Goal: Task Accomplishment & Management: Complete application form

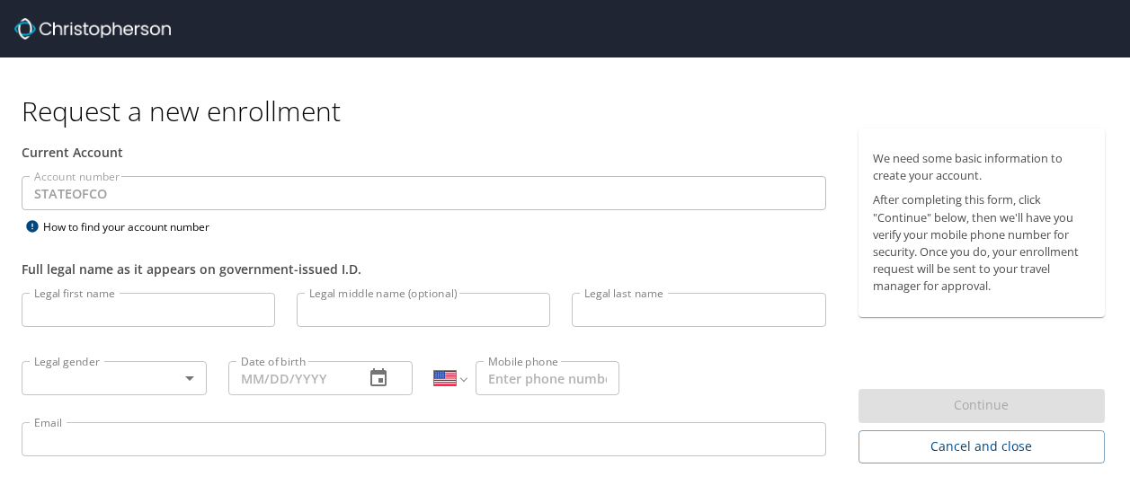
select select "US"
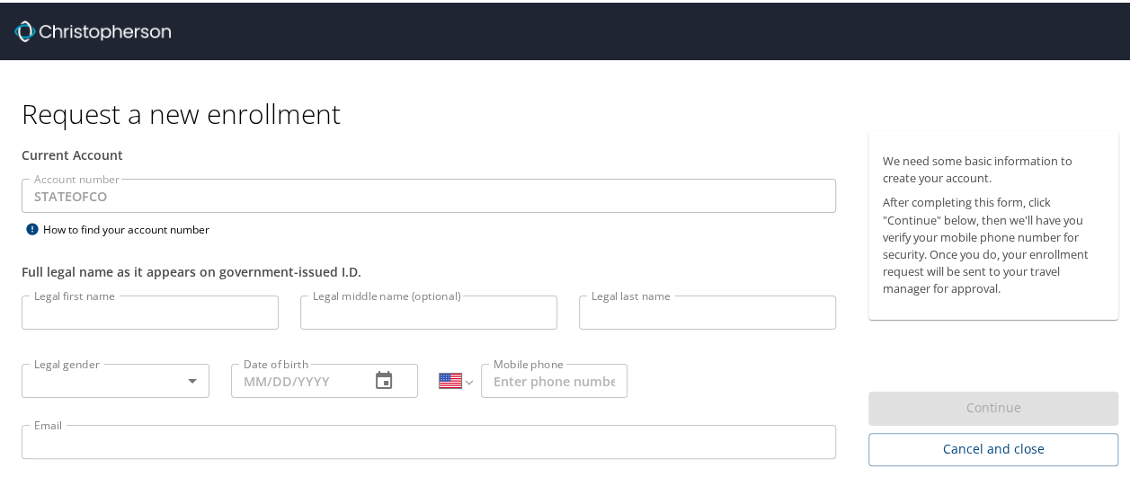
click at [97, 300] on input "Legal first name" at bounding box center [150, 310] width 257 height 34
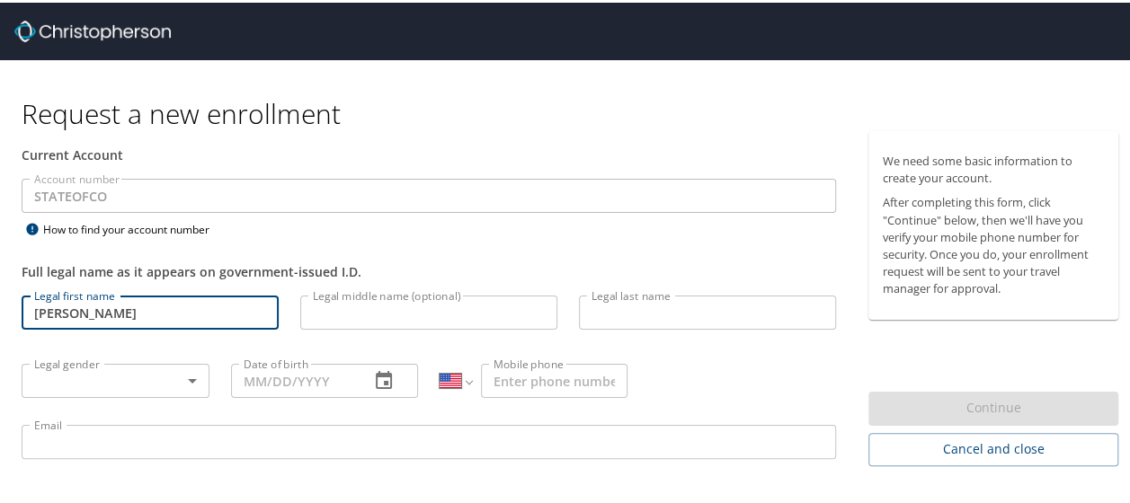
type input "[PERSON_NAME]"
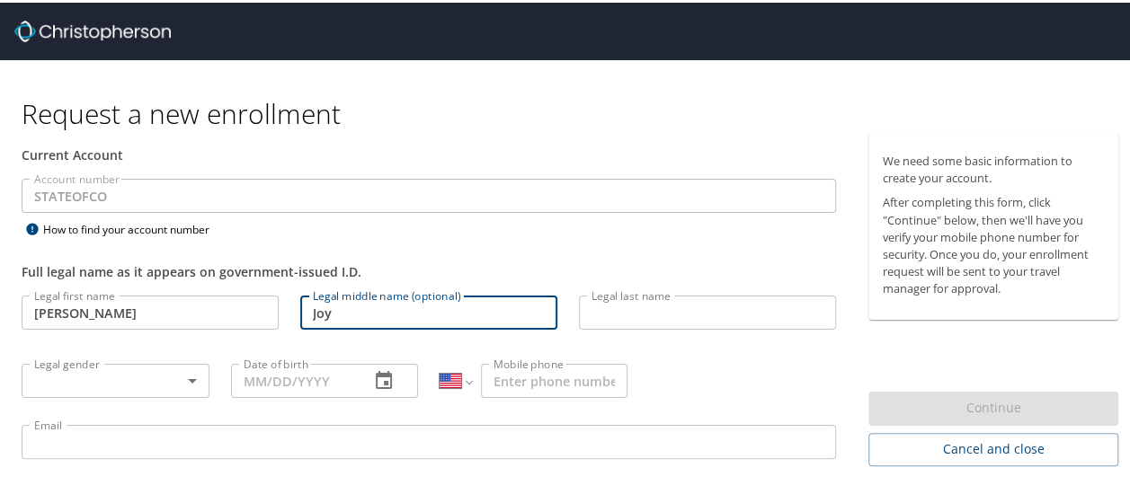
type input "Joy"
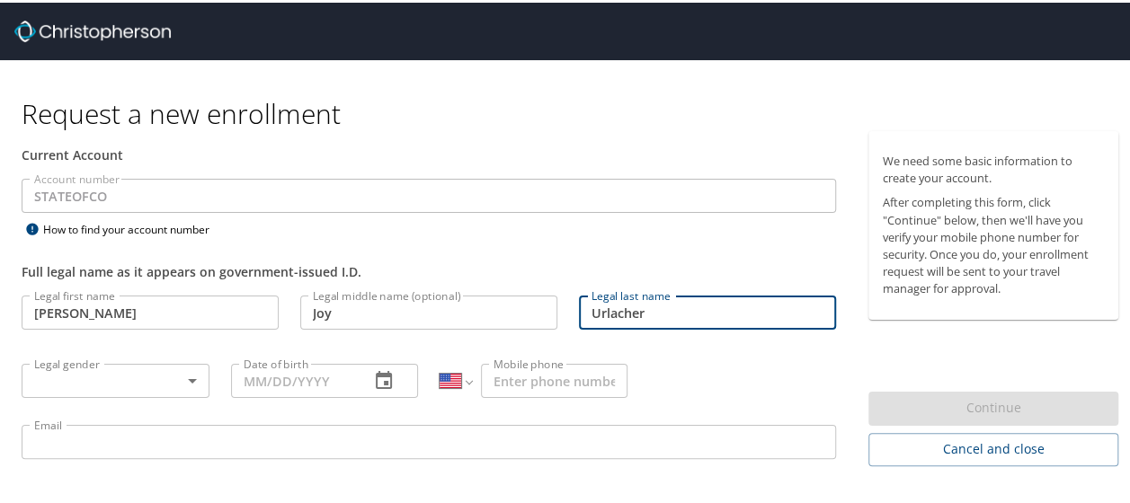
type input "Urlacher"
click at [159, 373] on body "Request a new enrollment Current Account Account number STATEOFCO Account numbe…" at bounding box center [571, 251] width 1143 height 503
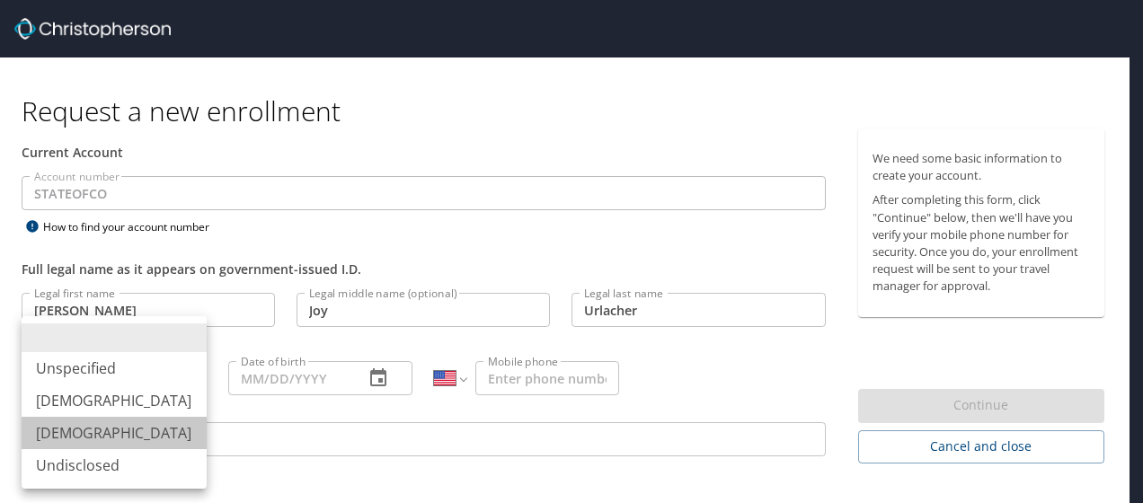
click at [75, 427] on li "[DEMOGRAPHIC_DATA]" at bounding box center [114, 433] width 185 height 32
type input "[DEMOGRAPHIC_DATA]"
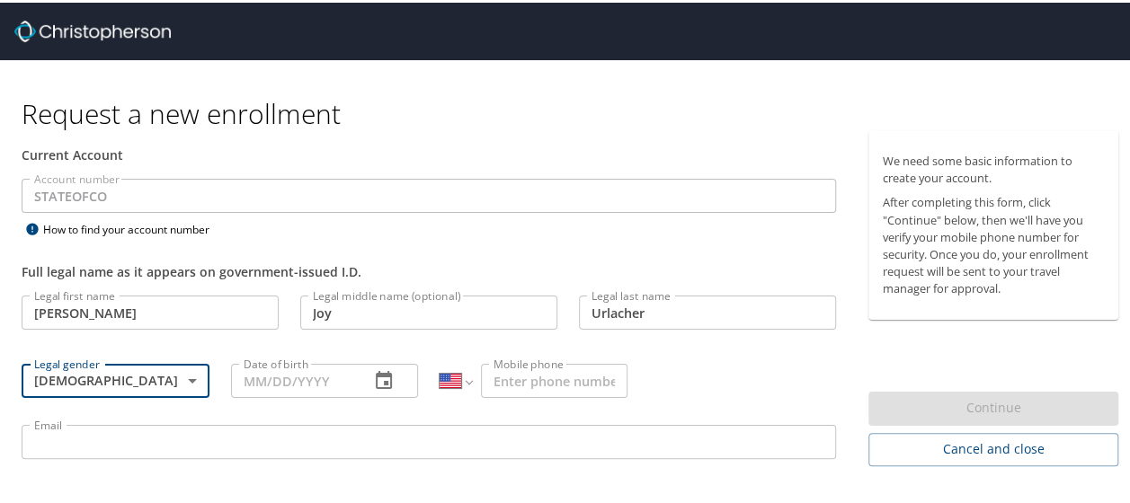
click at [242, 380] on input "Date of birth" at bounding box center [293, 378] width 125 height 34
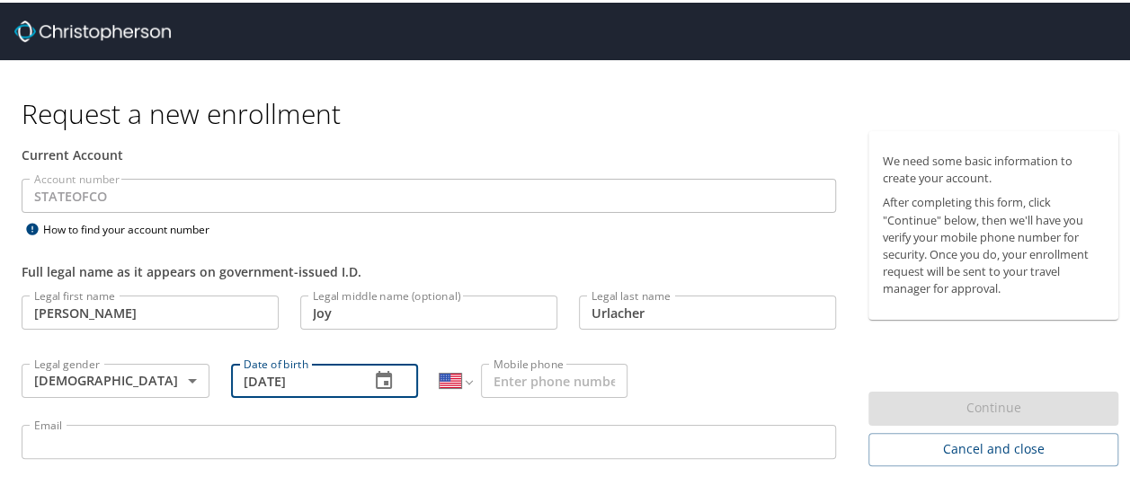
type input "[DATE]"
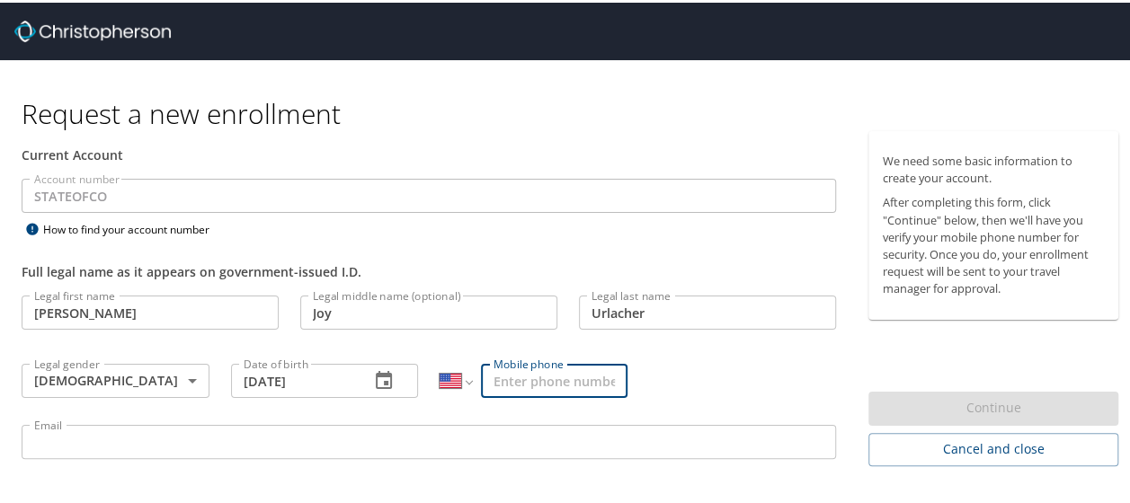
click at [508, 392] on input "Mobile phone" at bounding box center [554, 378] width 146 height 34
type input "[PHONE_NUMBER]"
click at [362, 437] on input "Email" at bounding box center [429, 439] width 814 height 34
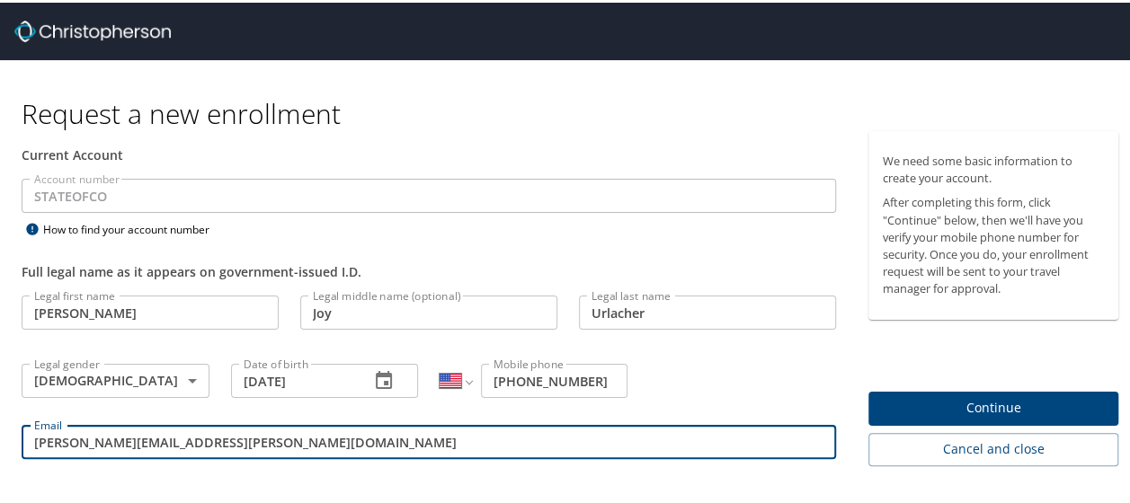
click at [442, 440] on input "sarah.j.urlacher@gmail.com" at bounding box center [429, 439] width 814 height 34
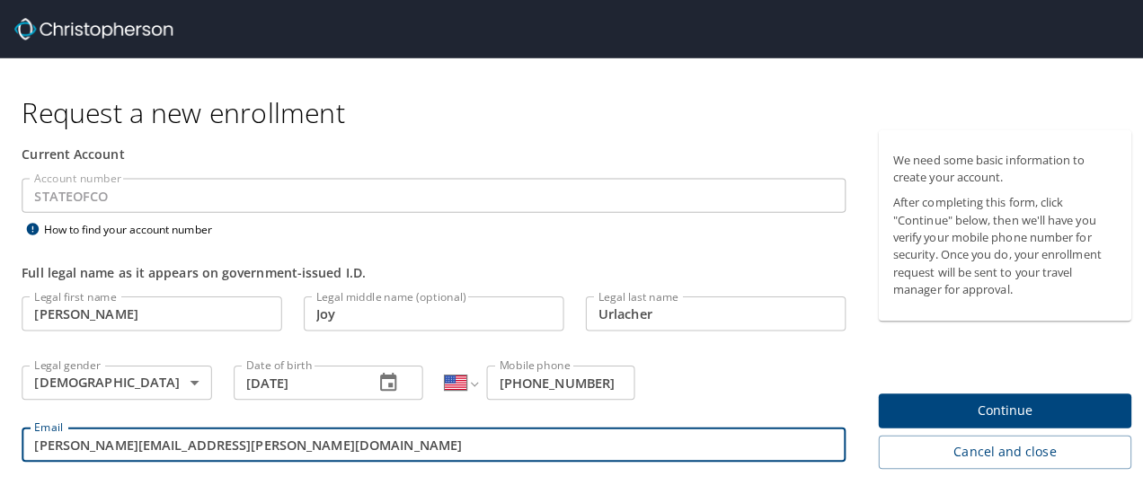
scroll to position [49, 0]
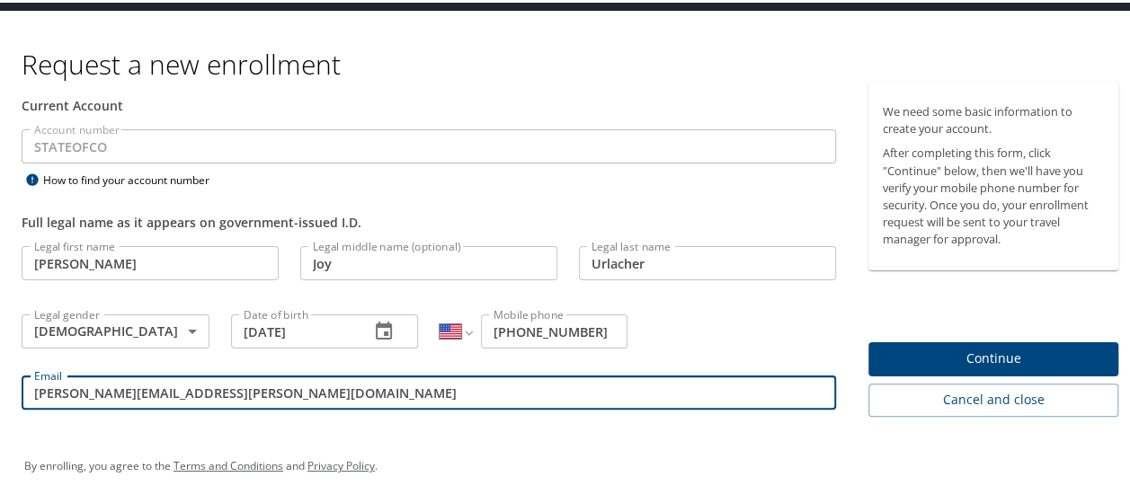
type input "sarah.j.urlacher@gmail.com"
click at [985, 355] on span "Continue" at bounding box center [992, 356] width 221 height 22
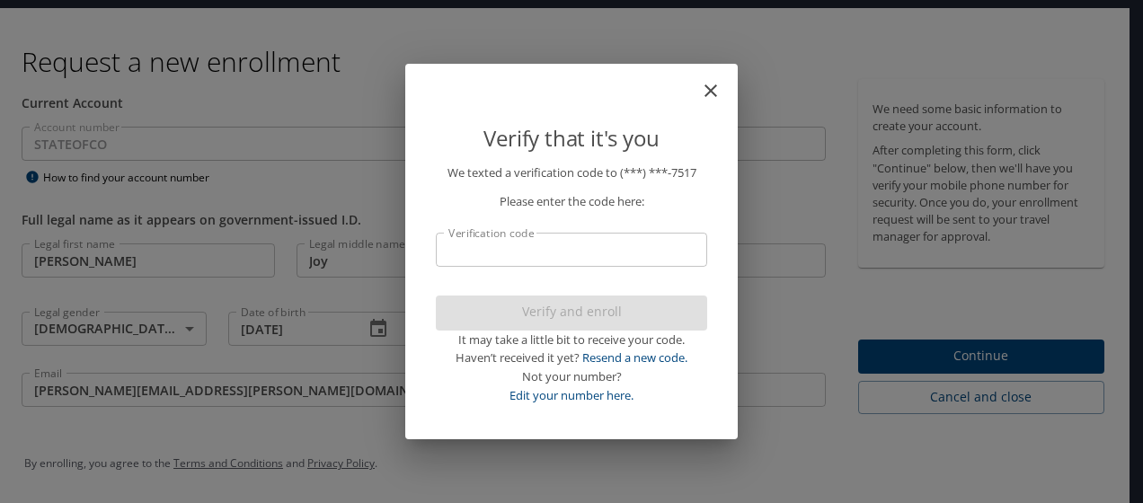
click at [536, 262] on input "Verification code" at bounding box center [571, 250] width 271 height 34
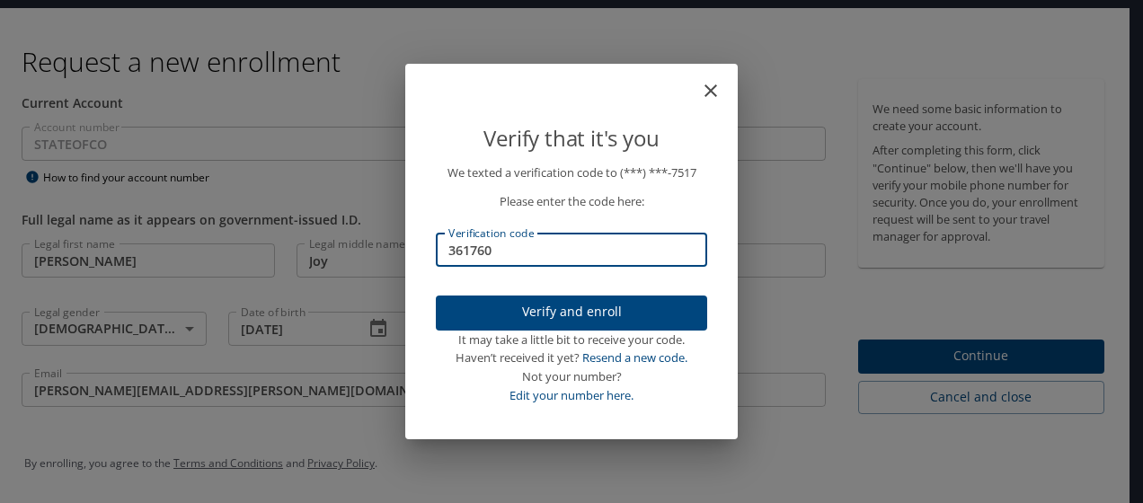
type input "361760"
click at [557, 331] on div "It may take a little bit to receive your code." at bounding box center [571, 340] width 271 height 19
click at [554, 324] on button "Verify and enroll" at bounding box center [571, 313] width 271 height 35
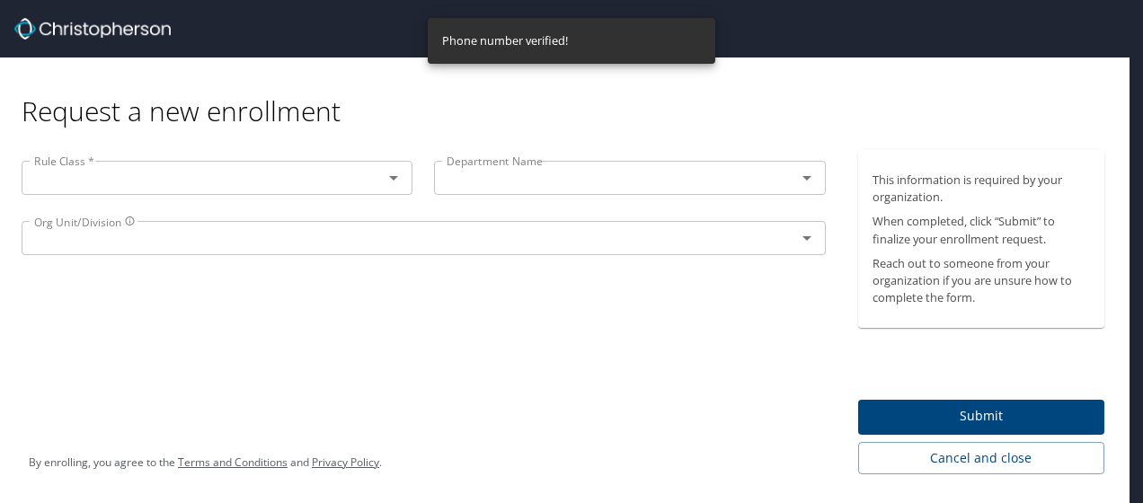
scroll to position [0, 0]
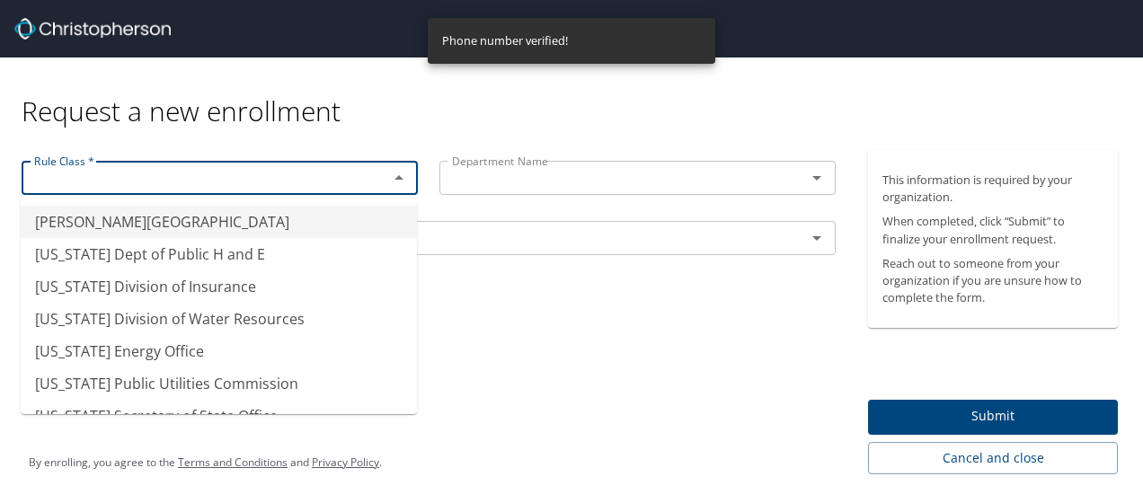
click at [164, 179] on input "text" at bounding box center [193, 177] width 332 height 23
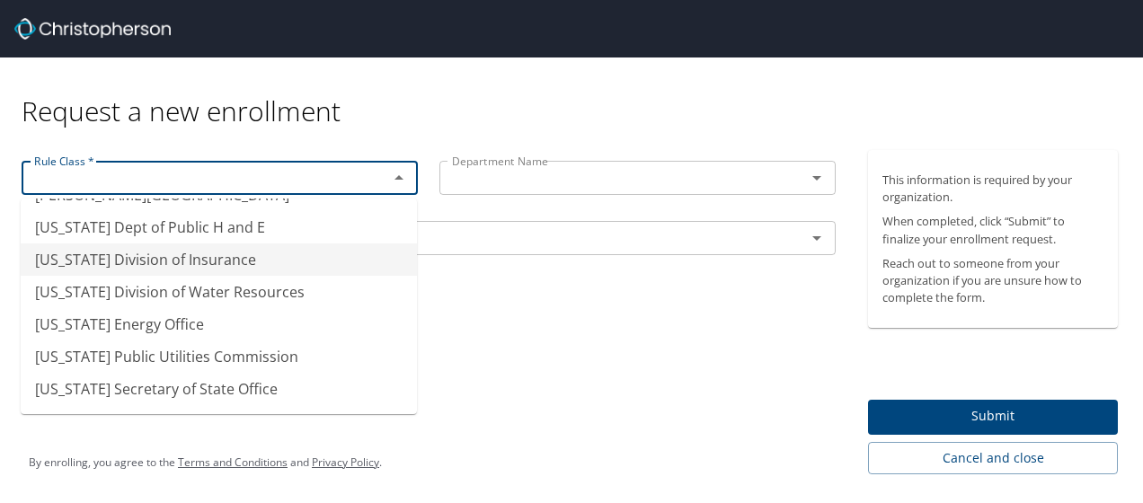
scroll to position [27, 0]
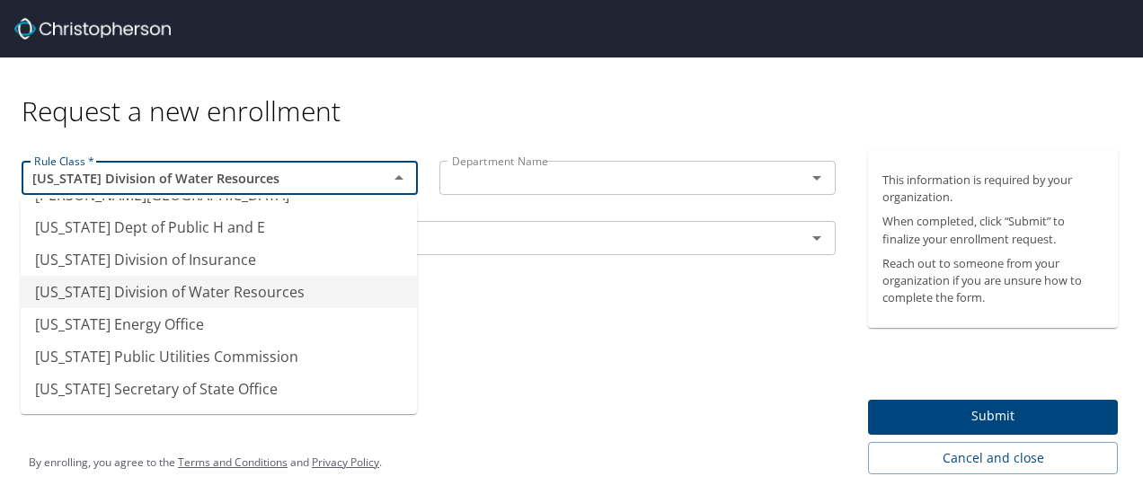
click at [495, 333] on div "Rule Class * Colorado Division of Water Resources Rule Class * Department Name …" at bounding box center [428, 312] width 857 height 324
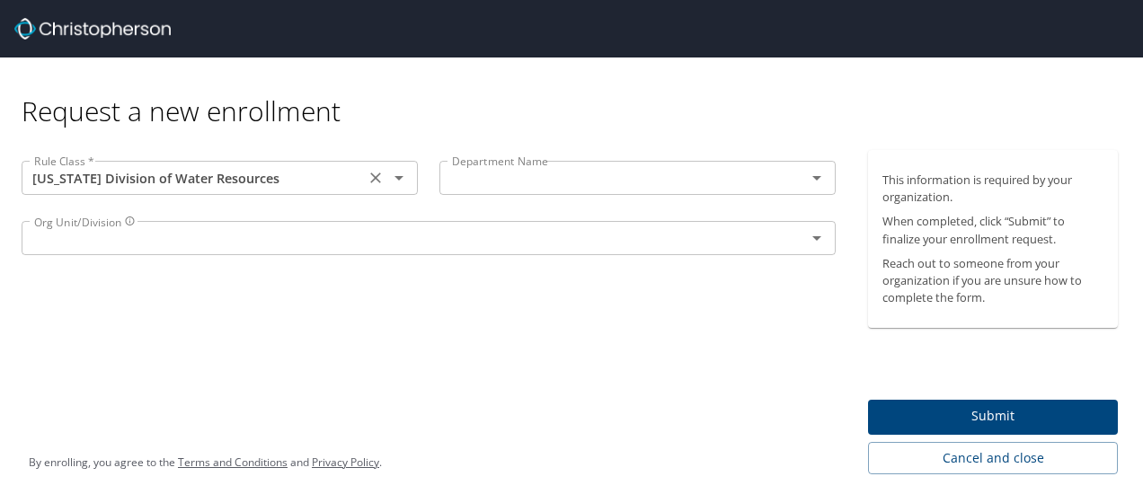
click at [263, 165] on div "Colorado Division of Water Resources Rule Class *" at bounding box center [220, 178] width 396 height 34
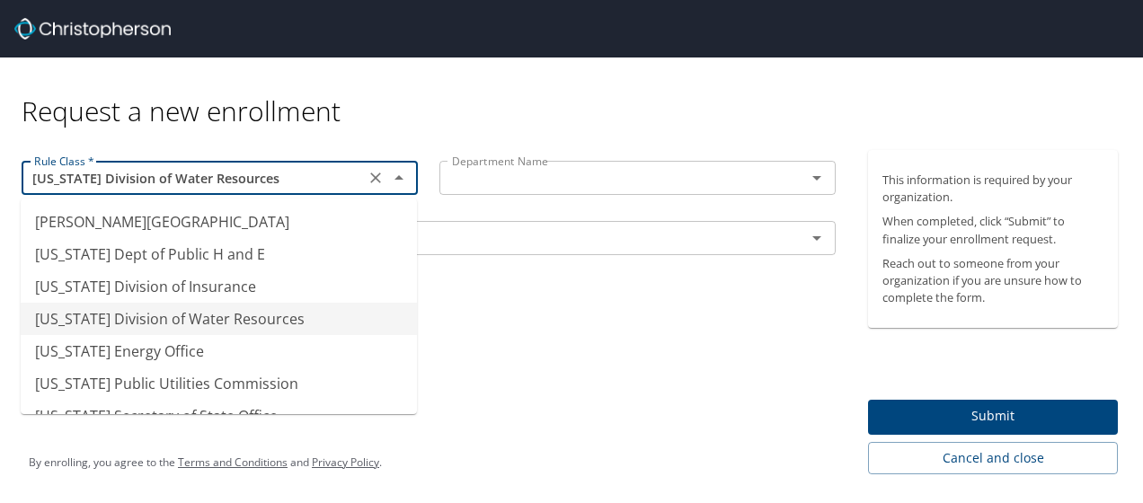
click at [273, 177] on input "Colorado Division of Water Resources" at bounding box center [193, 177] width 332 height 23
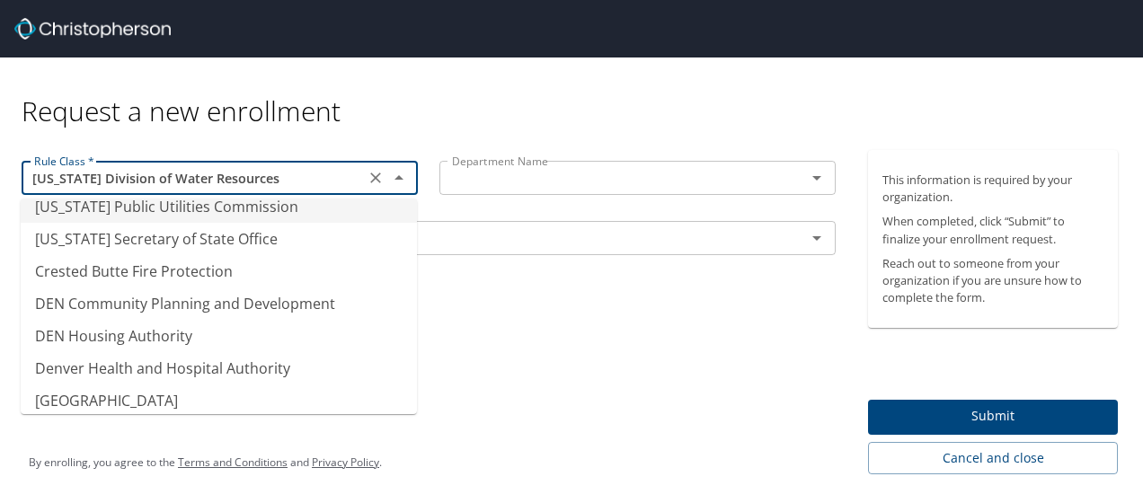
scroll to position [178, 0]
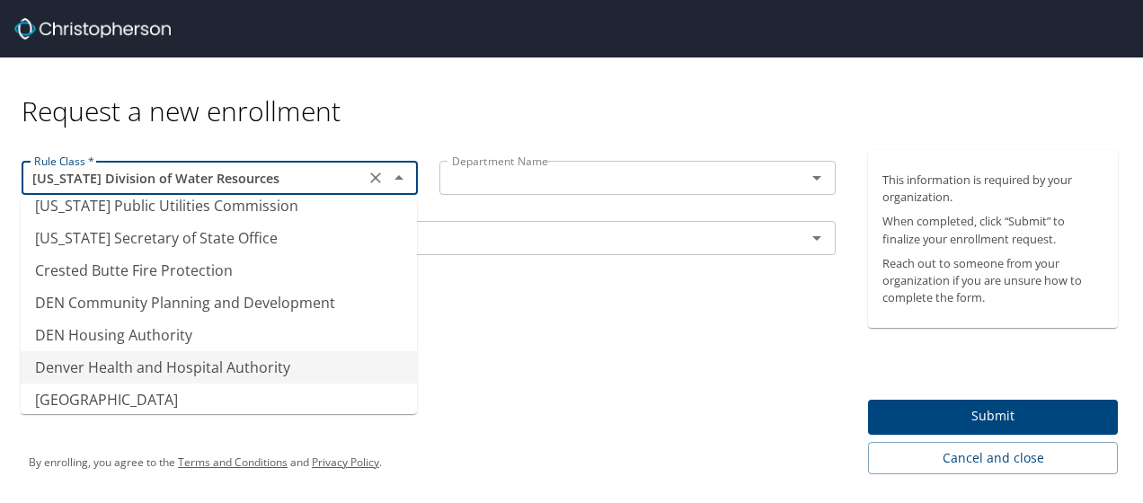
click at [172, 366] on li "Denver Health and Hospital Authority" at bounding box center [219, 367] width 396 height 32
type input "Denver Health and Hospital Authority"
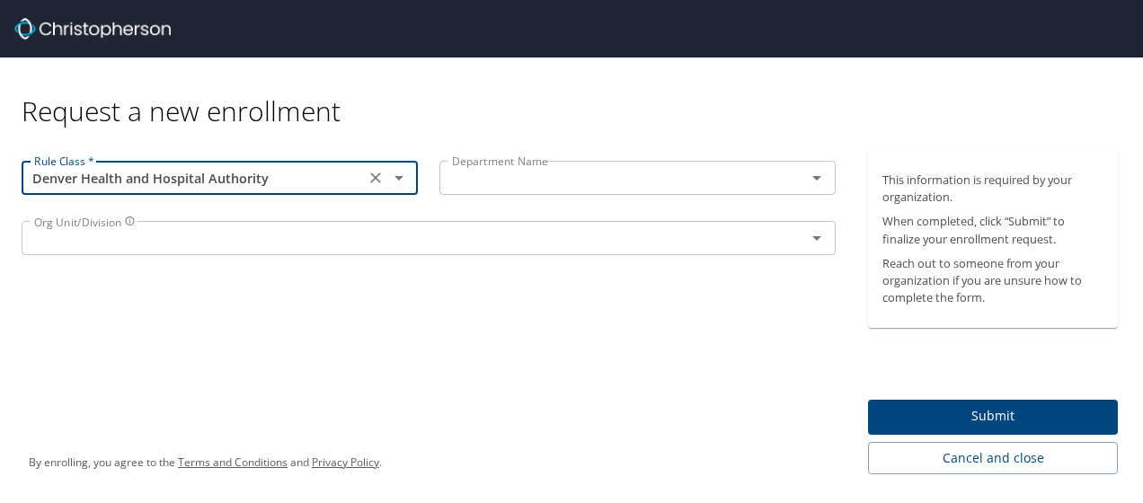
click at [496, 164] on div "Department Name" at bounding box center [637, 178] width 396 height 34
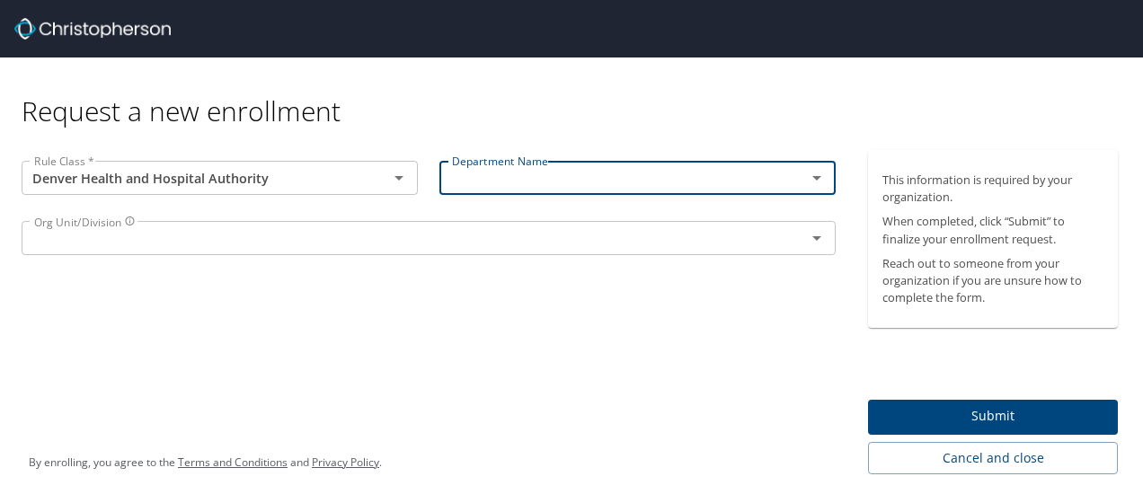
click at [169, 230] on input "text" at bounding box center [402, 237] width 750 height 23
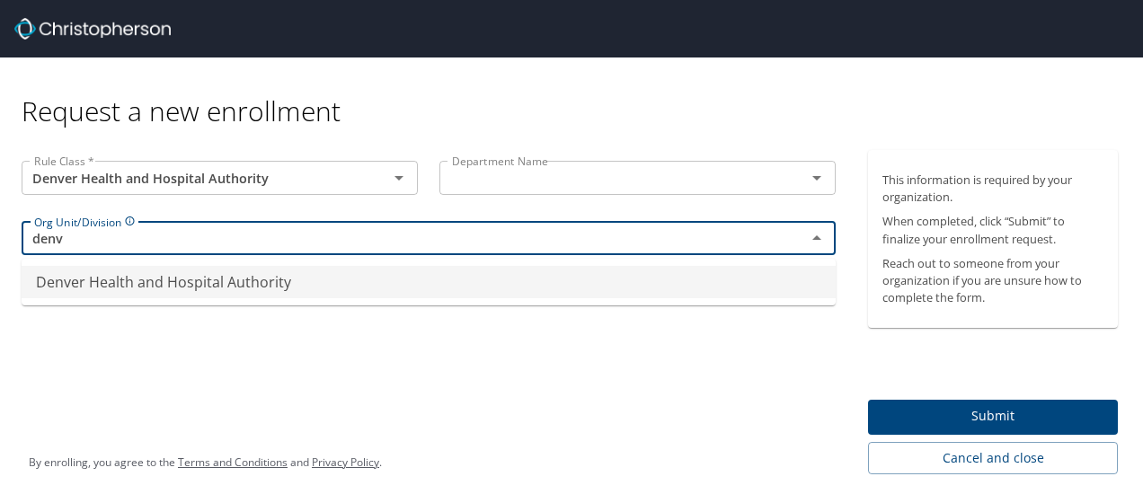
click at [166, 274] on li "Denver Health and Hospital Authority" at bounding box center [429, 282] width 814 height 32
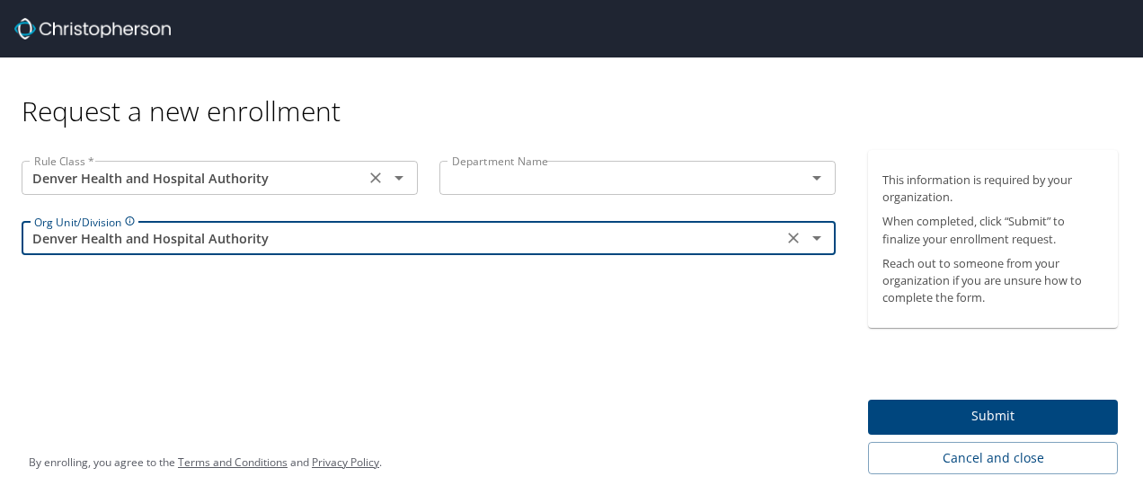
click at [286, 191] on div "Denver Health and Hospital Authority Rule Class *" at bounding box center [220, 178] width 396 height 34
type input "Denver Health and Hospital Authority"
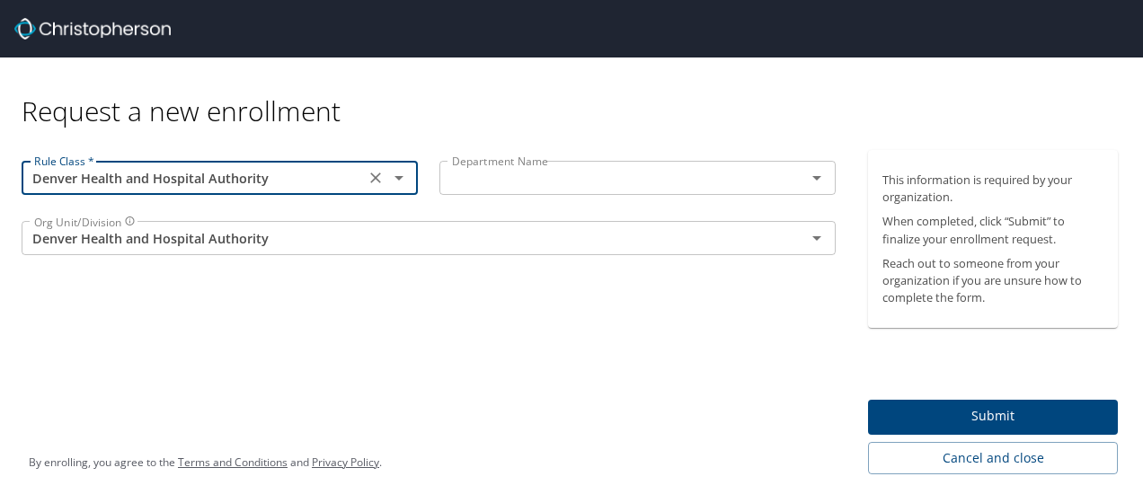
click at [374, 439] on div "By enrolling, you agree to the Terms and Conditions and Privacy Policy ." at bounding box center [205, 462] width 389 height 81
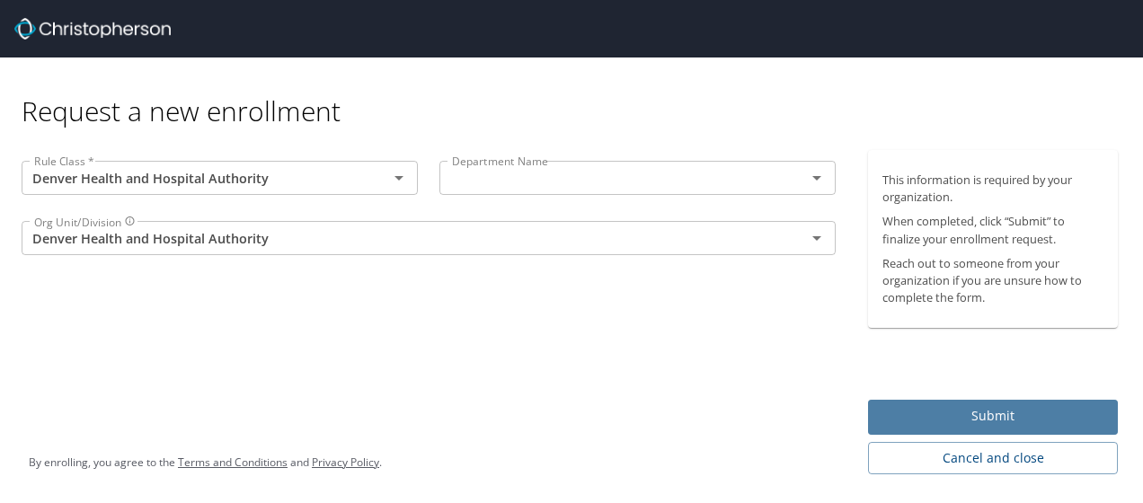
click at [1001, 415] on span "Submit" at bounding box center [992, 416] width 221 height 22
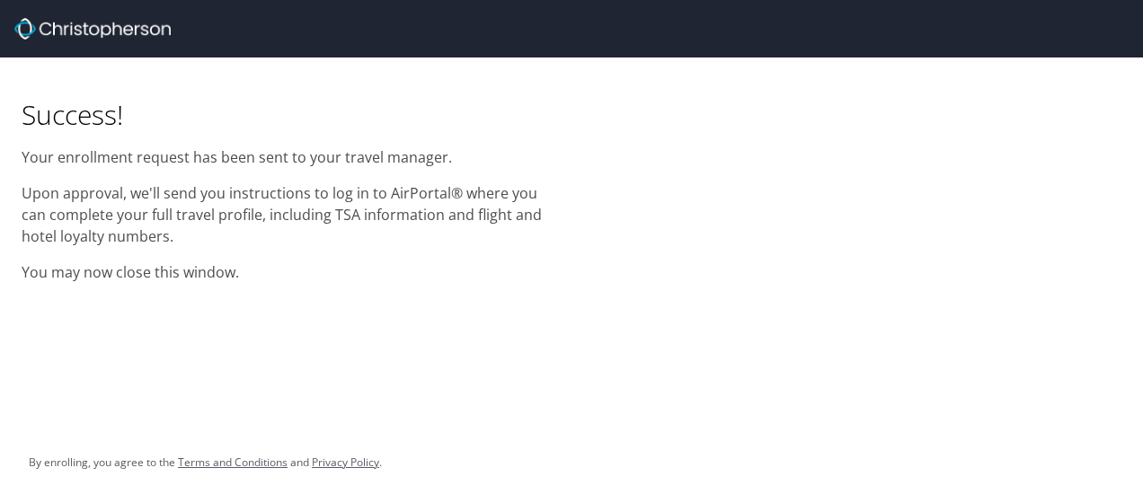
click at [740, 251] on div "Success! Your enrollment request has been sent to your travel manager. Upon app…" at bounding box center [571, 176] width 1143 height 236
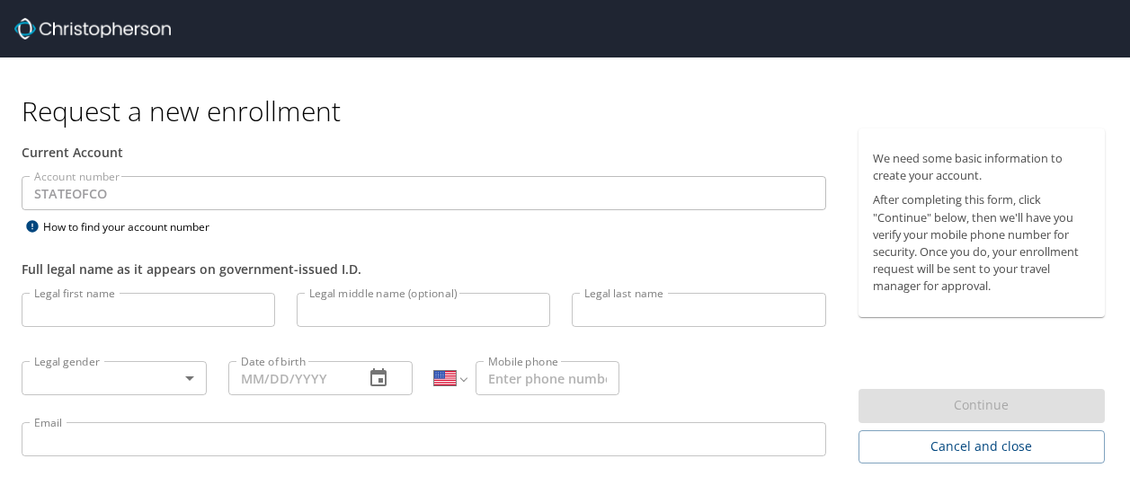
select select "US"
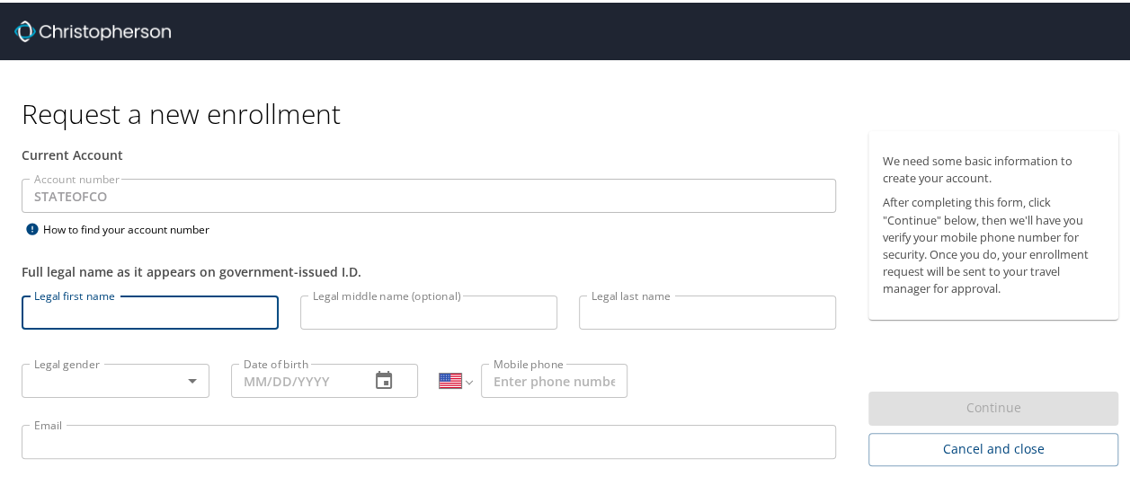
click at [107, 302] on input "Legal first name" at bounding box center [150, 310] width 257 height 34
type input "s"
type input "[PERSON_NAME]"
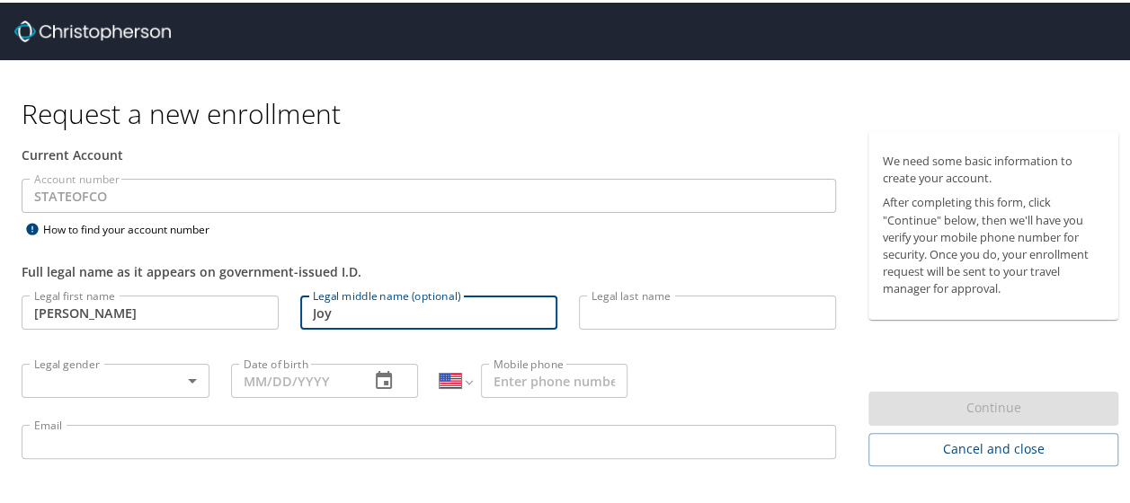
type input "Joy"
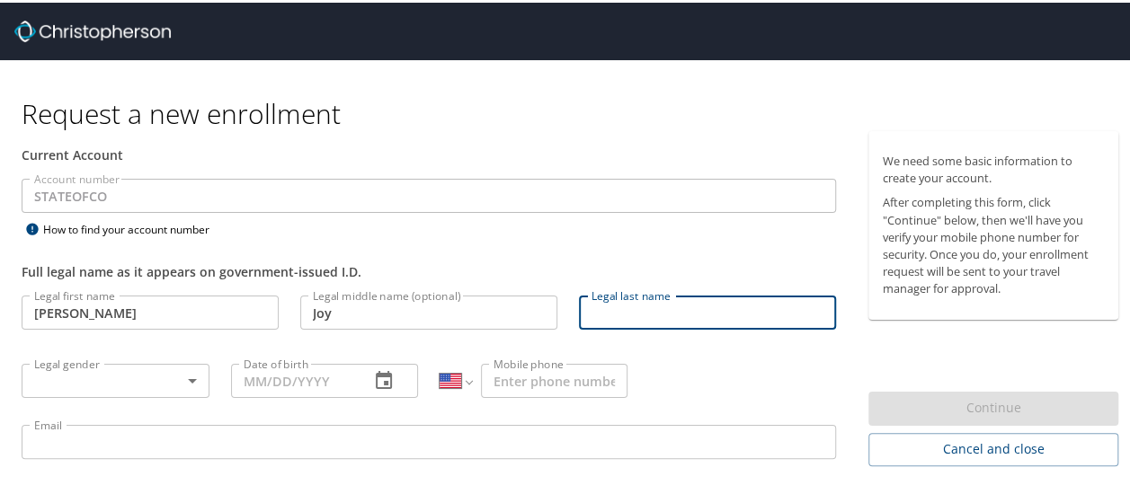
type input "u"
type input "Urlacher"
click at [458, 264] on div "Full legal name as it appears on government-issued I.D." at bounding box center [429, 269] width 814 height 19
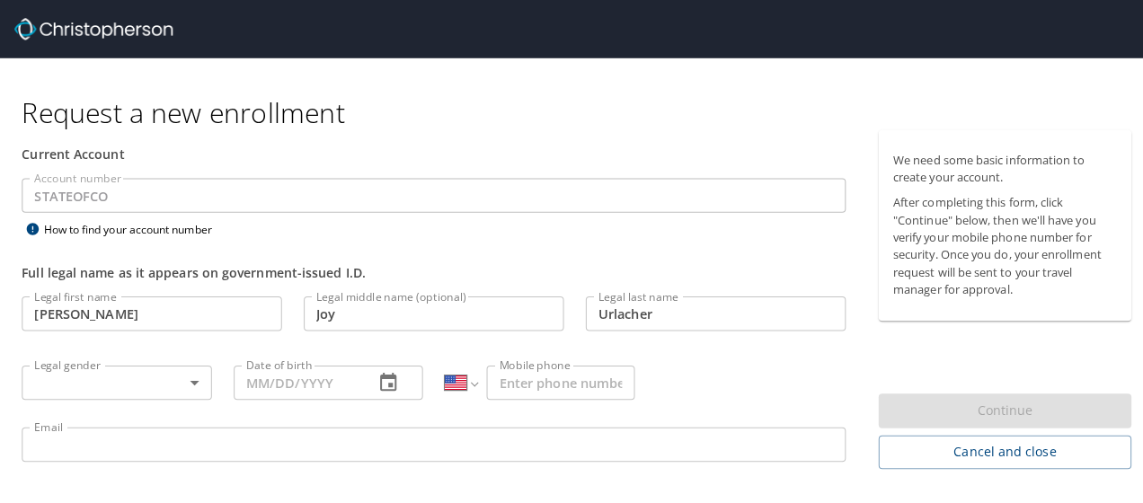
scroll to position [49, 0]
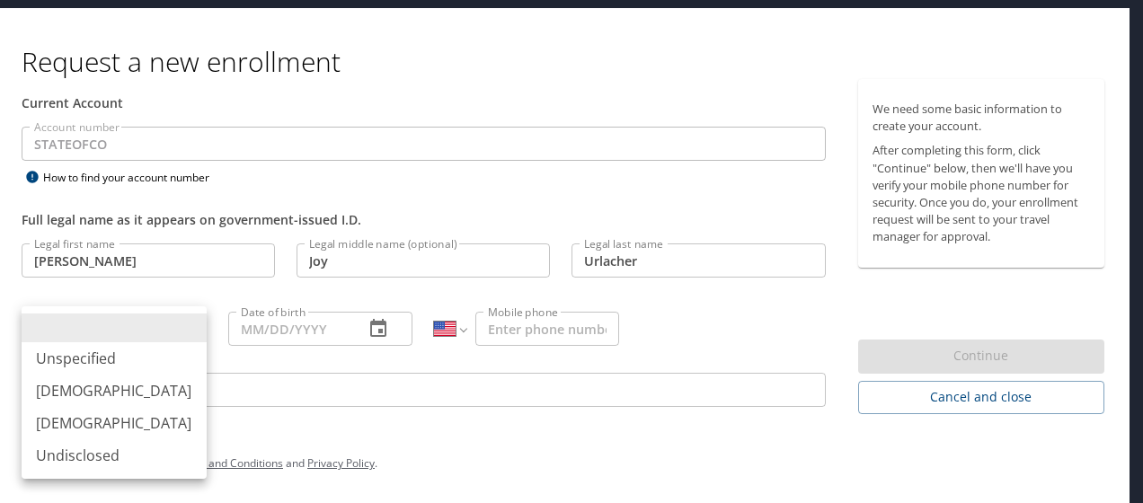
click at [128, 332] on body "Request a new enrollment Current Account Account number STATEOFCO Account numbe…" at bounding box center [571, 202] width 1143 height 503
click at [72, 432] on li "[DEMOGRAPHIC_DATA]" at bounding box center [114, 423] width 185 height 32
type input "[DEMOGRAPHIC_DATA]"
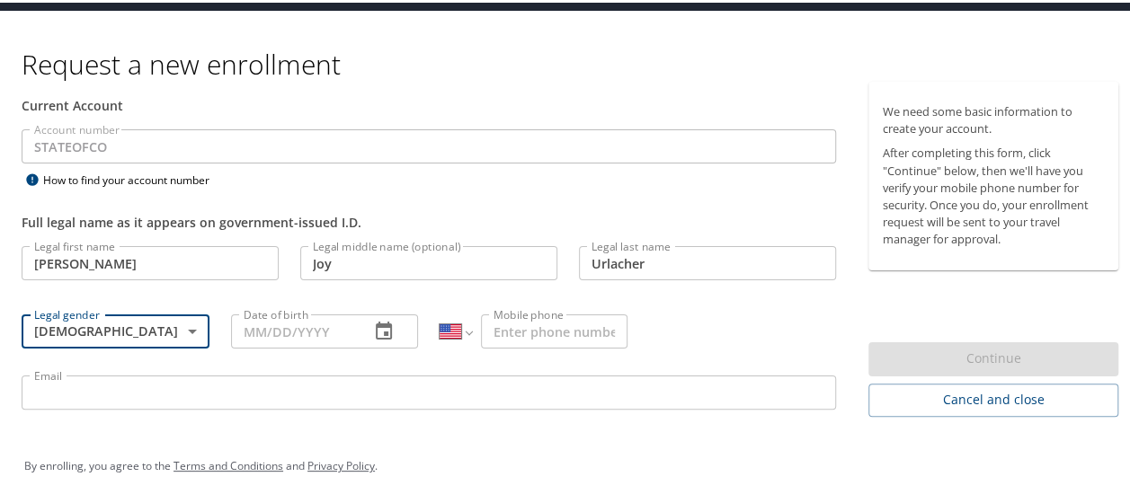
click at [244, 330] on input "Date of birth" at bounding box center [293, 329] width 125 height 34
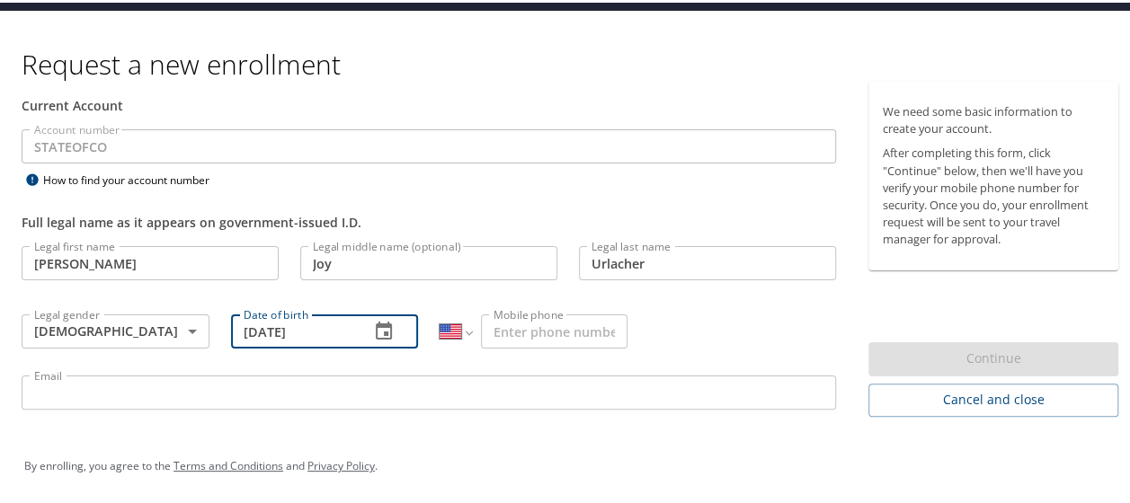
type input "12/09/1990"
click at [571, 318] on input "Mobile phone" at bounding box center [554, 329] width 146 height 34
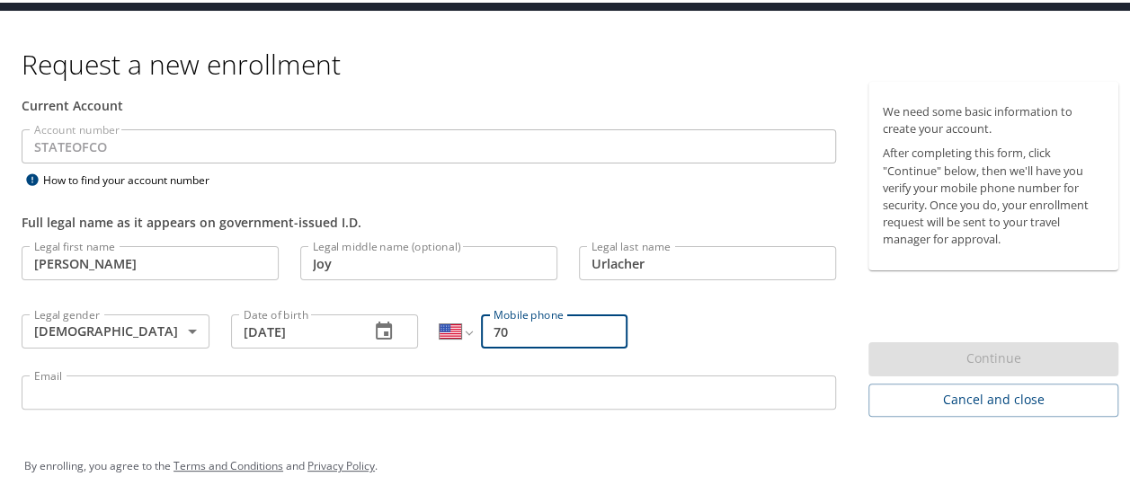
type input "[PHONE_NUMBER]"
click at [266, 387] on input "Email" at bounding box center [429, 390] width 814 height 34
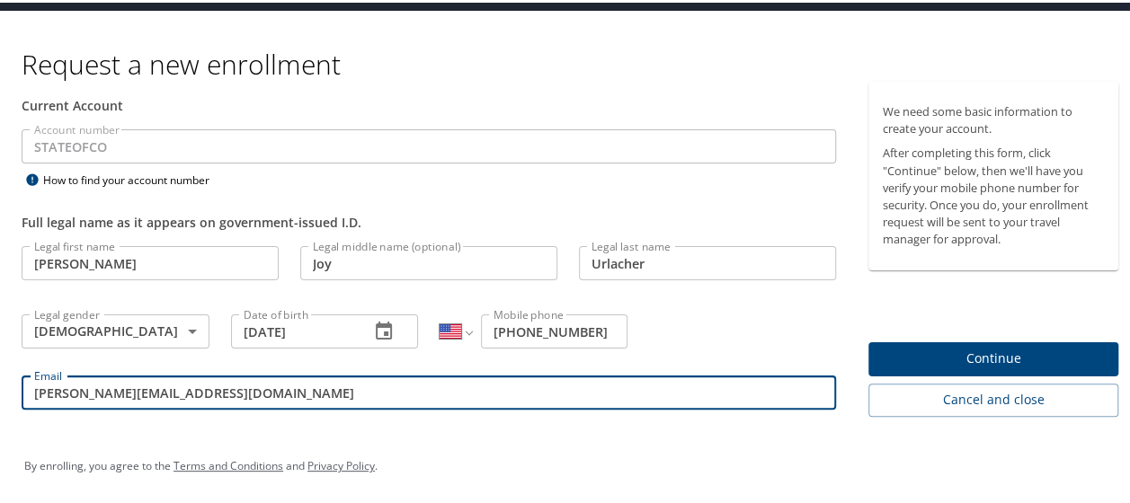
type input "[PERSON_NAME][EMAIL_ADDRESS][DOMAIN_NAME]"
click at [796, 462] on div "By enrolling, you agree to the Terms and Conditions and Privacy Policy ." at bounding box center [571, 463] width 1095 height 45
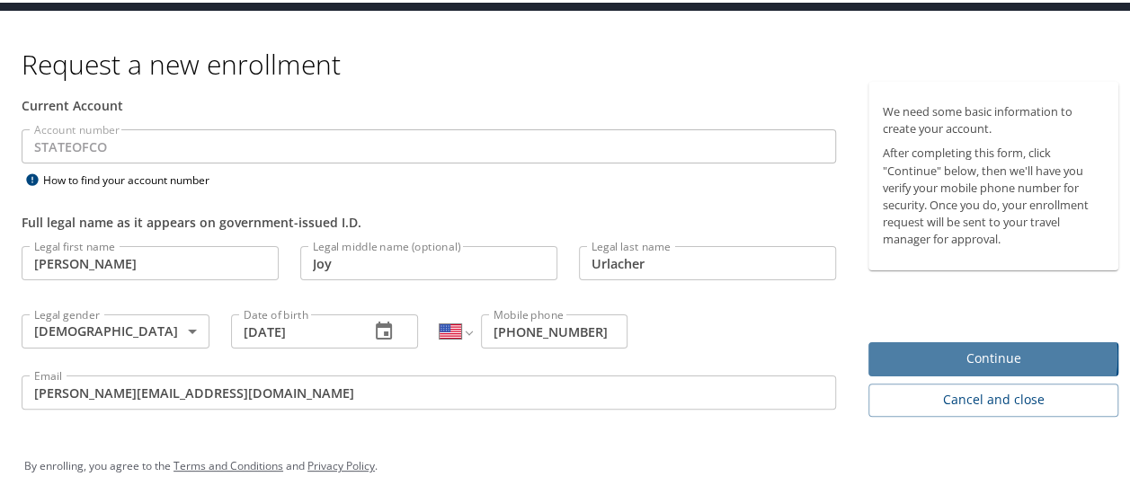
click at [954, 353] on span "Continue" at bounding box center [992, 356] width 221 height 22
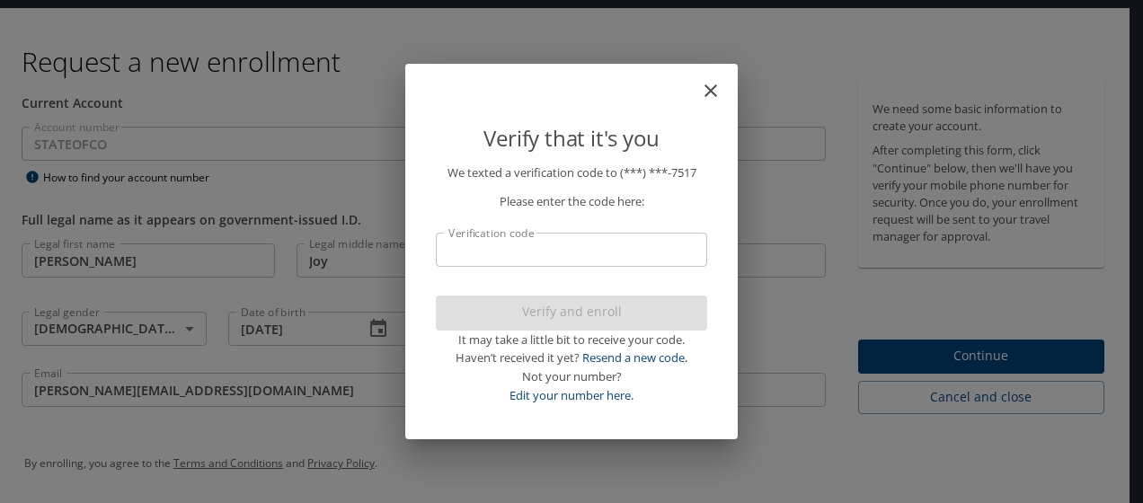
click at [470, 253] on input "Verification code" at bounding box center [571, 250] width 271 height 34
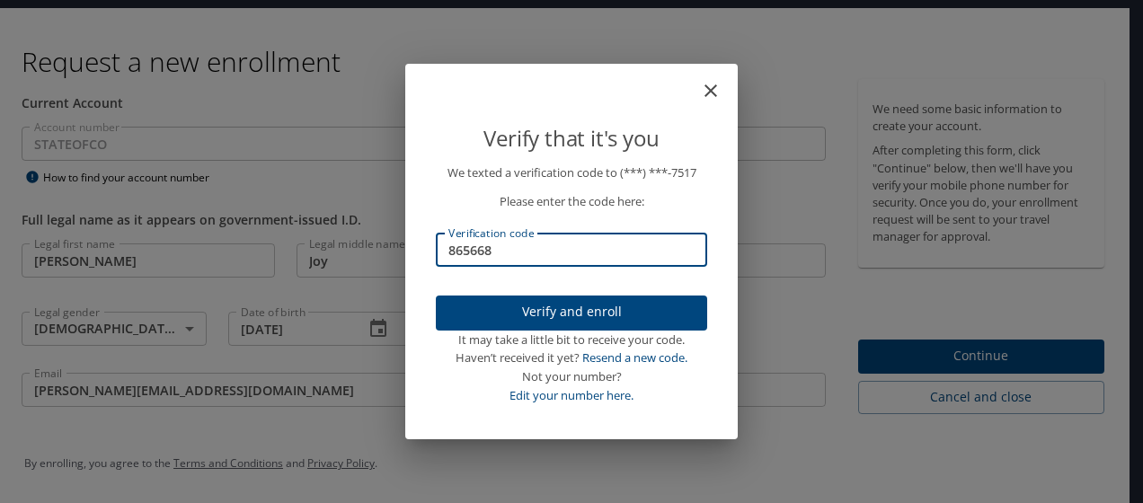
type input "865668"
click at [568, 307] on span "Verify and enroll" at bounding box center [571, 312] width 243 height 22
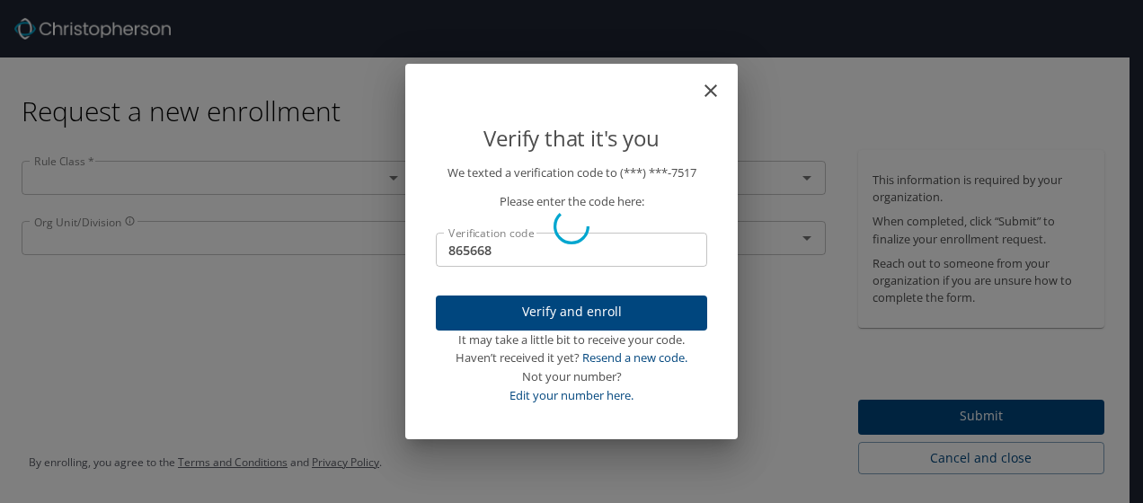
scroll to position [0, 0]
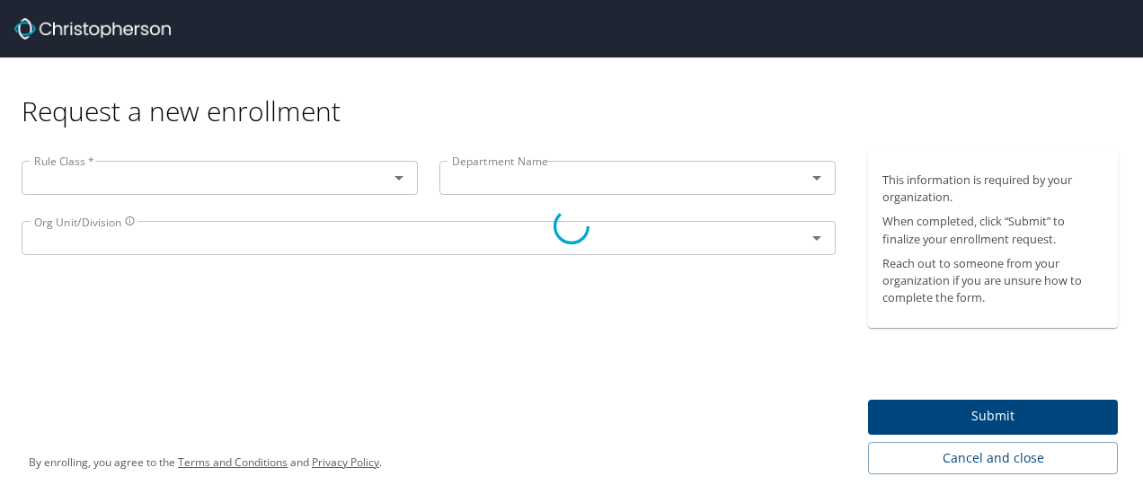
click at [289, 178] on div at bounding box center [571, 227] width 1143 height 554
click at [227, 179] on div at bounding box center [571, 227] width 1143 height 554
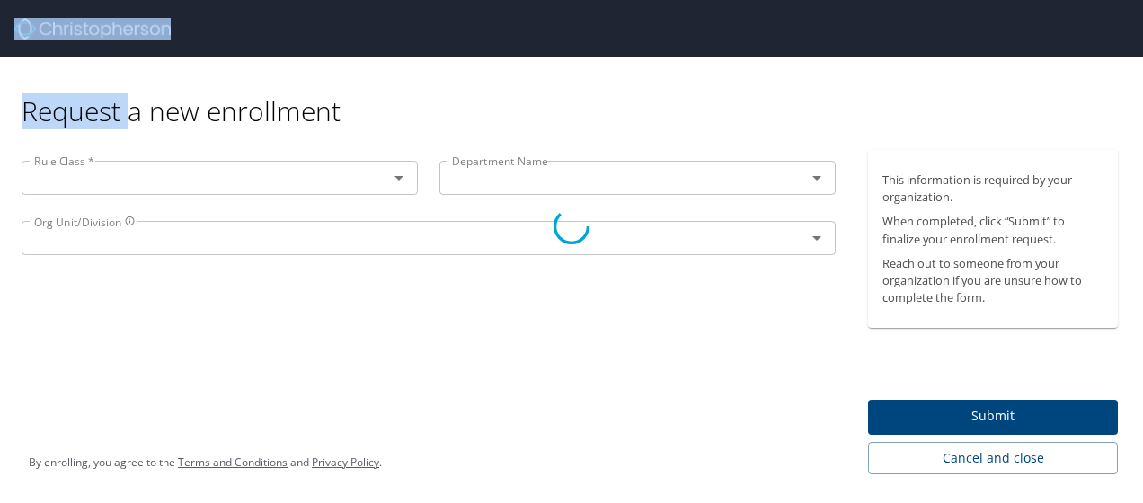
click at [227, 179] on div at bounding box center [571, 227] width 1143 height 554
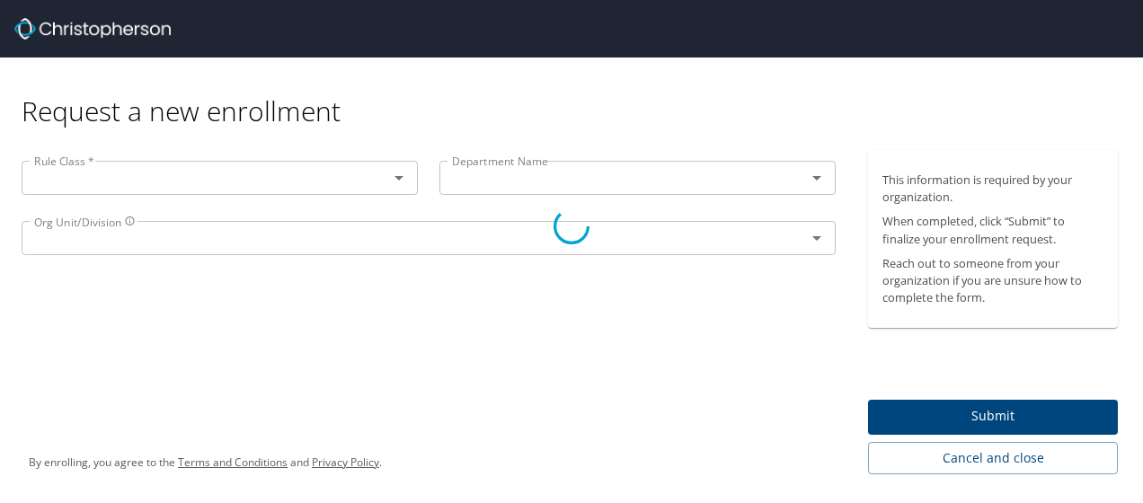
click at [227, 179] on div at bounding box center [571, 227] width 1143 height 554
click at [419, 102] on div at bounding box center [571, 227] width 1143 height 554
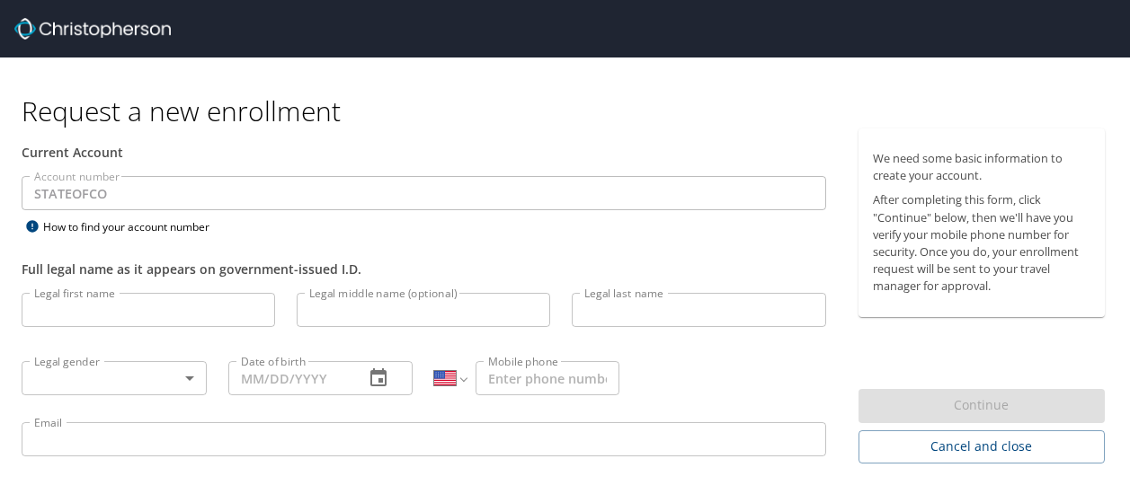
select select "US"
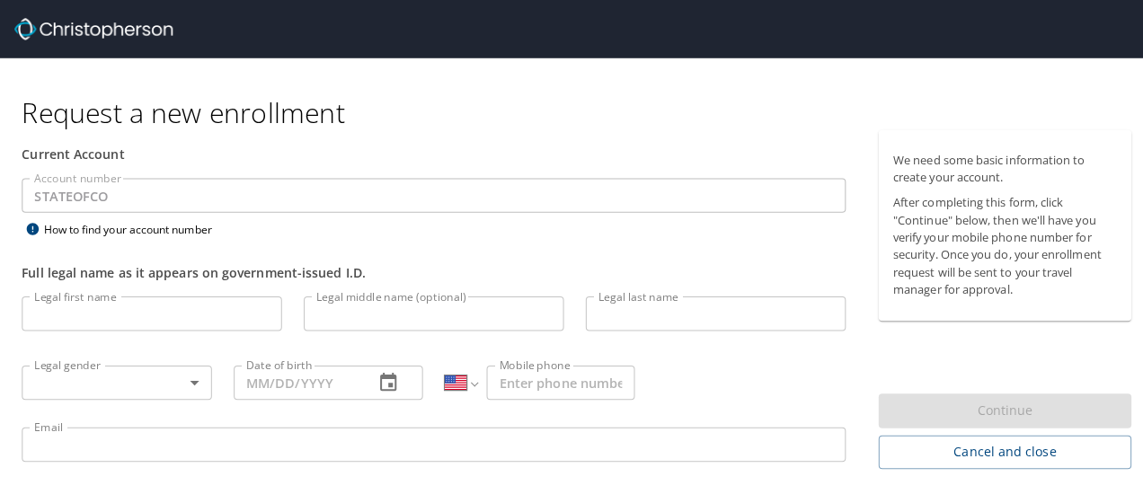
scroll to position [49, 0]
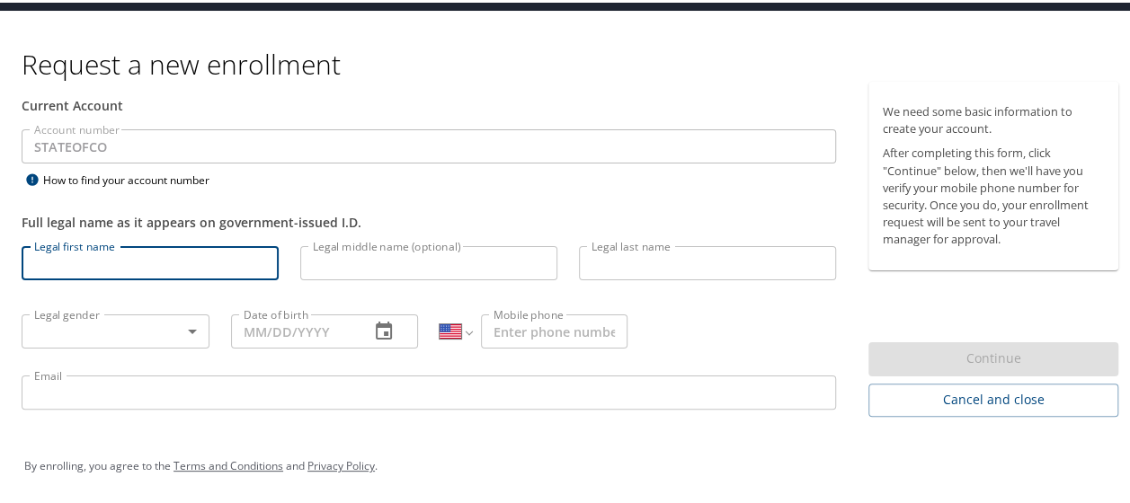
click at [107, 254] on input "Legal first name" at bounding box center [150, 261] width 257 height 34
type input "[PERSON_NAME]"
type input "Joy"
type input "Urlacher"
type input "[DEMOGRAPHIC_DATA]"
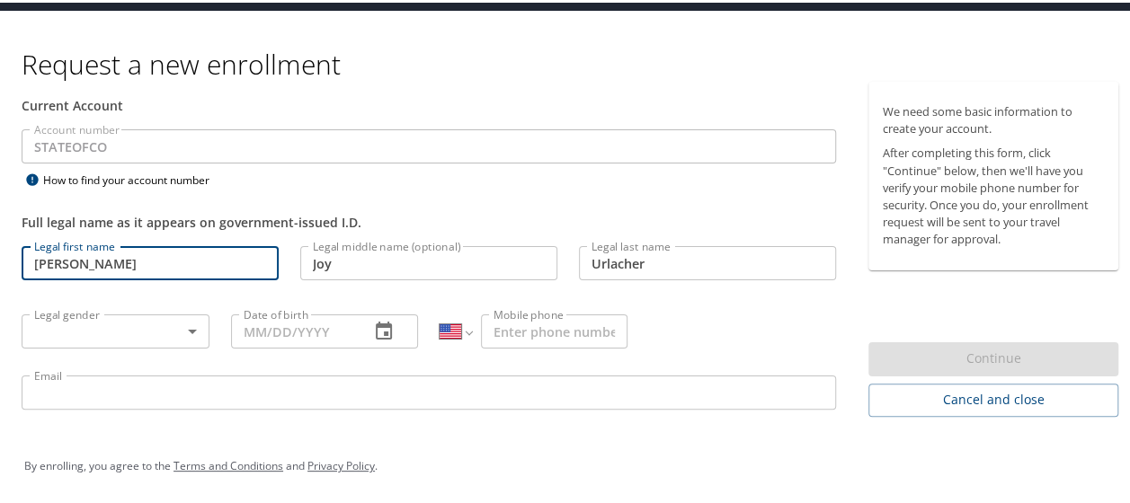
type input "12/09/1990"
type input "[PHONE_NUMBER]"
type input "[PERSON_NAME][EMAIL_ADDRESS][DOMAIN_NAME]"
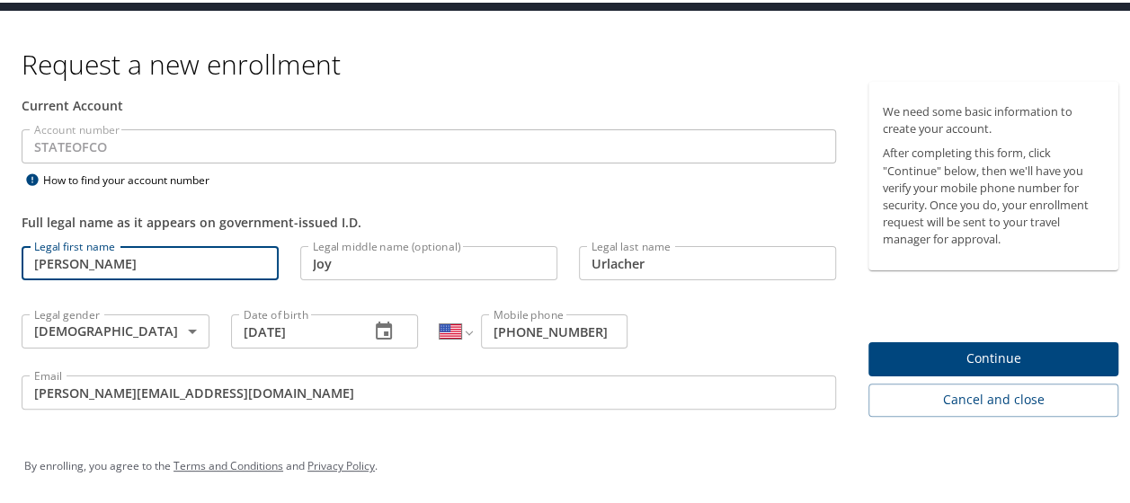
click at [909, 356] on span "Continue" at bounding box center [992, 356] width 221 height 22
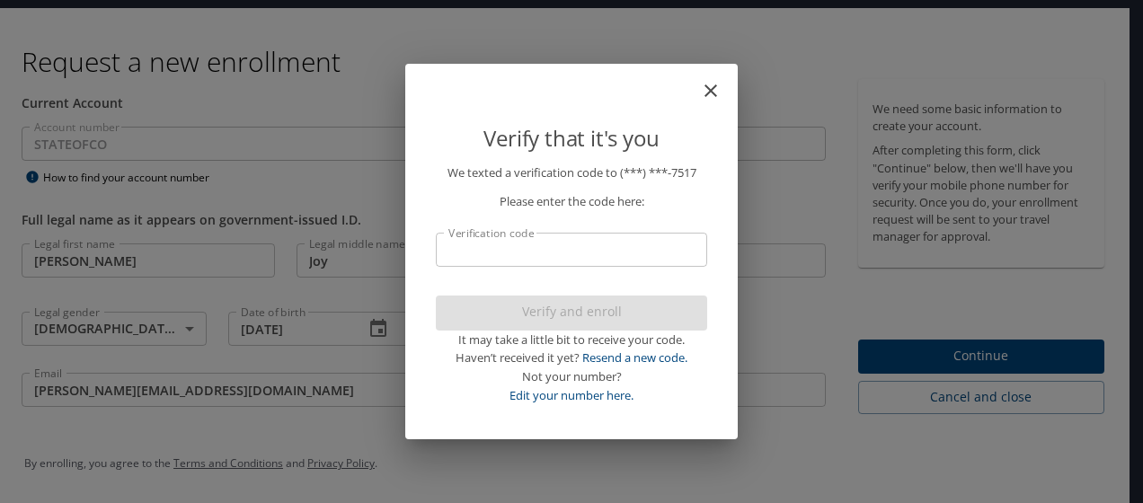
click at [510, 254] on input "Verification code" at bounding box center [571, 250] width 271 height 34
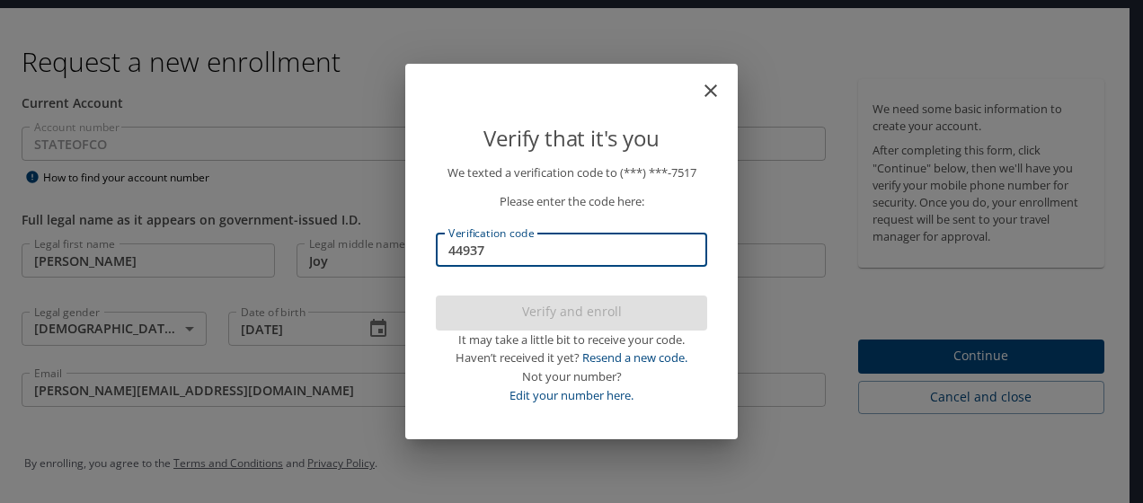
click at [464, 253] on input "44937" at bounding box center [571, 250] width 271 height 34
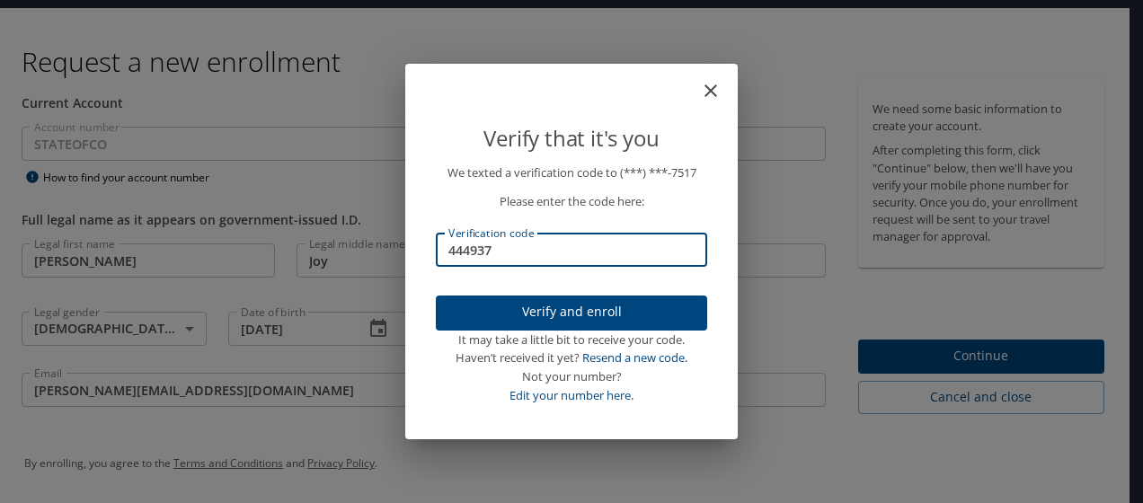
type input "444937"
click at [521, 297] on button "Verify and enroll" at bounding box center [571, 313] width 271 height 35
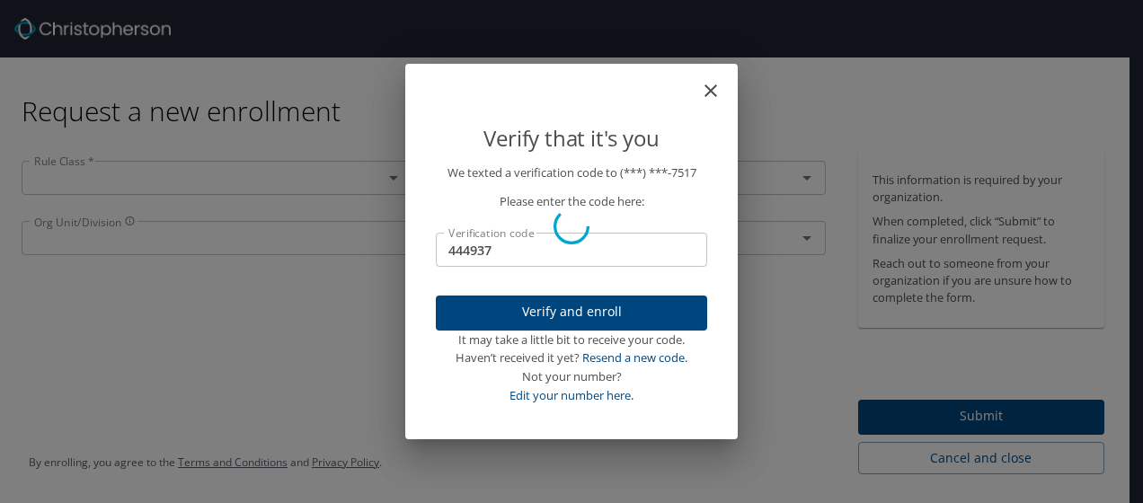
scroll to position [0, 0]
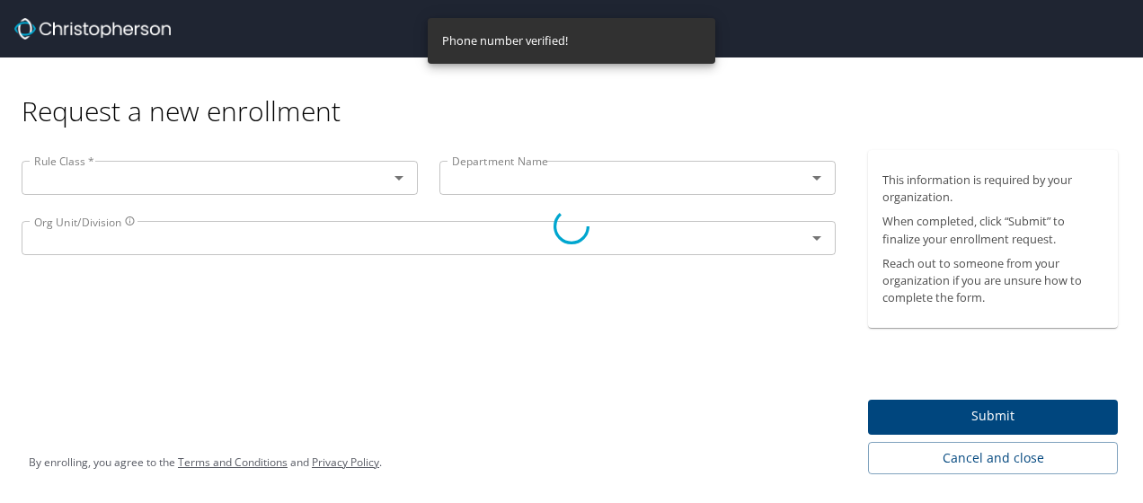
click at [307, 183] on div at bounding box center [571, 227] width 1143 height 554
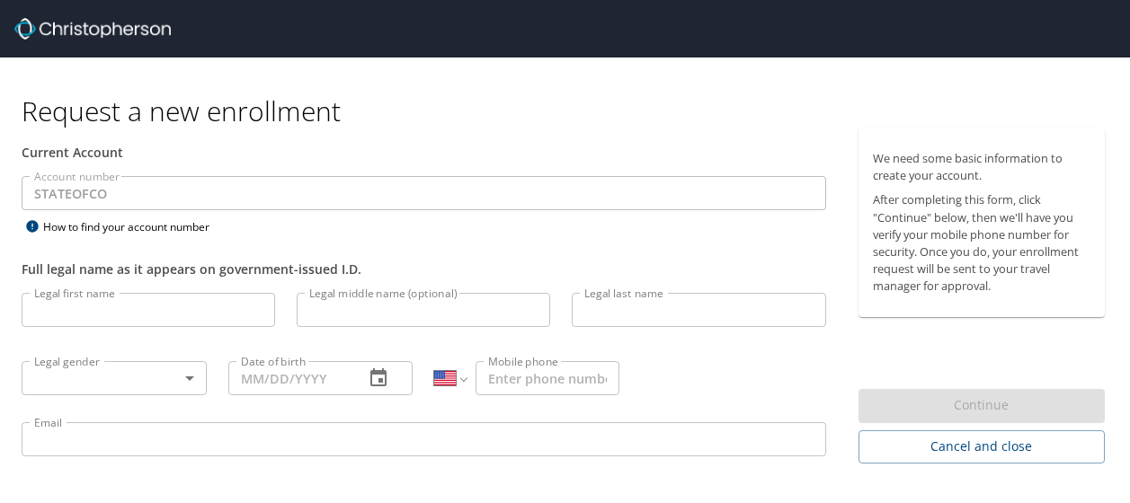
select select "US"
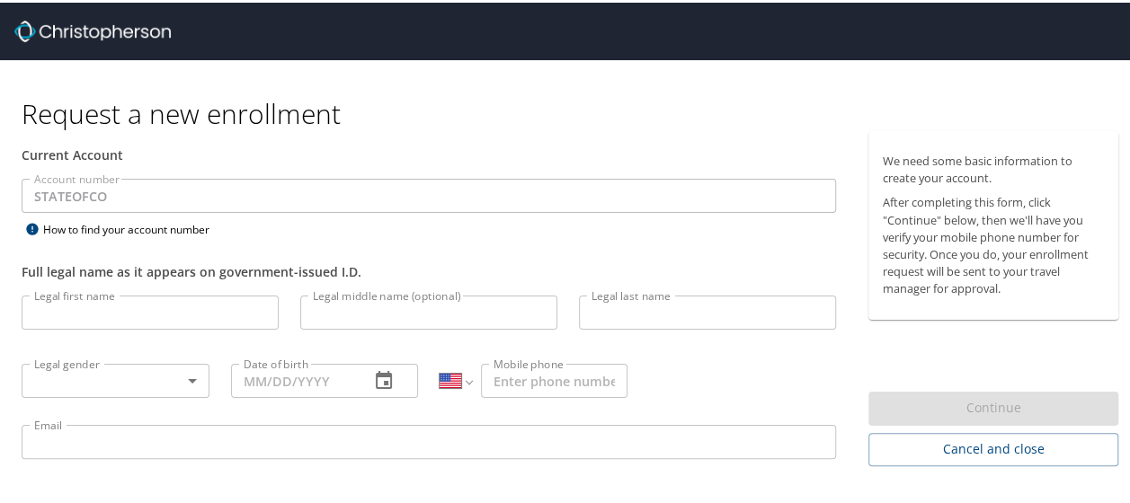
click at [97, 312] on input "Legal first name" at bounding box center [150, 310] width 257 height 34
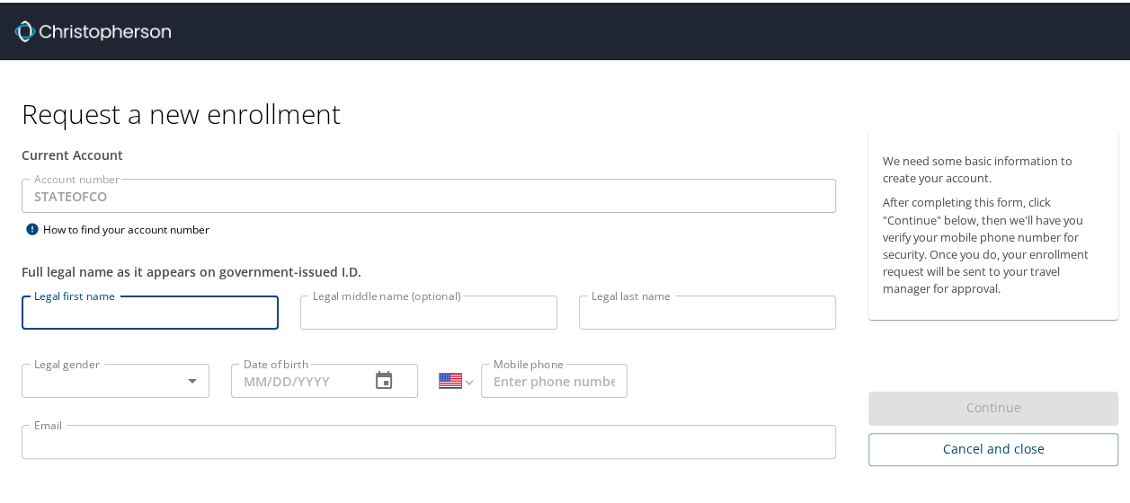
click at [92, 300] on input "Legal first name" at bounding box center [150, 310] width 257 height 34
type input "[PERSON_NAME]"
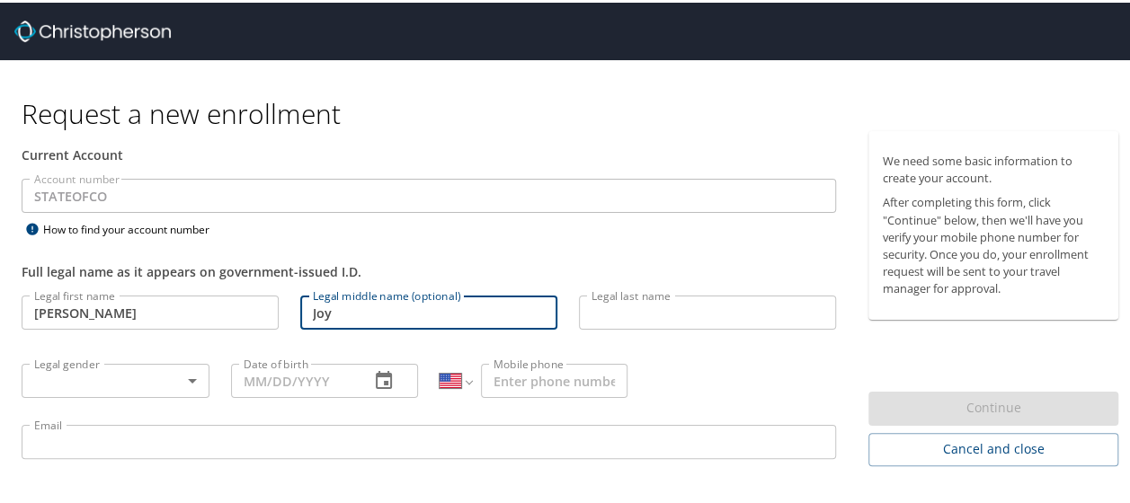
type input "Joy"
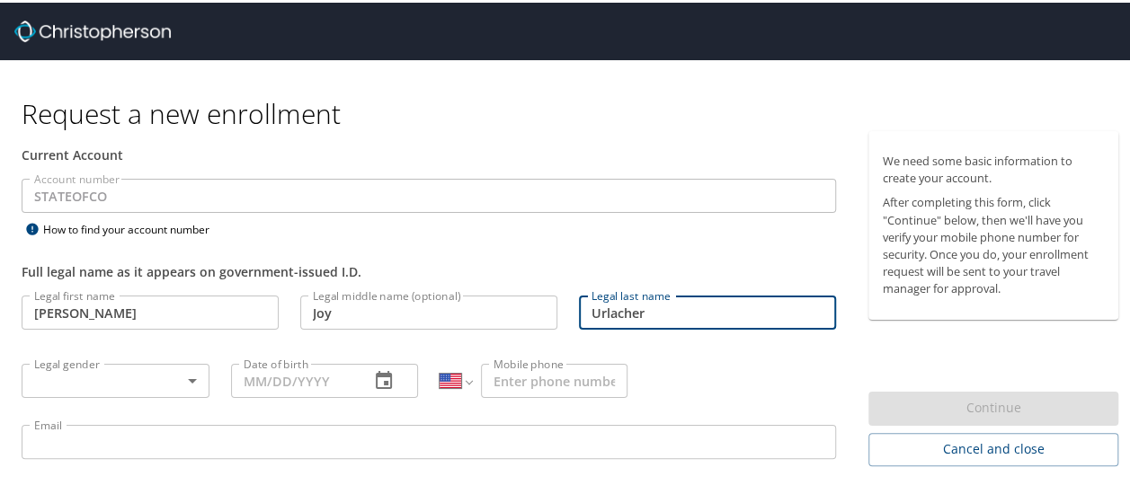
type input "Urlacher"
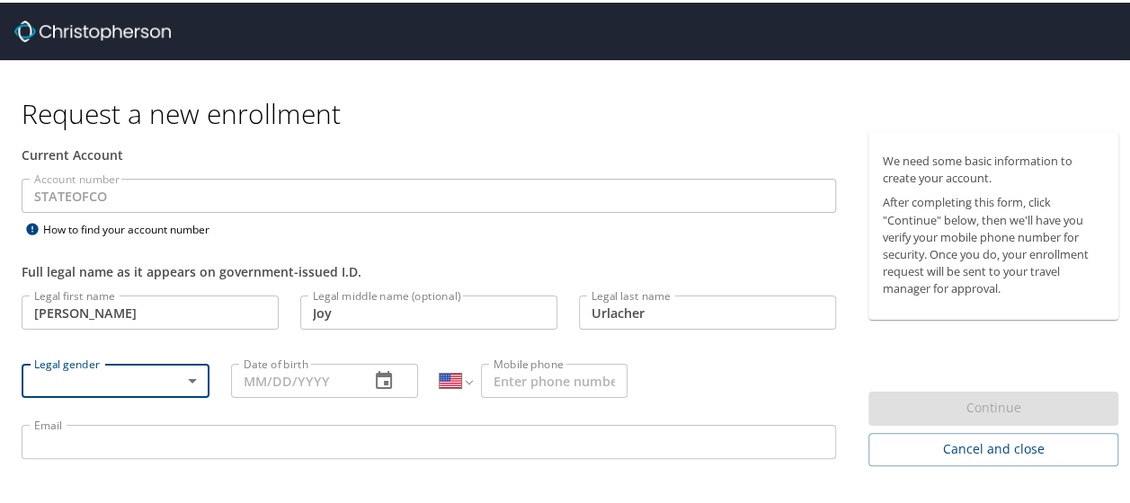
click at [149, 374] on body "Request a new enrollment Current Account Account number STATEOFCO Account numbe…" at bounding box center [571, 251] width 1143 height 503
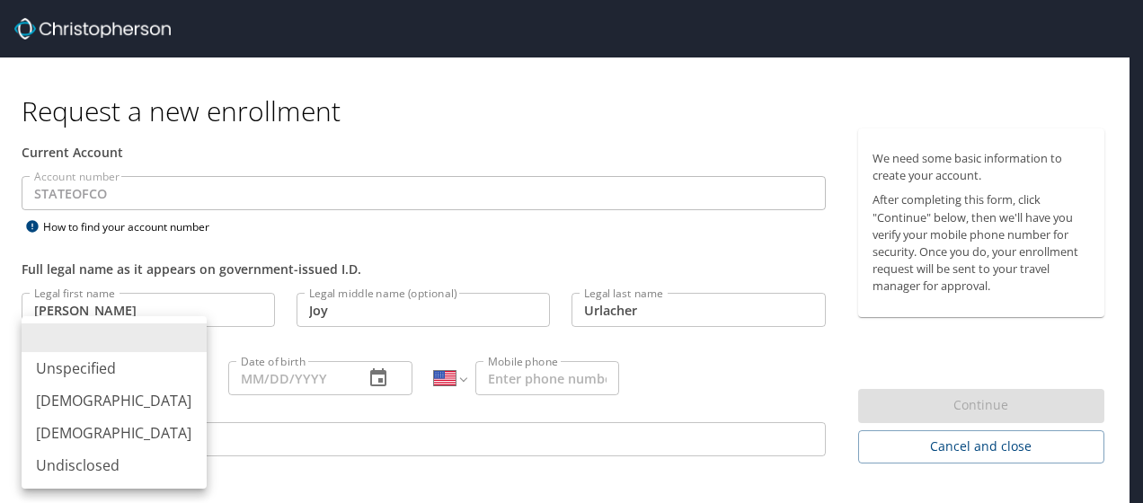
click at [75, 433] on li "[DEMOGRAPHIC_DATA]" at bounding box center [114, 433] width 185 height 32
type input "[DEMOGRAPHIC_DATA]"
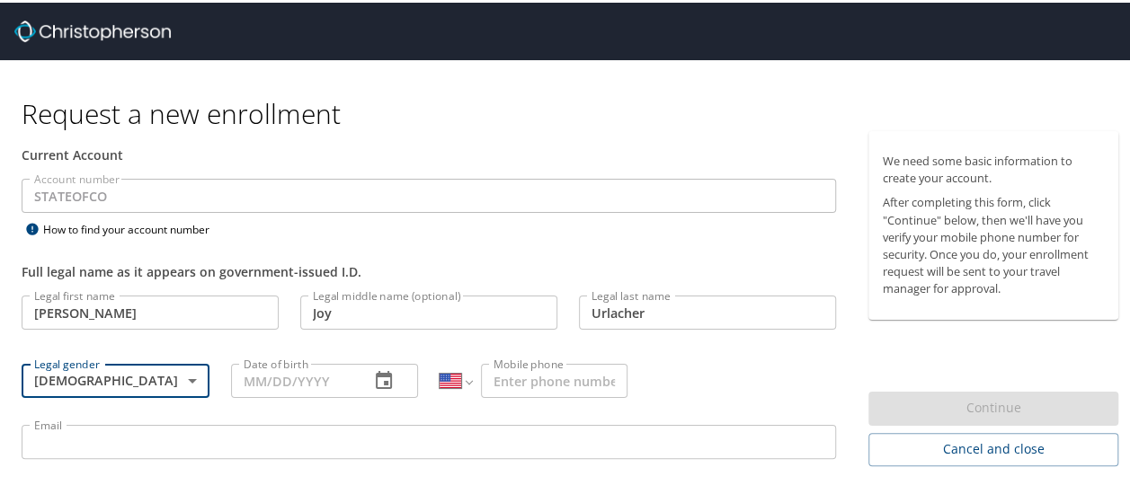
click at [265, 374] on input "Date of birth" at bounding box center [293, 378] width 125 height 34
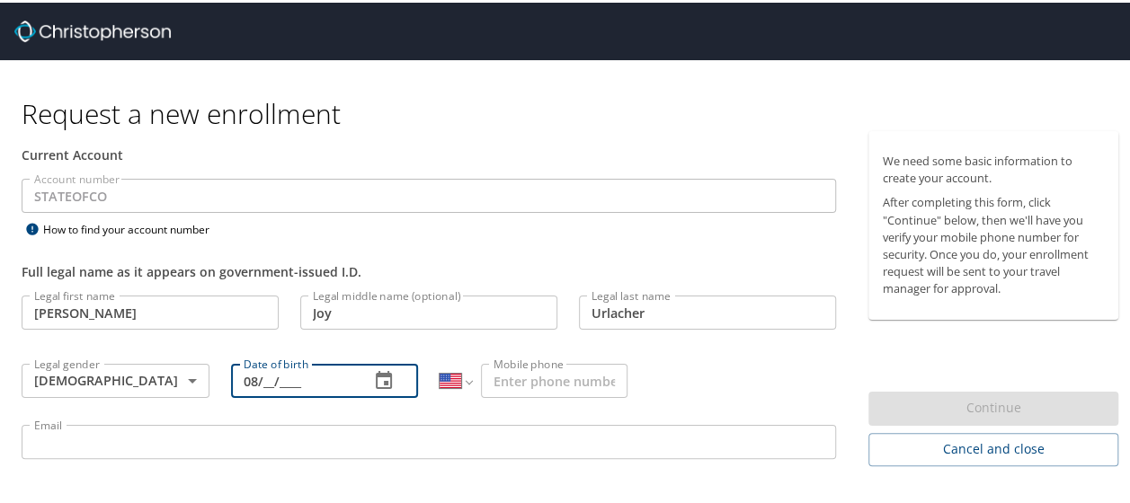
type input "0_/__/____"
type input "[DATE]"
click at [514, 370] on input "Mobile phone" at bounding box center [554, 378] width 146 height 34
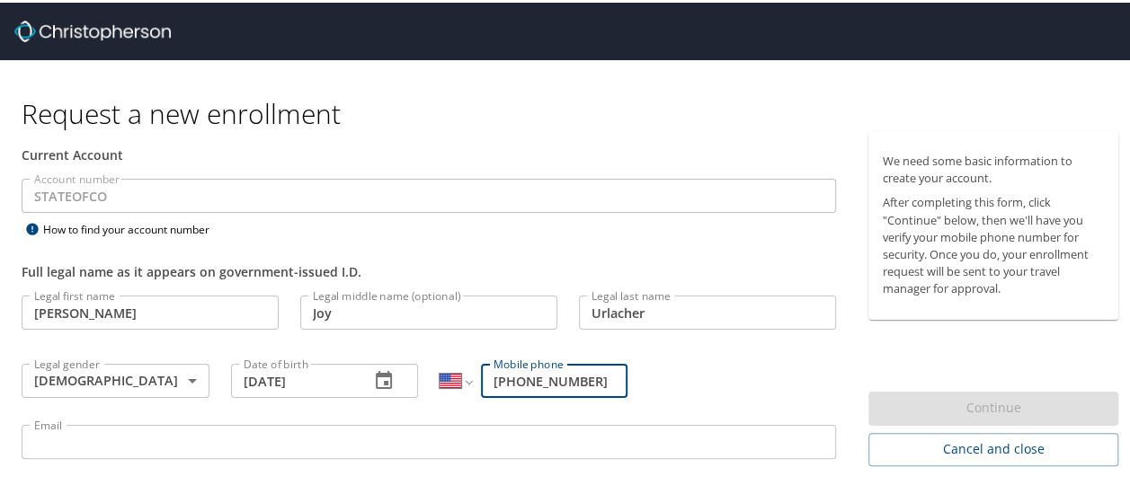
type input "[PHONE_NUMBER]"
click at [264, 449] on input "Email" at bounding box center [429, 439] width 814 height 34
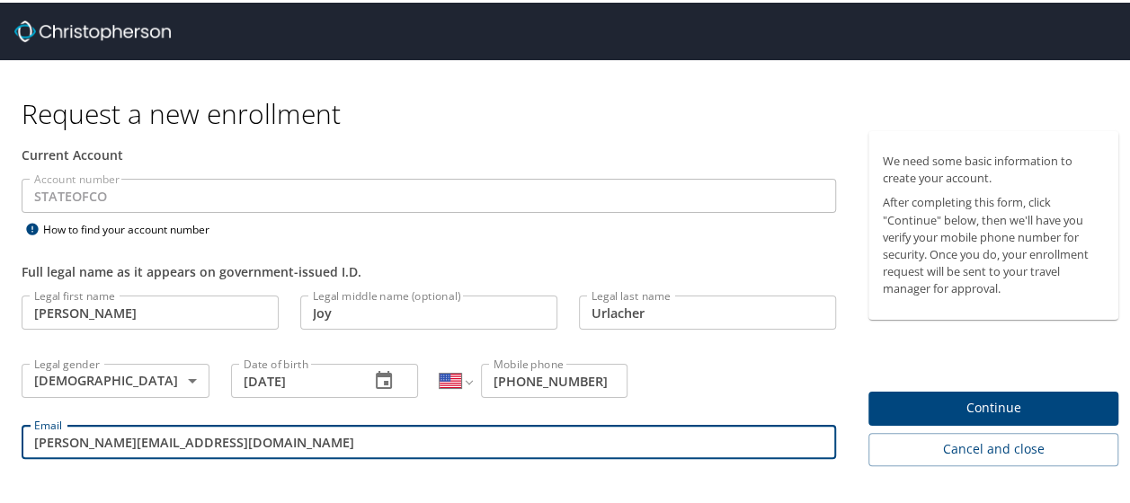
type input "[PERSON_NAME][EMAIL_ADDRESS][DOMAIN_NAME]"
click at [275, 481] on div "By enrolling, you agree to the Terms and Conditions and Privacy Policy ." at bounding box center [571, 513] width 1121 height 81
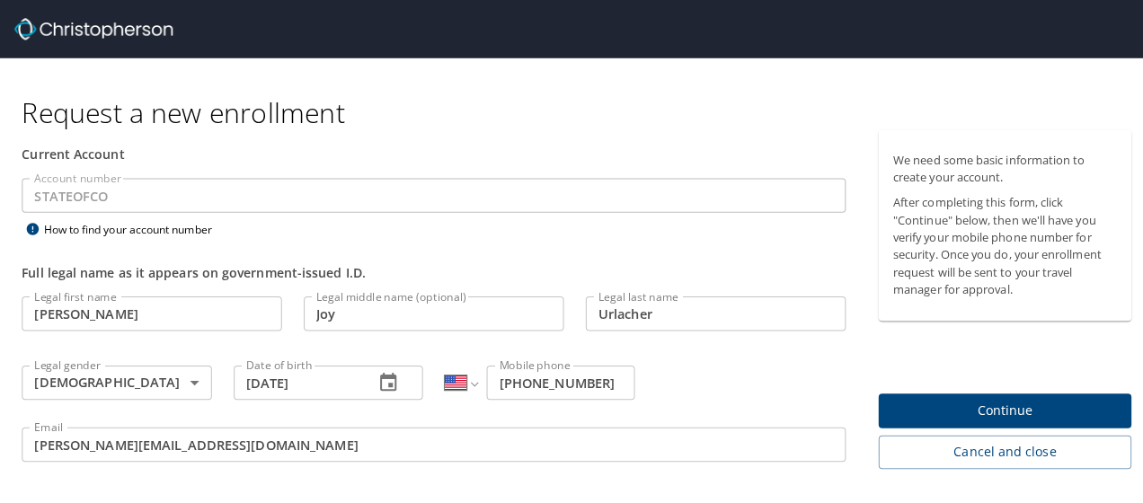
scroll to position [49, 0]
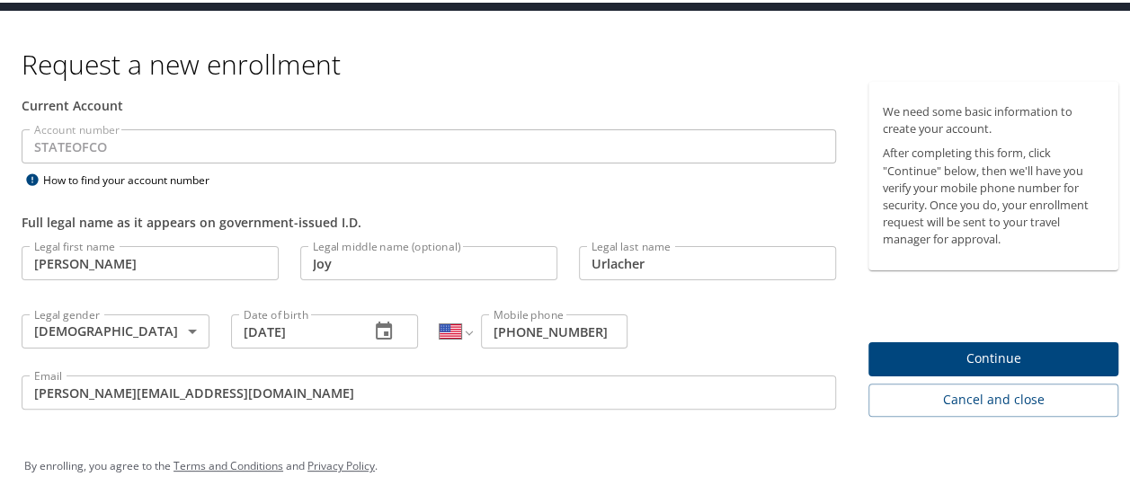
click at [942, 354] on span "Continue" at bounding box center [992, 356] width 221 height 22
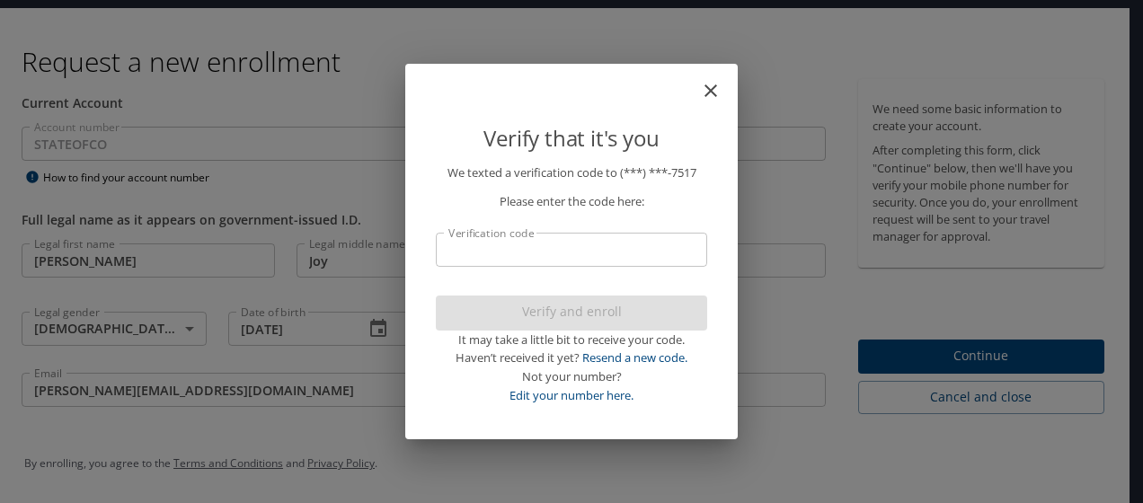
click at [552, 259] on input "Verification code" at bounding box center [571, 250] width 271 height 34
click at [523, 257] on input "Verification code" at bounding box center [571, 250] width 271 height 34
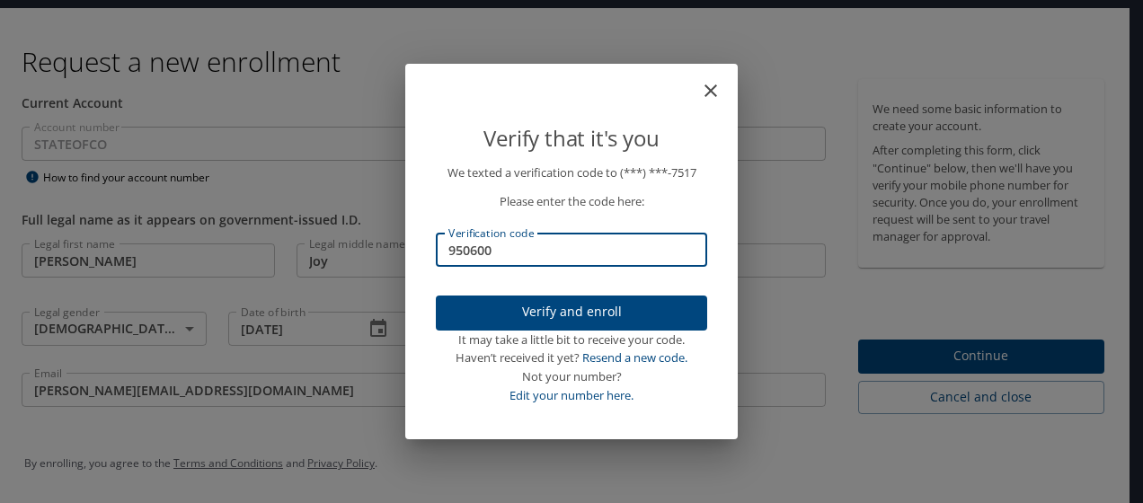
type input "950600"
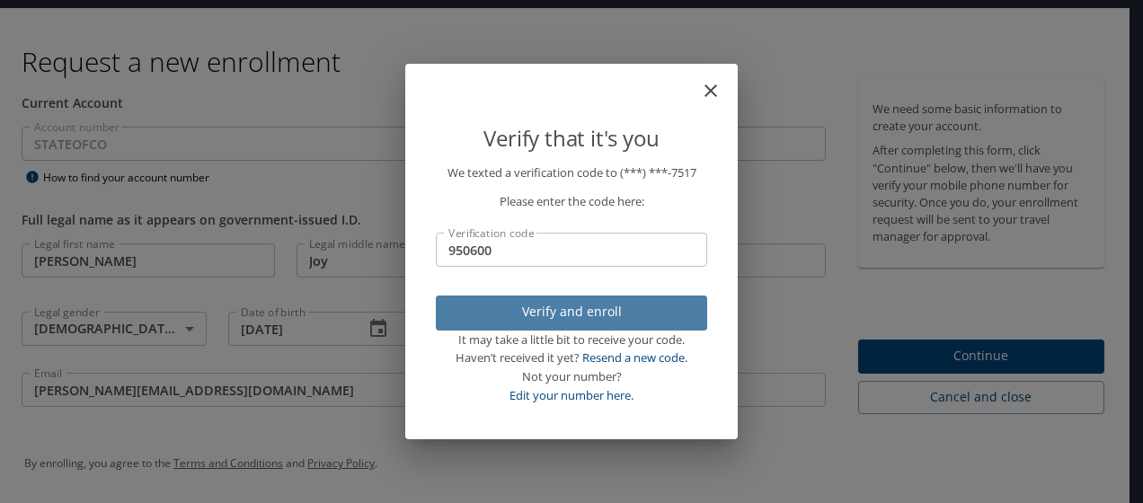
click at [554, 315] on span "Verify and enroll" at bounding box center [571, 312] width 243 height 22
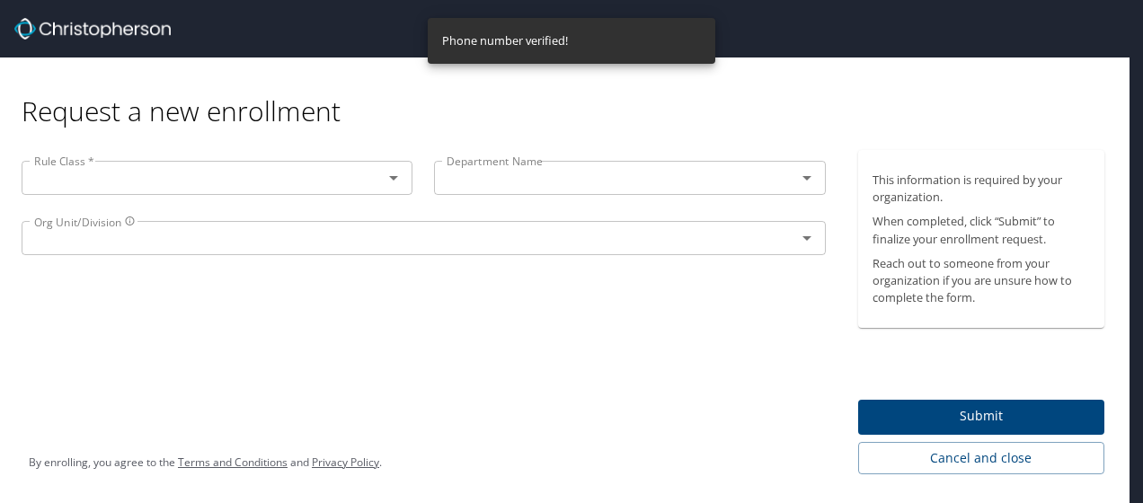
scroll to position [0, 0]
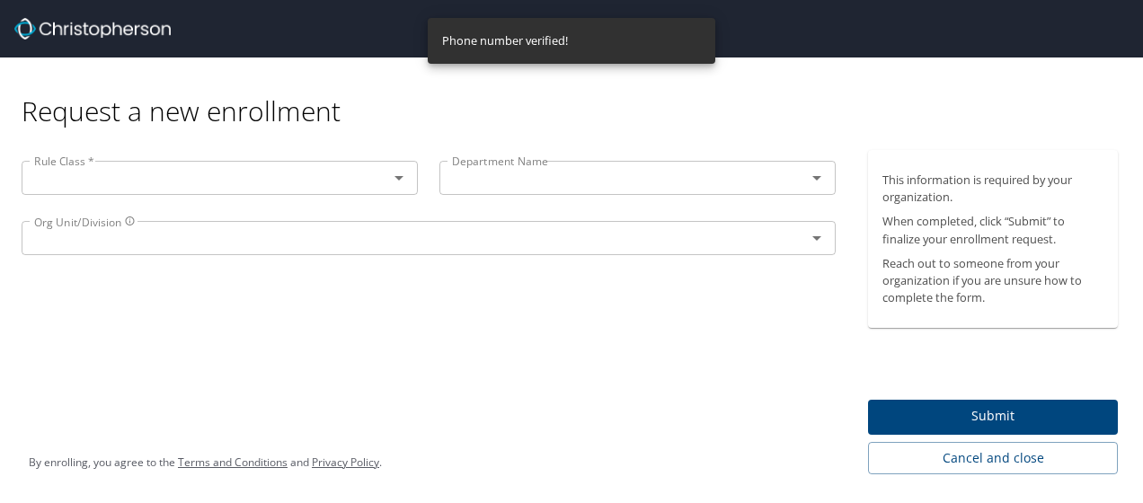
click at [325, 166] on input "text" at bounding box center [193, 177] width 332 height 23
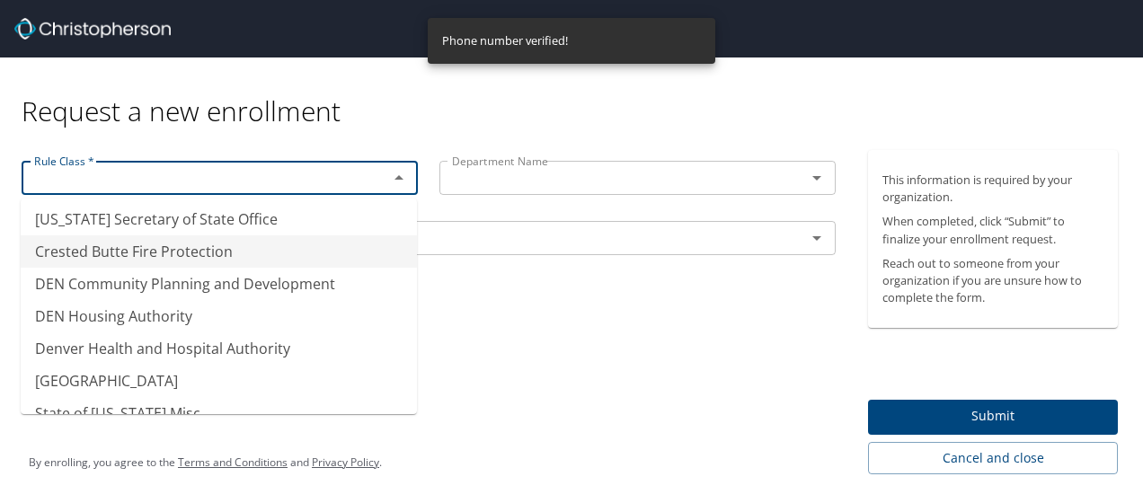
scroll to position [198, 0]
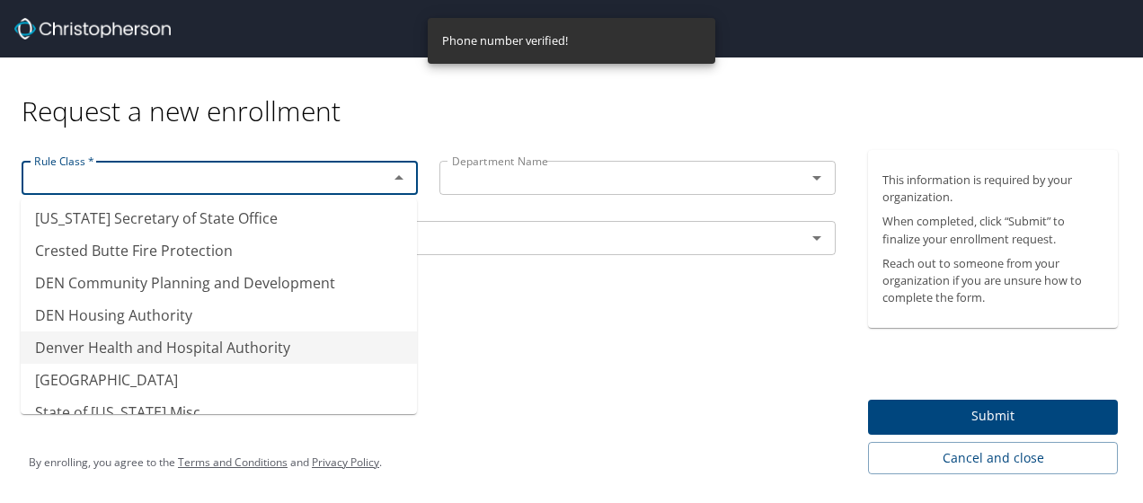
click at [155, 346] on li "Denver Health and Hospital Authority" at bounding box center [219, 348] width 396 height 32
type input "Denver Health and Hospital Authority"
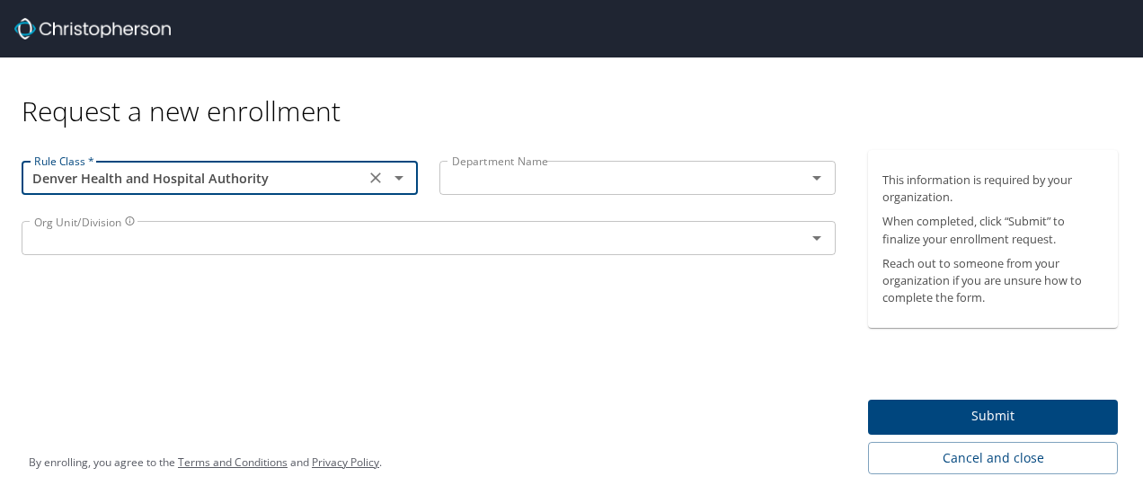
click at [503, 174] on input "text" at bounding box center [611, 177] width 332 height 23
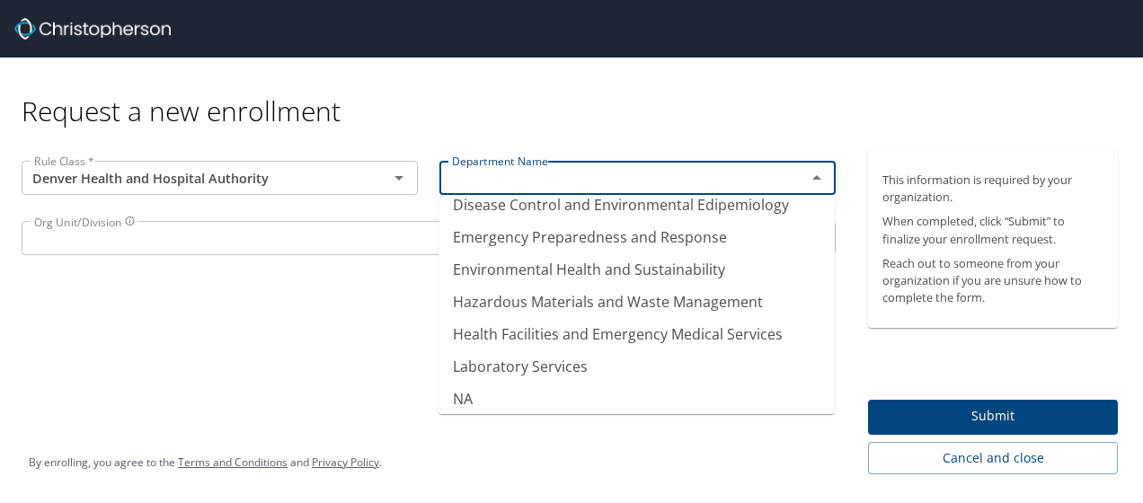
scroll to position [137, 0]
click at [282, 253] on div "Org Unit/Division" at bounding box center [429, 238] width 814 height 34
type input "Hazardous Materials and Waste Management"
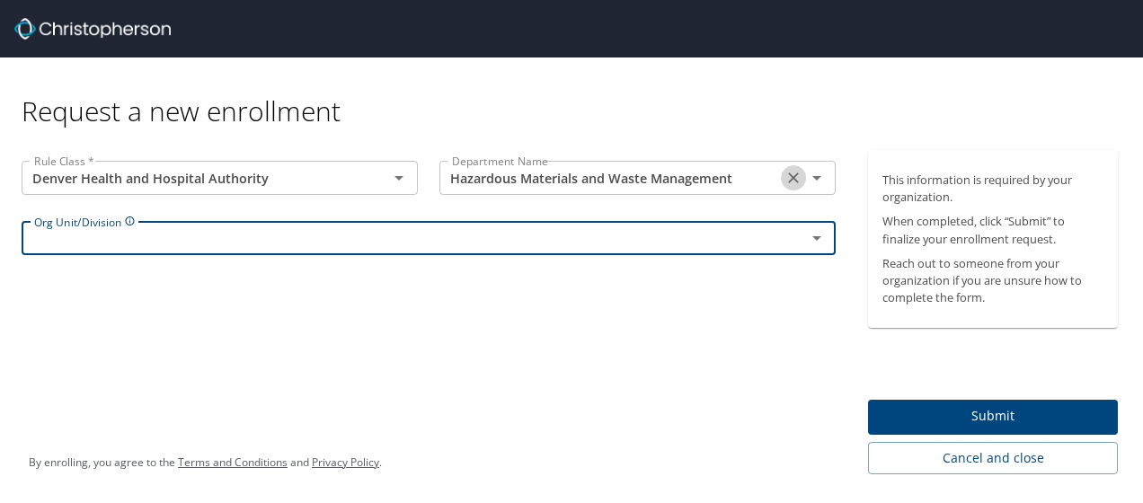
click at [793, 174] on icon "Clear" at bounding box center [794, 178] width 18 height 18
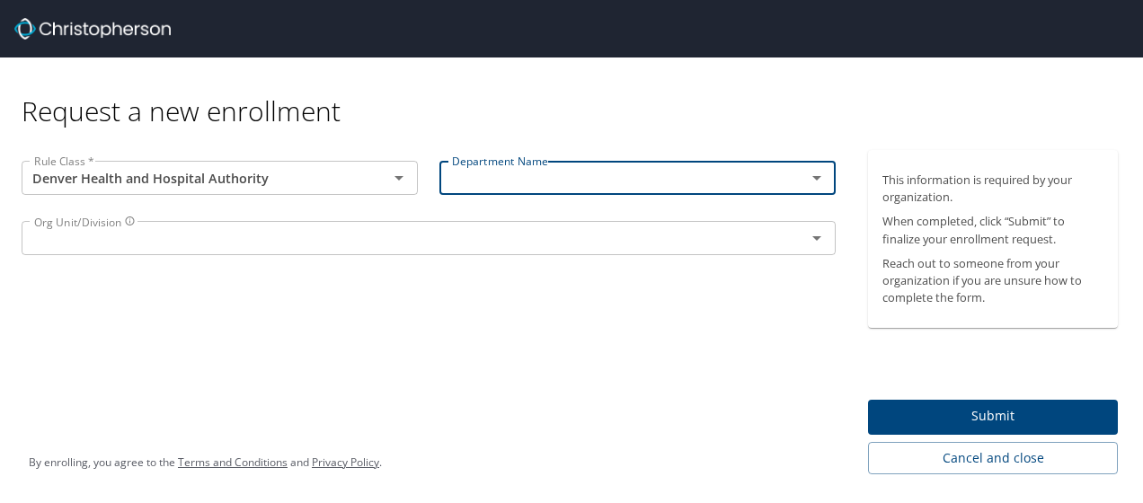
click at [212, 249] on input "text" at bounding box center [402, 237] width 750 height 23
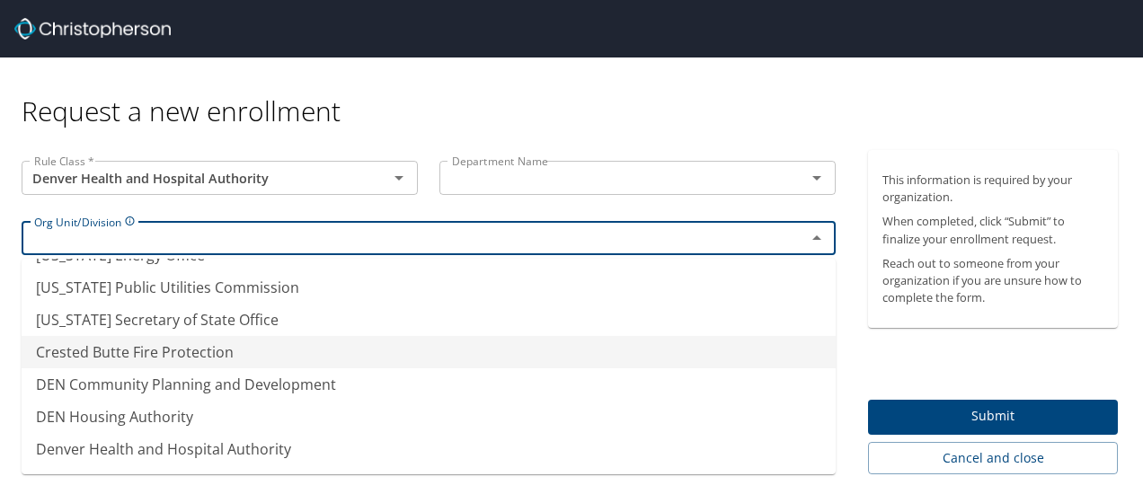
scroll to position [186, 0]
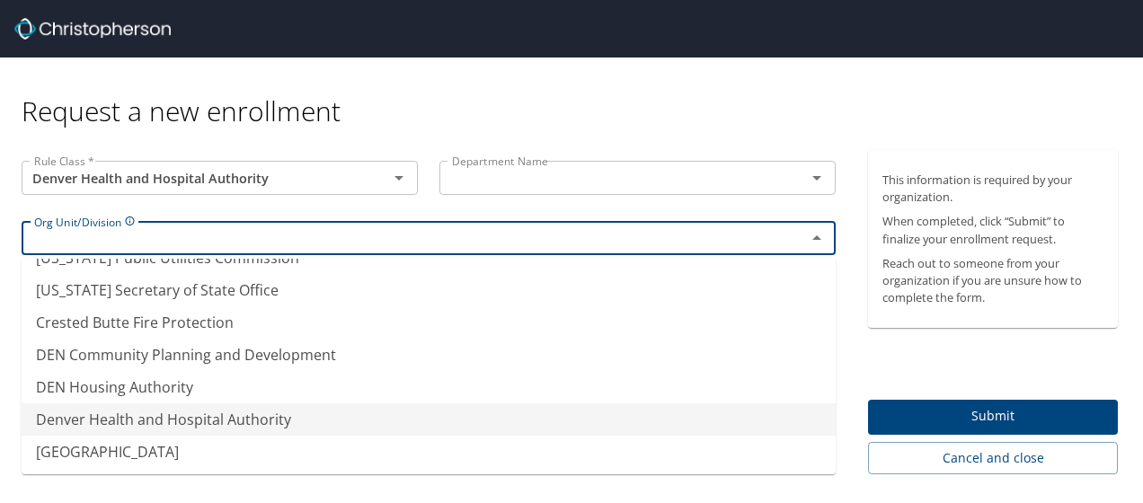
click at [241, 413] on li "Denver Health and Hospital Authority" at bounding box center [429, 419] width 814 height 32
type input "Denver Health and Hospital Authority"
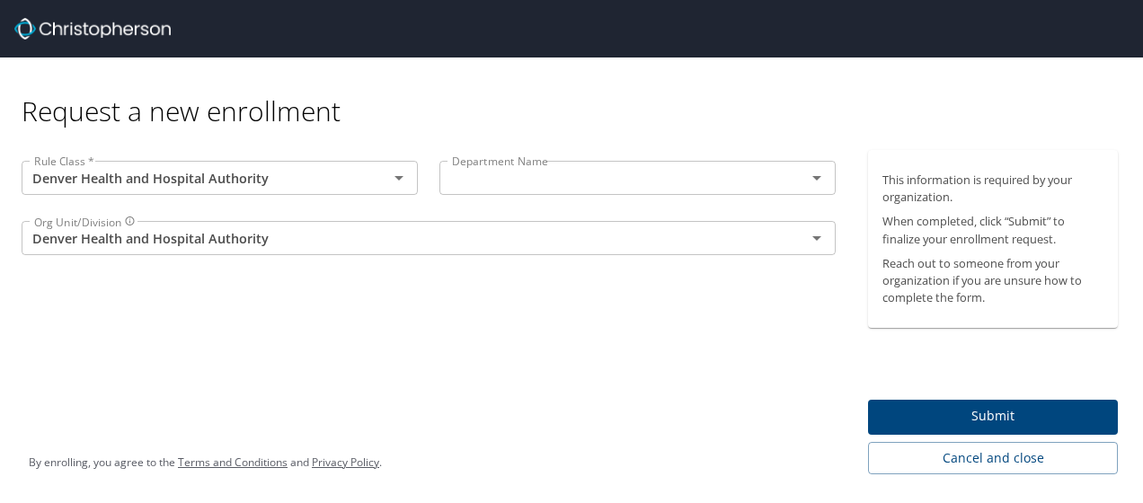
click at [393, 415] on div "Rule Class * Denver Health and Hospital Authority Rule Class * Department Name …" at bounding box center [428, 312] width 857 height 324
click at [967, 415] on span "Submit" at bounding box center [992, 416] width 221 height 22
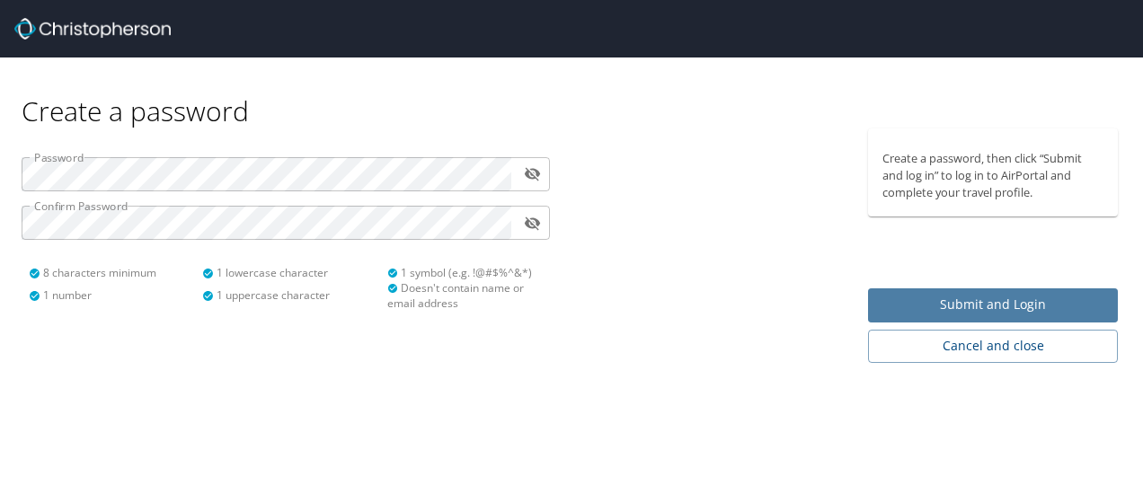
click at [999, 302] on span "Submit and Login" at bounding box center [992, 305] width 221 height 22
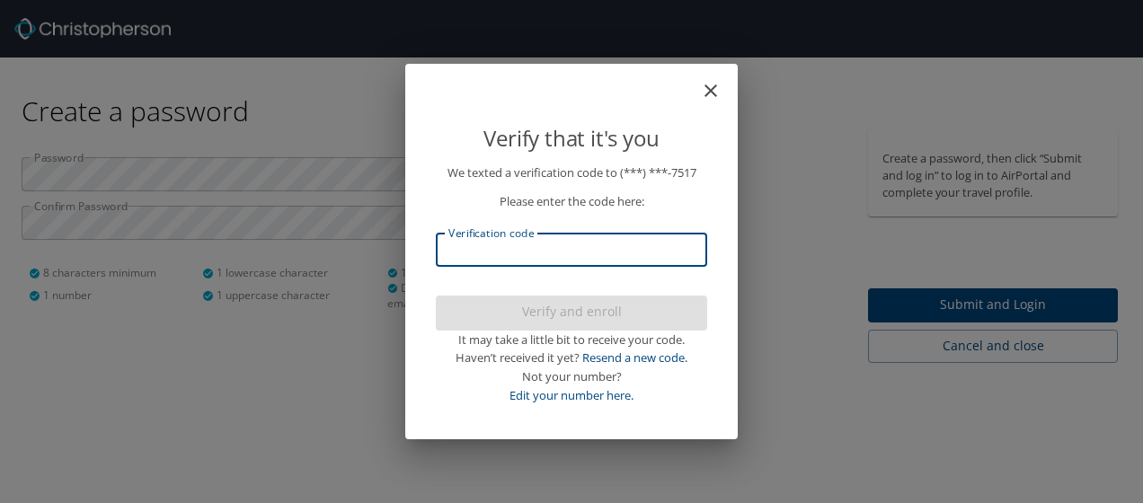
click at [566, 261] on input "Verification code" at bounding box center [571, 250] width 271 height 34
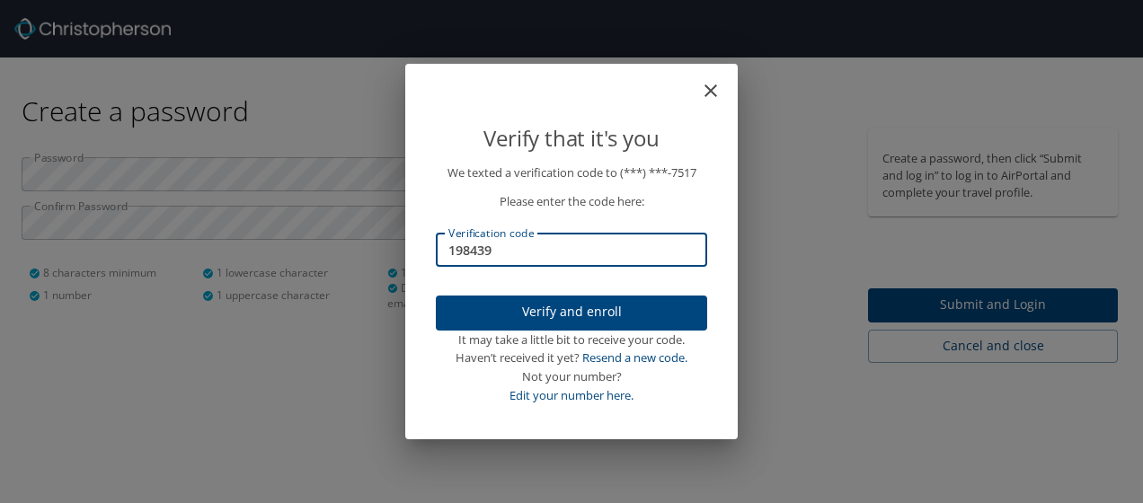
type input "198439"
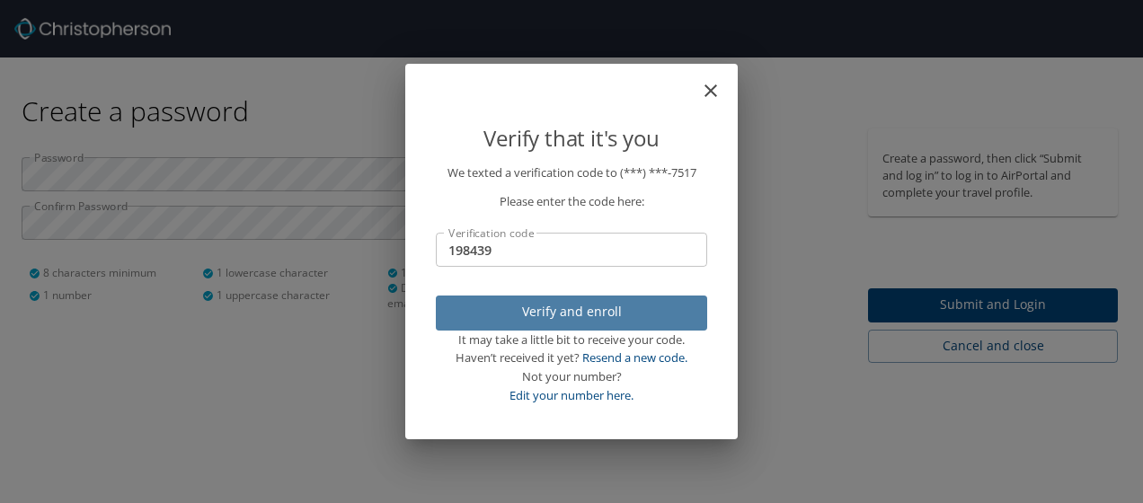
click at [554, 301] on span "Verify and enroll" at bounding box center [571, 312] width 243 height 22
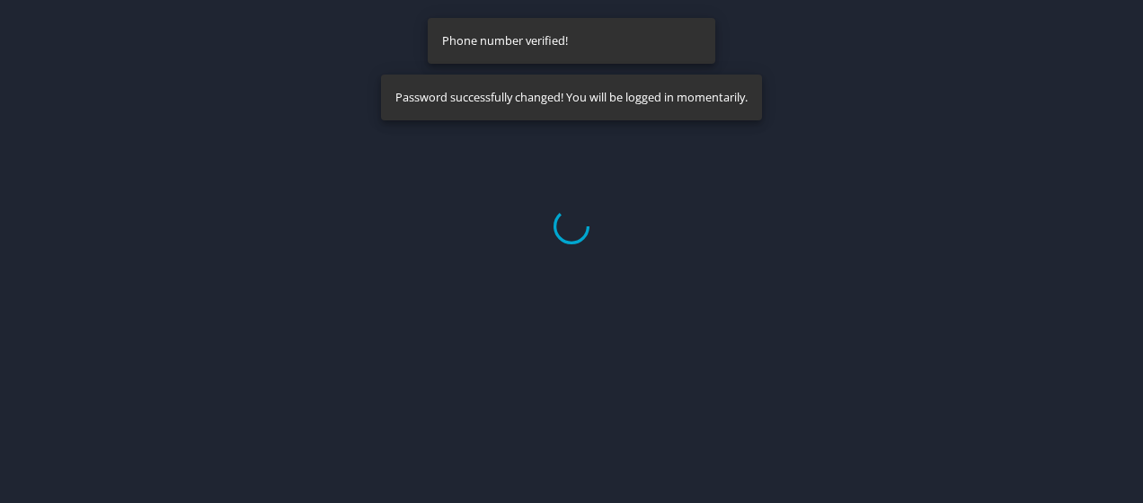
select select "US"
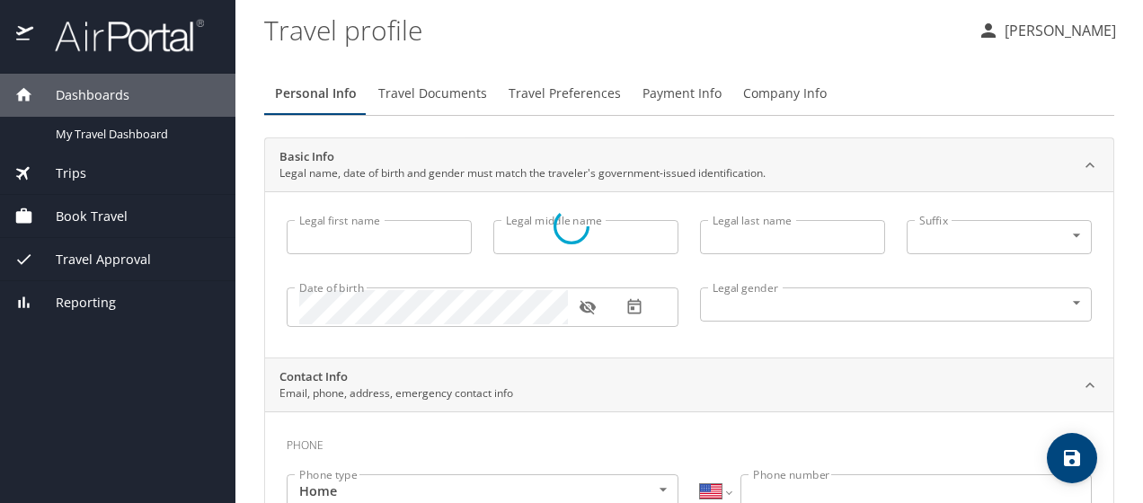
type input "[PERSON_NAME]"
type input "Joy"
type input "Urlacher"
type input "[DEMOGRAPHIC_DATA]"
select select "US"
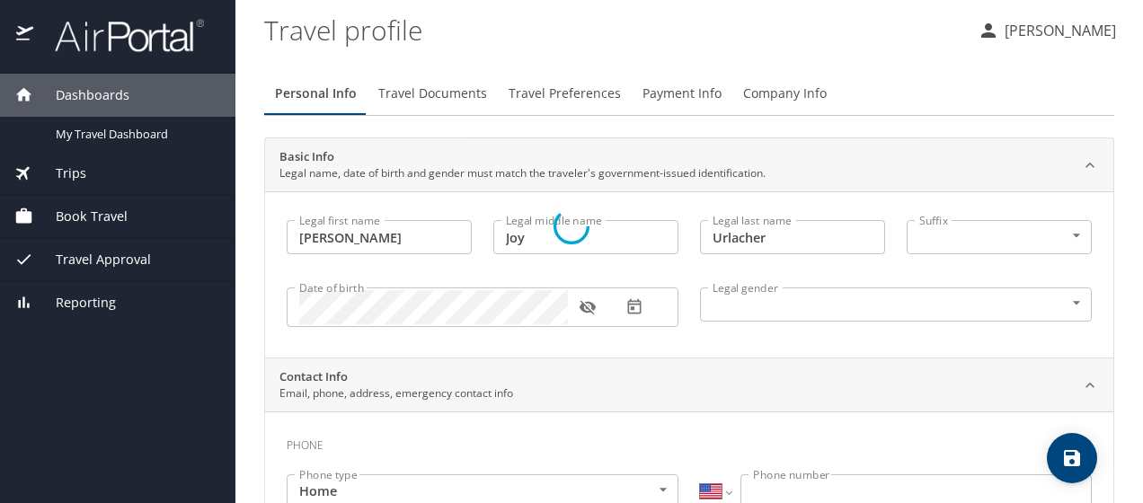
select select "US"
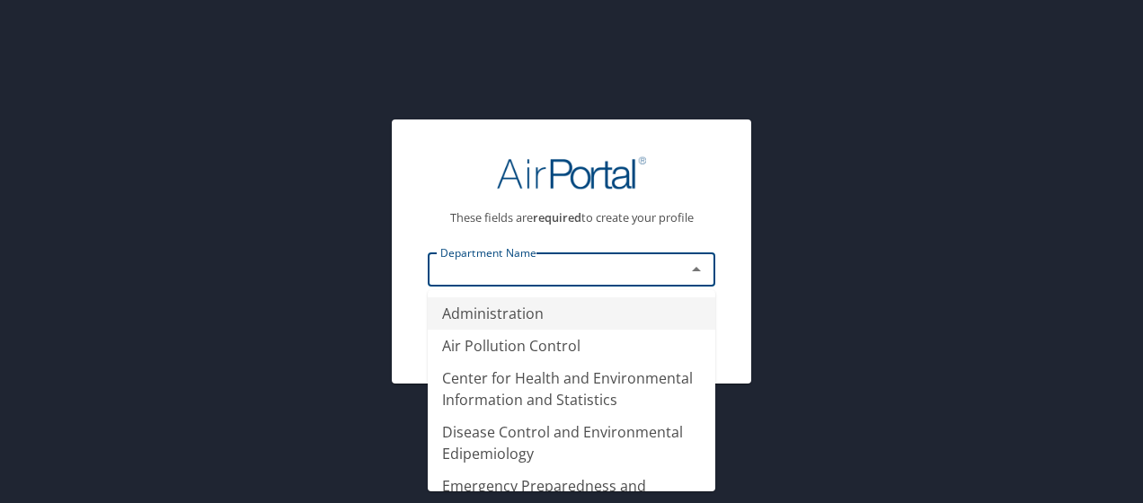
click at [492, 269] on input "text" at bounding box center [545, 269] width 224 height 23
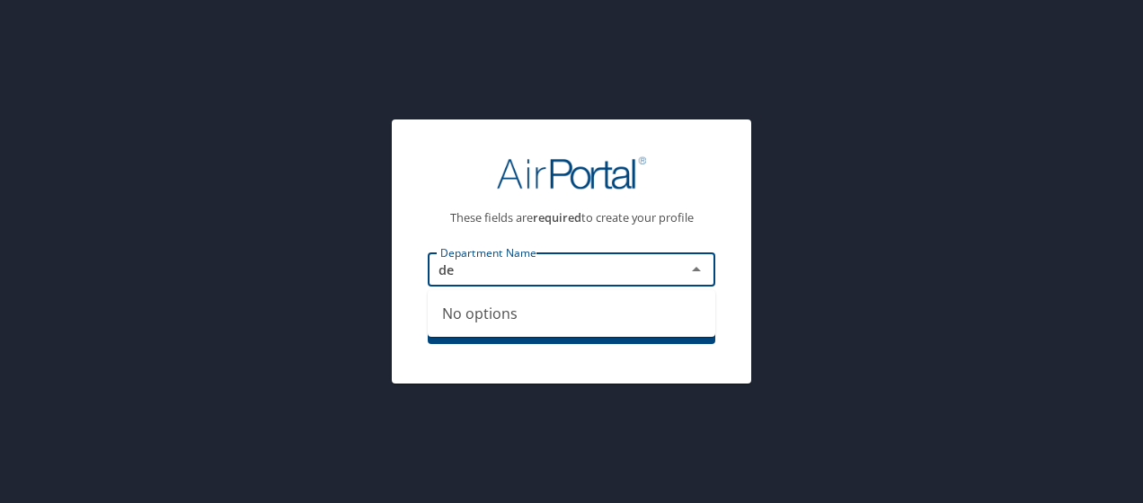
type input "d"
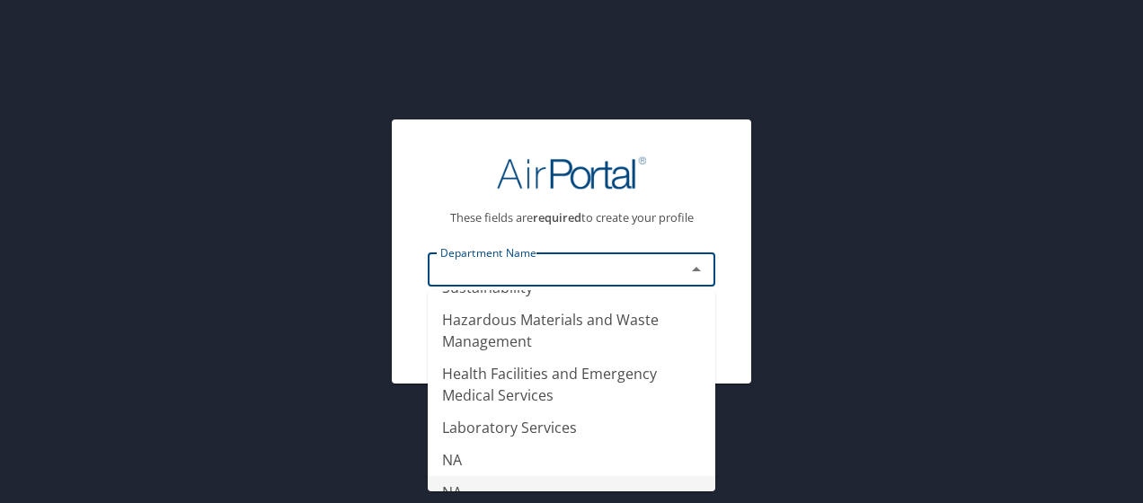
scroll to position [273, 0]
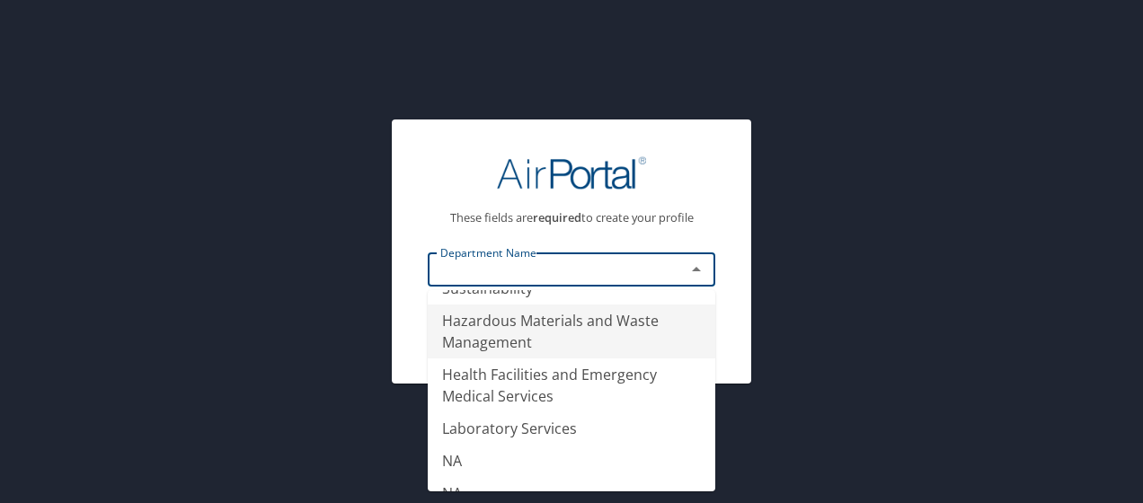
type input "Hazardous Materials and Waste Management"
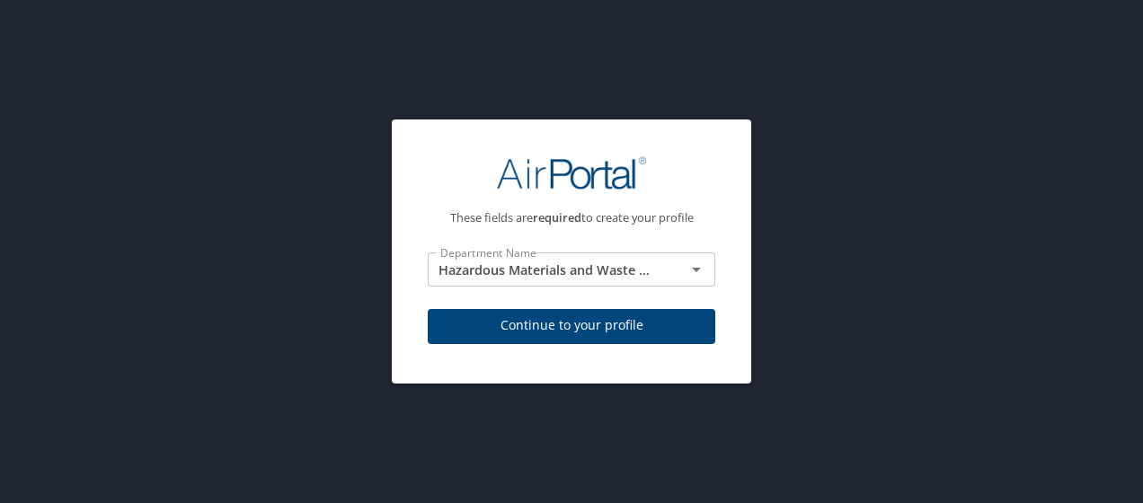
click at [810, 210] on div "These fields are required to create your profile Department Name Hazardous Mate…" at bounding box center [571, 251] width 1143 height 503
click at [595, 272] on input "Hazardous Materials and Waste Management" at bounding box center [545, 269] width 224 height 23
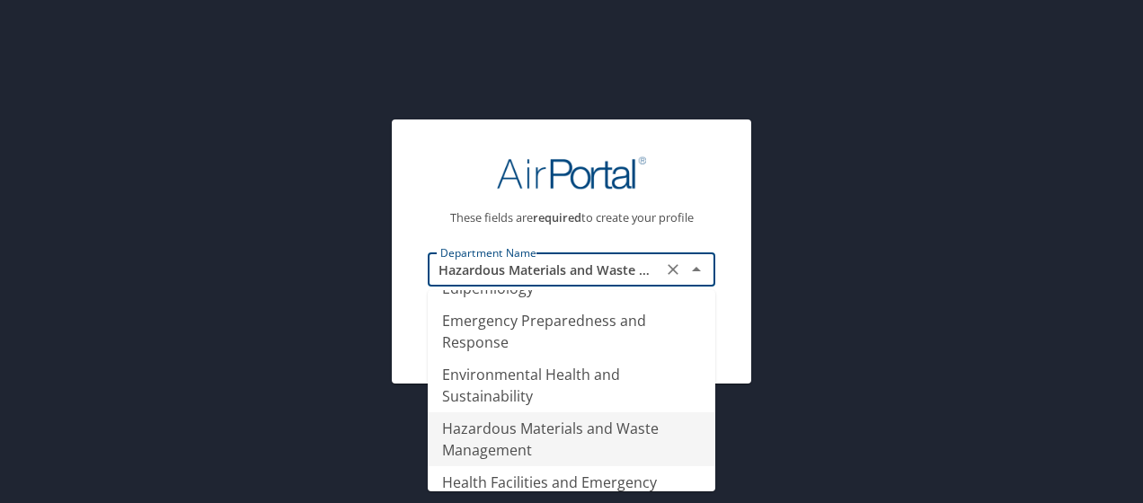
click at [668, 277] on icon "Clear" at bounding box center [673, 270] width 18 height 18
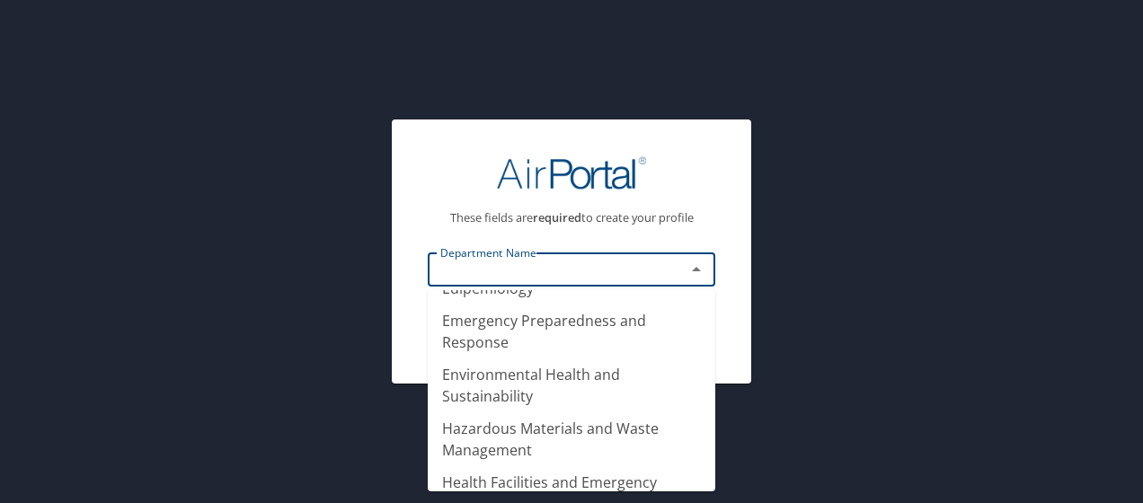
scroll to position [11, 0]
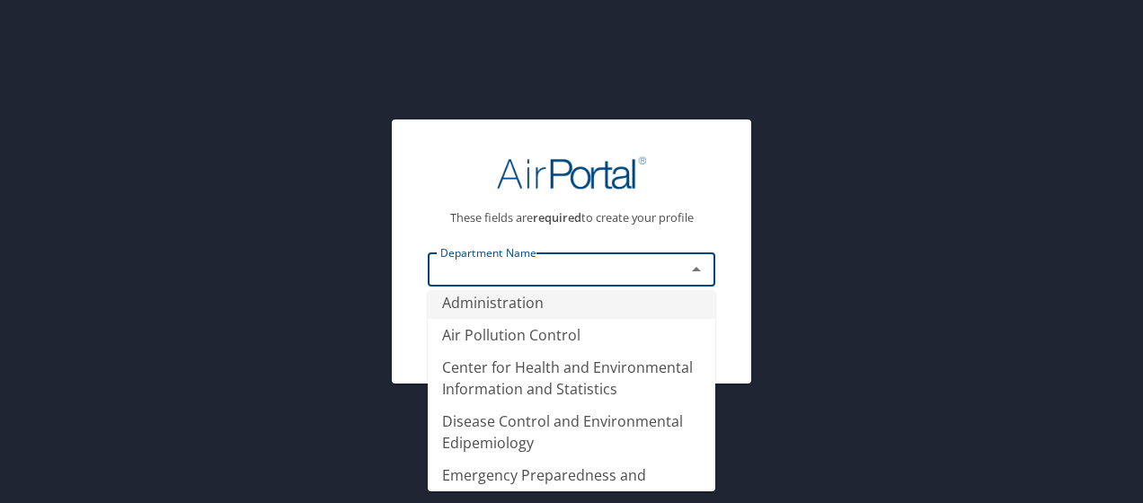
type input "Administration"
click at [820, 237] on div "These fields are required to create your profile Department Name Administration…" at bounding box center [571, 251] width 1143 height 503
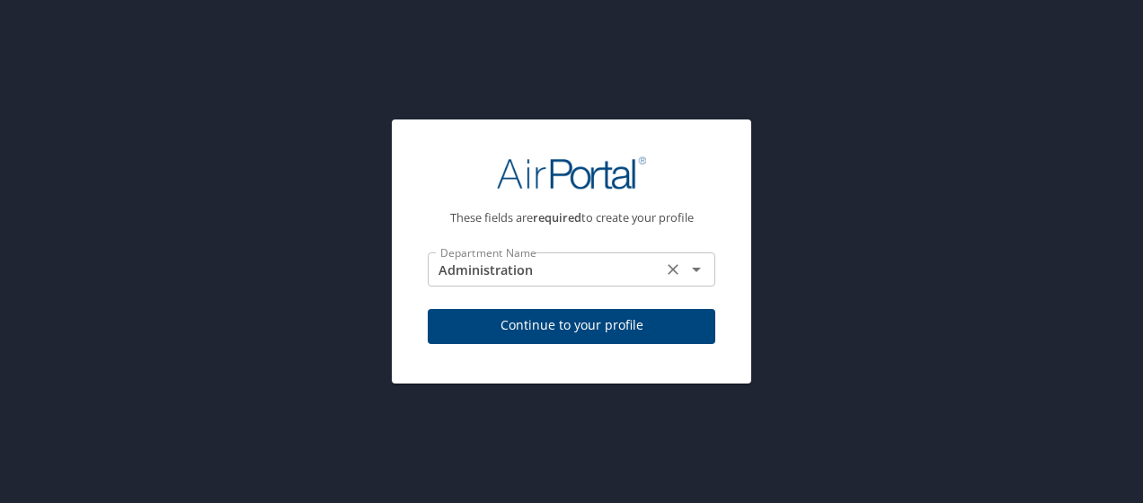
click at [593, 268] on input "Administration" at bounding box center [545, 269] width 224 height 23
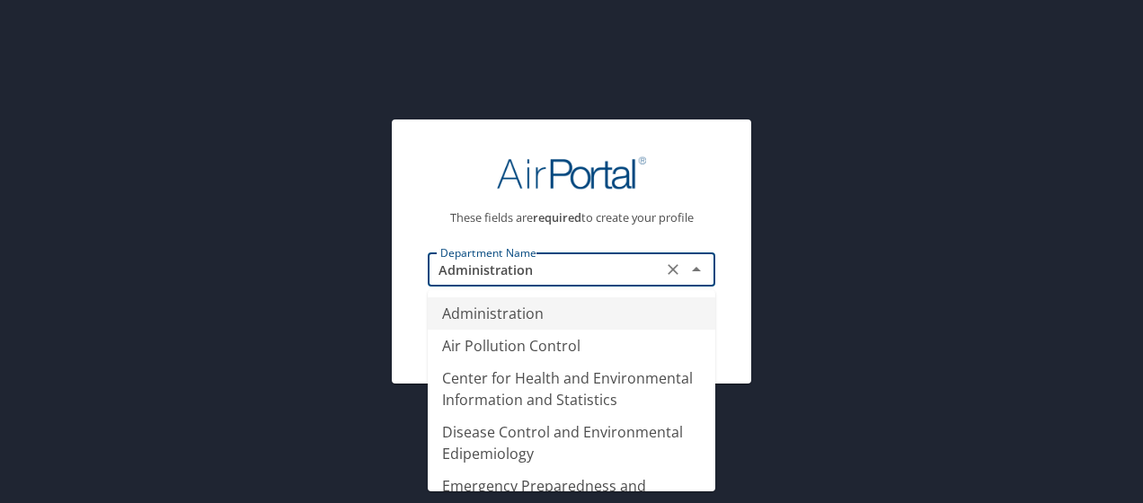
click at [681, 270] on icon "Clear" at bounding box center [673, 270] width 18 height 18
type input "Administration"
click at [764, 238] on div "These fields are required to create your profile Department Name Administration…" at bounding box center [571, 251] width 1143 height 503
click at [656, 270] on input "Administration" at bounding box center [545, 269] width 224 height 23
click at [669, 270] on icon "Clear" at bounding box center [673, 270] width 18 height 18
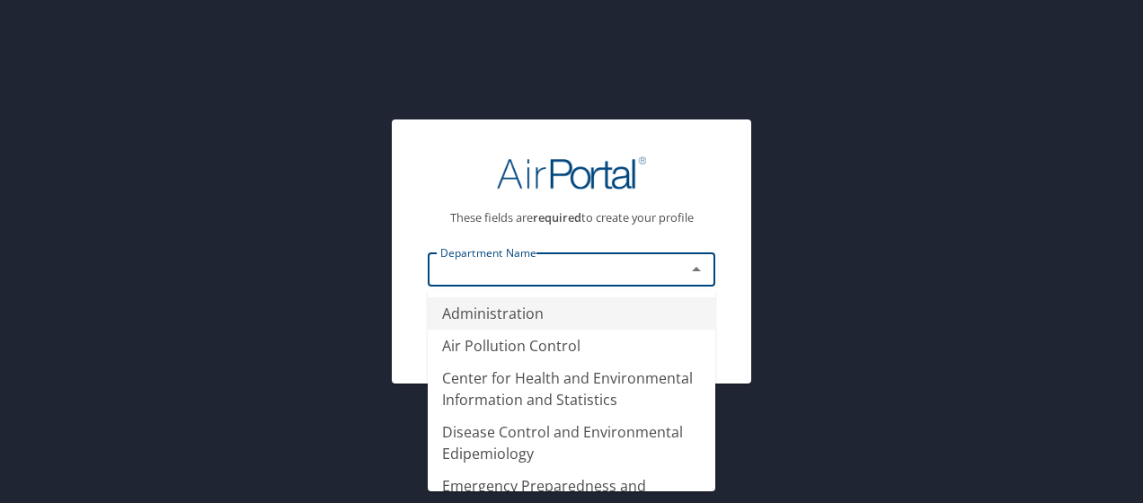
click at [669, 270] on div at bounding box center [683, 269] width 47 height 25
type input "Administration"
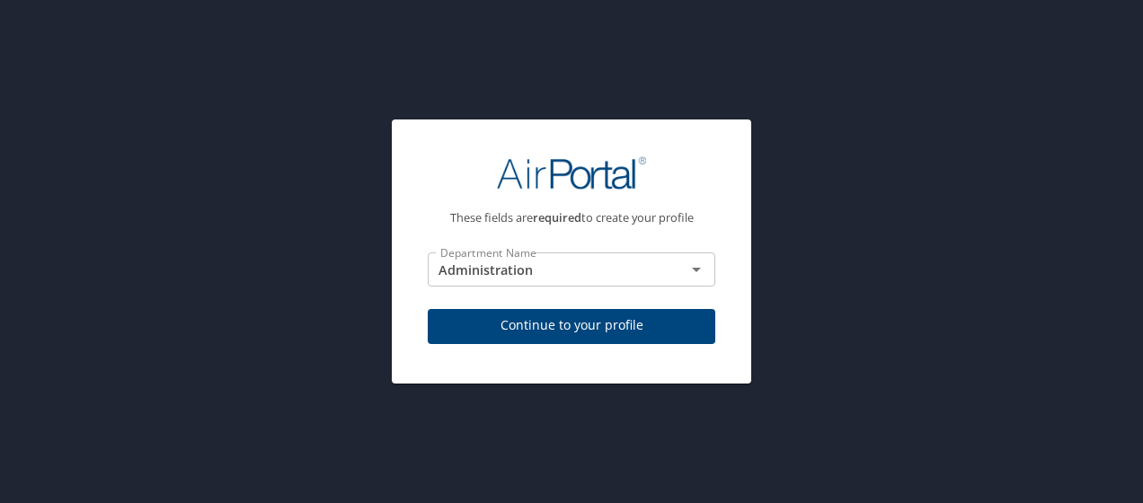
click at [626, 190] on img at bounding box center [571, 172] width 149 height 35
click at [678, 268] on icon "Clear" at bounding box center [673, 270] width 18 height 18
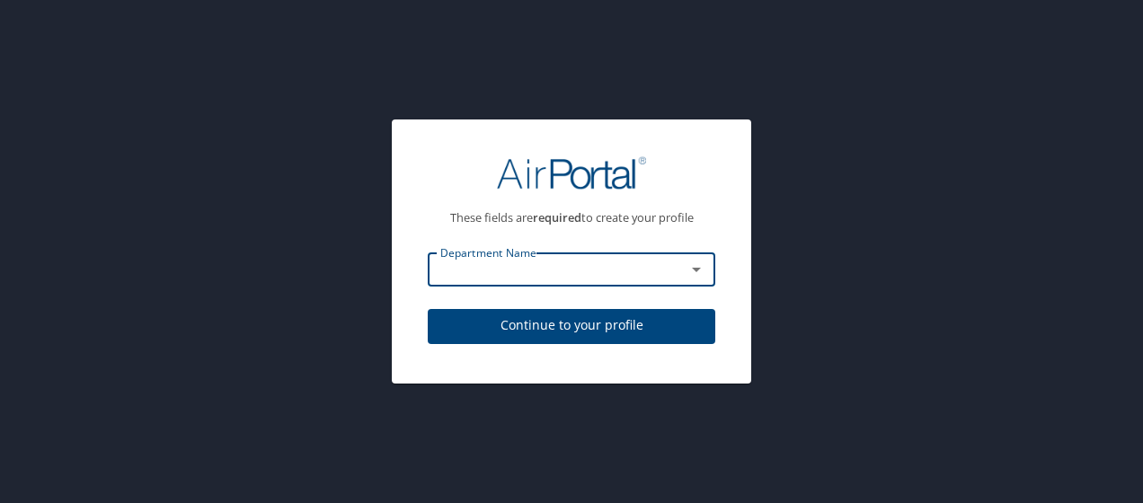
click at [669, 326] on span "Continue to your profile" at bounding box center [571, 326] width 259 height 22
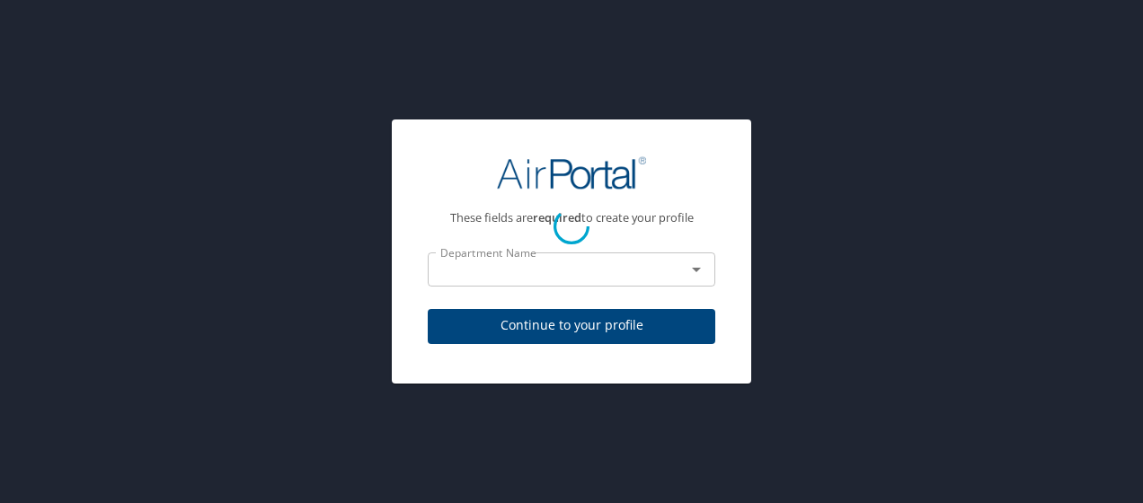
select select "US"
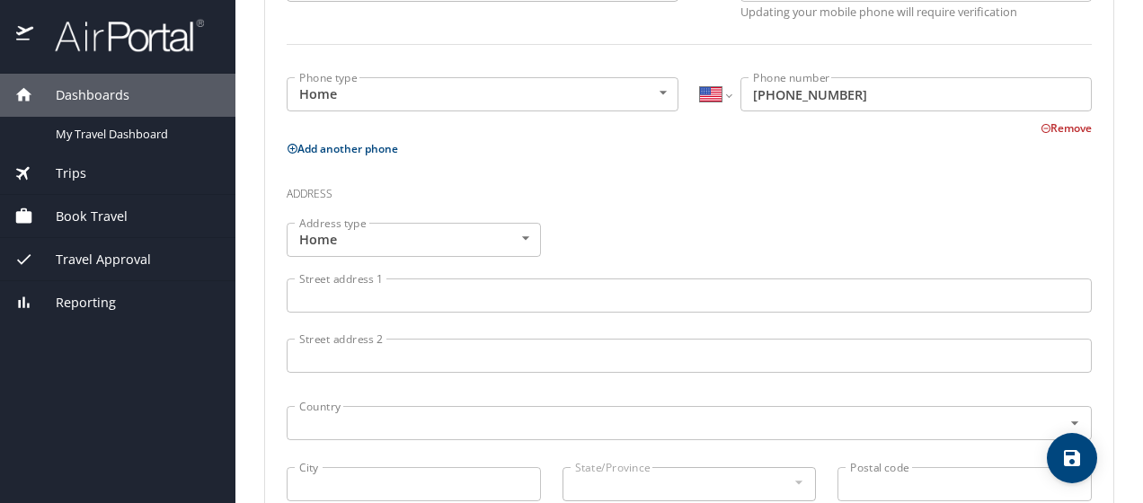
scroll to position [514, 0]
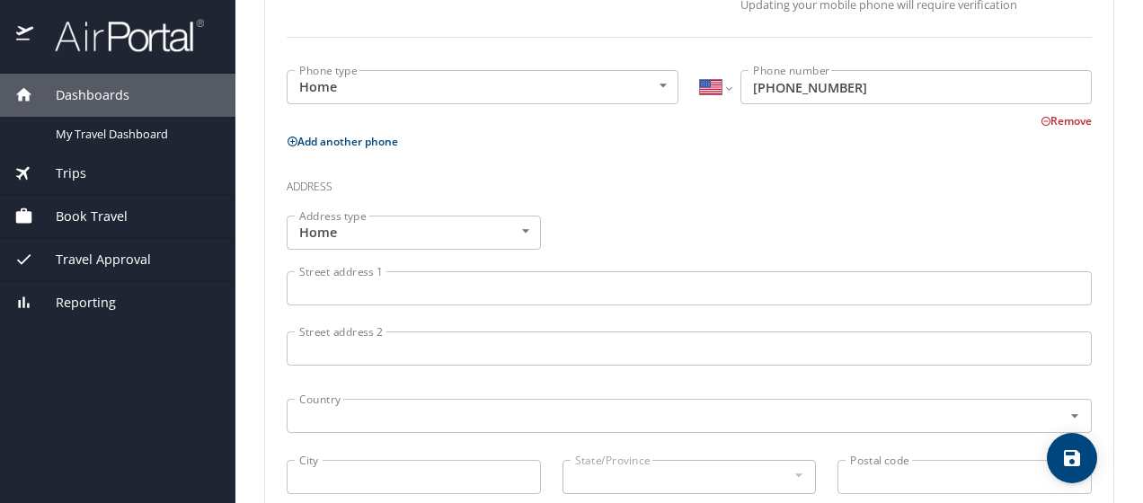
click at [397, 296] on input "Street address 1" at bounding box center [689, 288] width 805 height 34
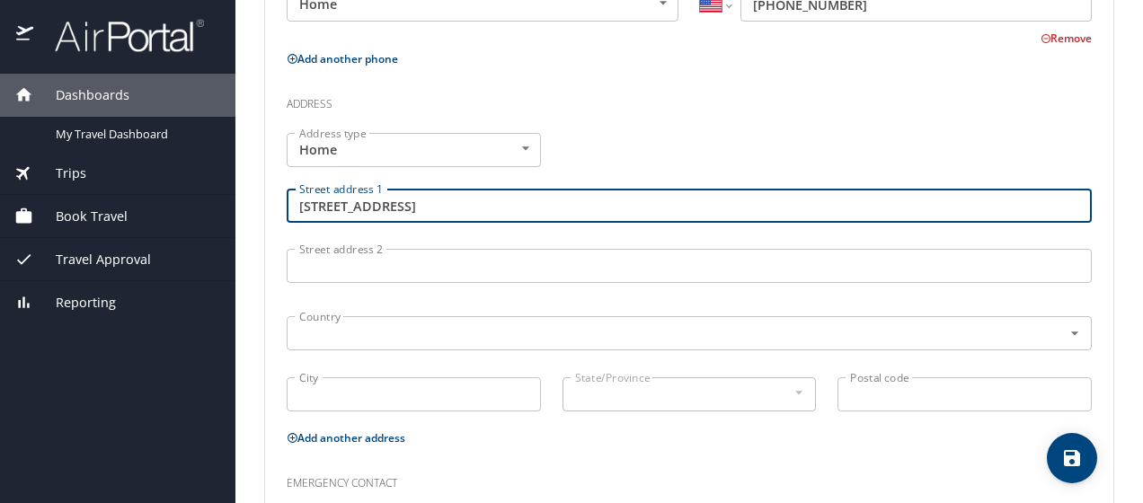
scroll to position [601, 0]
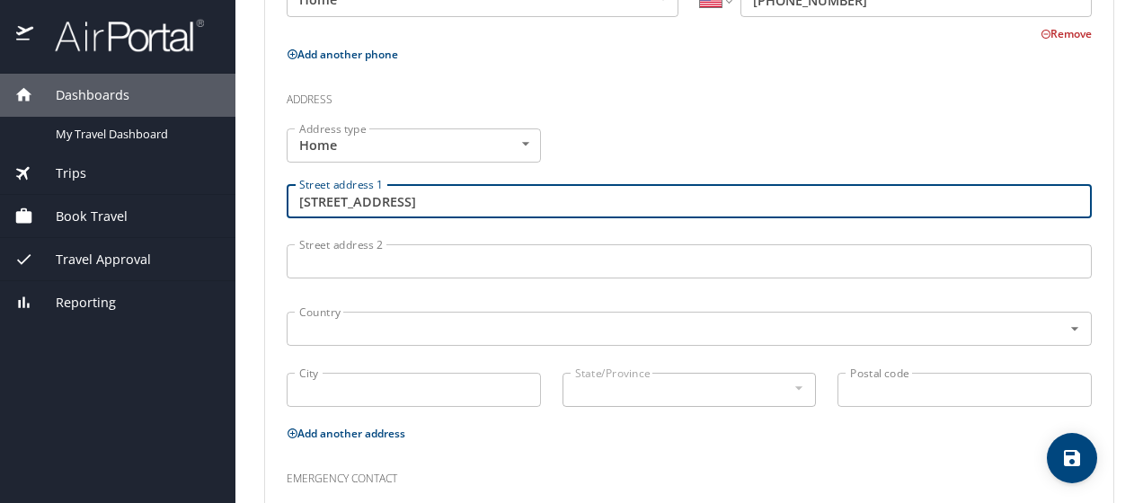
type input "2711 S Bannock St"
click at [338, 271] on input "Street address 2" at bounding box center [689, 261] width 805 height 34
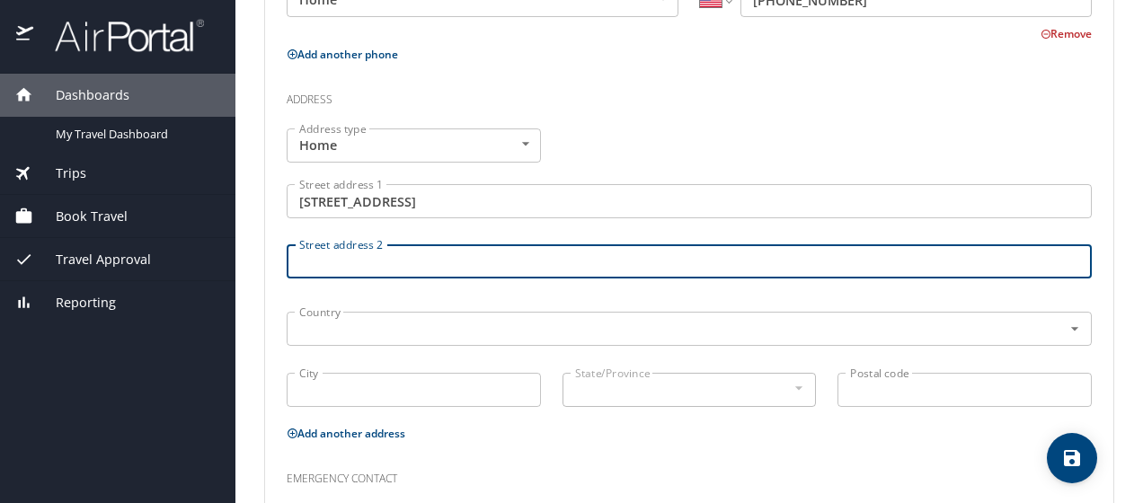
type input "E"
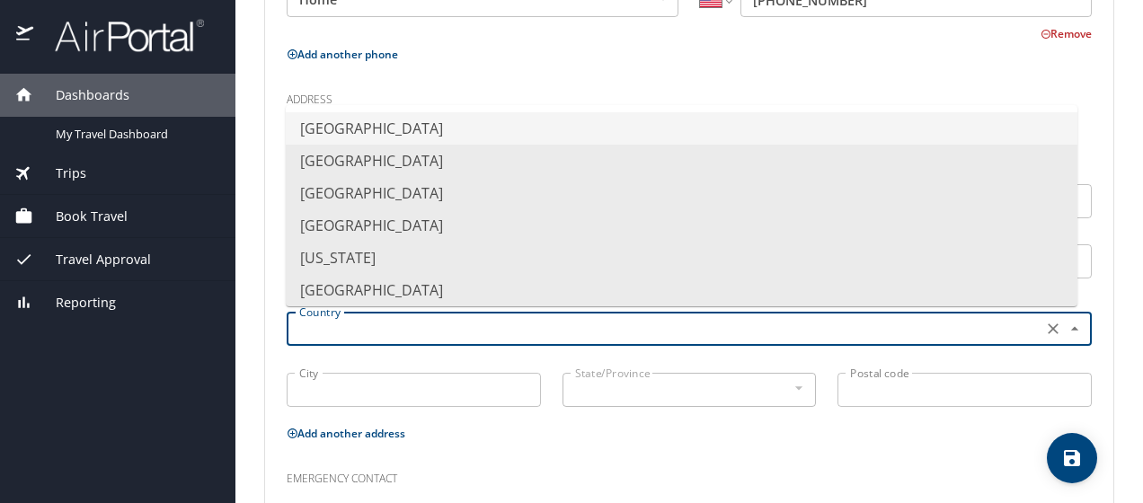
click at [334, 327] on input "text" at bounding box center [662, 328] width 741 height 23
click at [356, 129] on li "United States of America" at bounding box center [682, 128] width 792 height 32
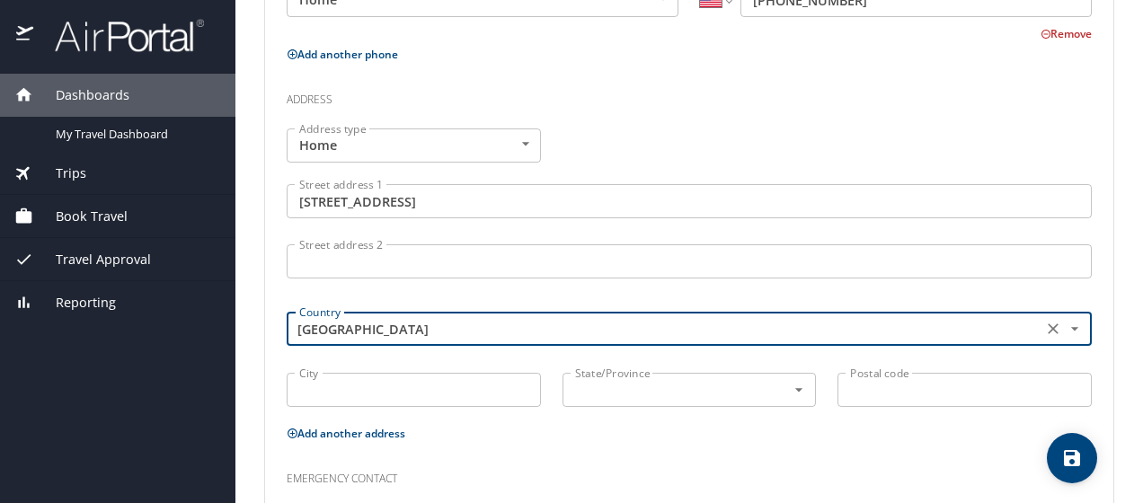
type input "United States of America"
click at [343, 377] on input "City" at bounding box center [414, 390] width 254 height 34
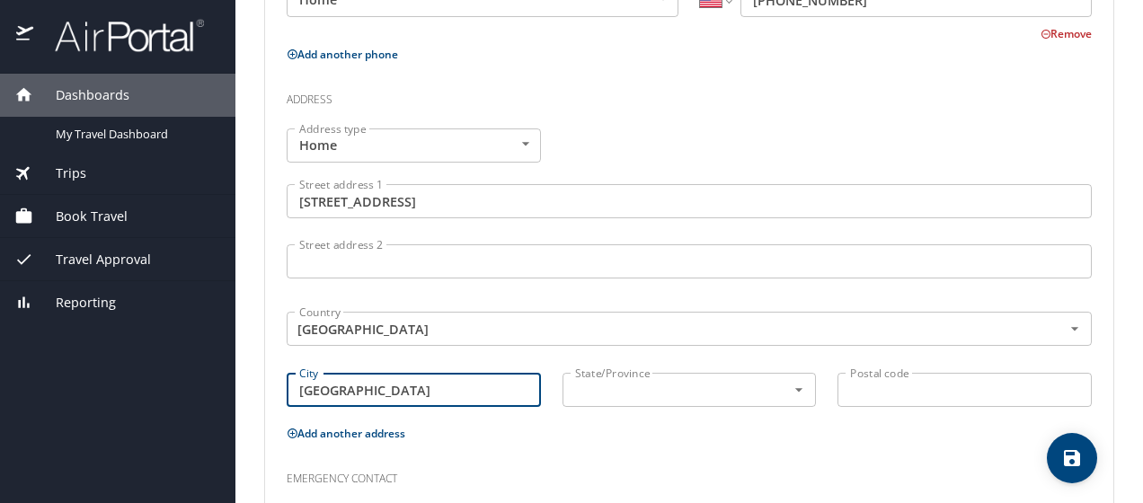
type input "Englewood"
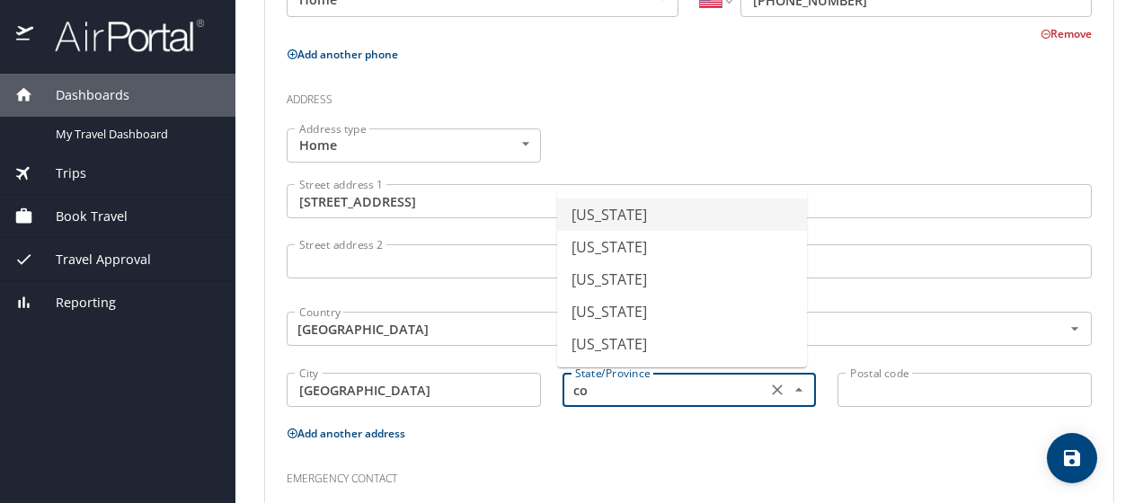
type input "Colorado"
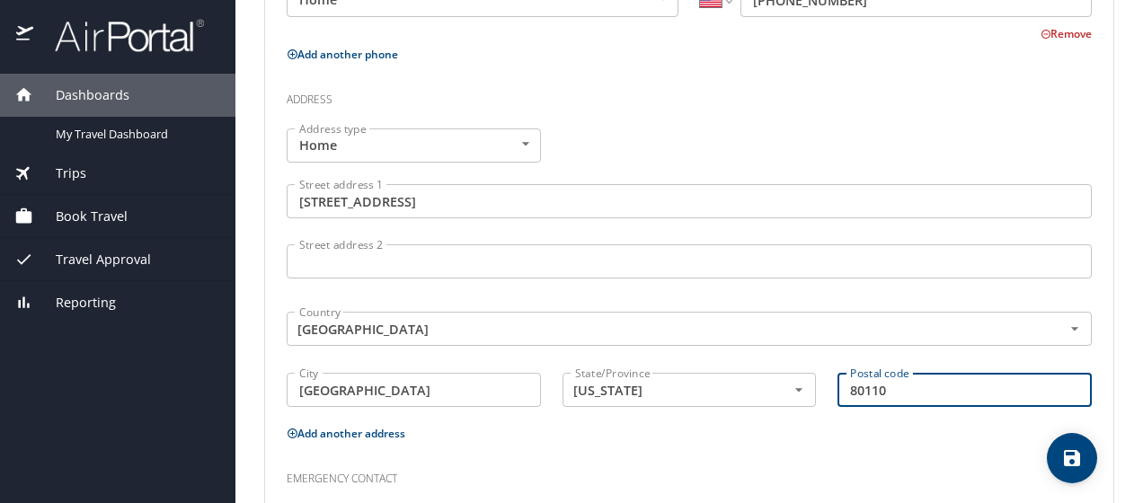
type input "80110"
click at [540, 469] on h3 "Emergency contact" at bounding box center [689, 474] width 805 height 31
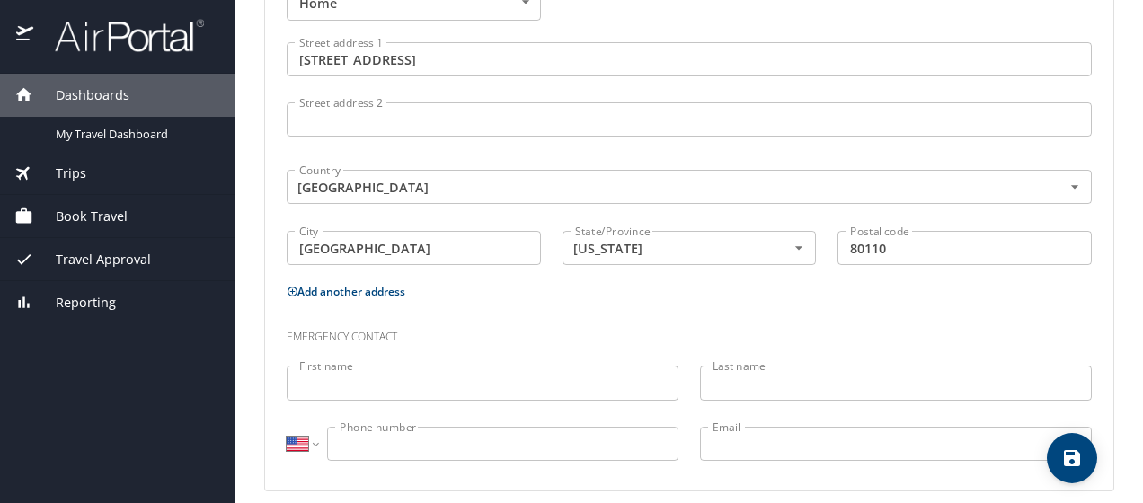
scroll to position [757, 0]
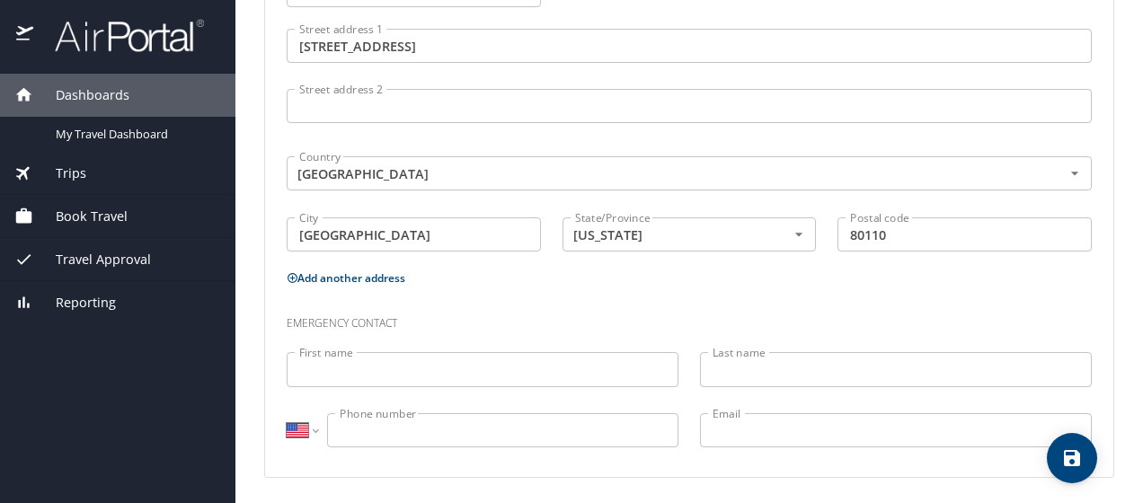
click at [385, 373] on input "First name" at bounding box center [483, 369] width 392 height 34
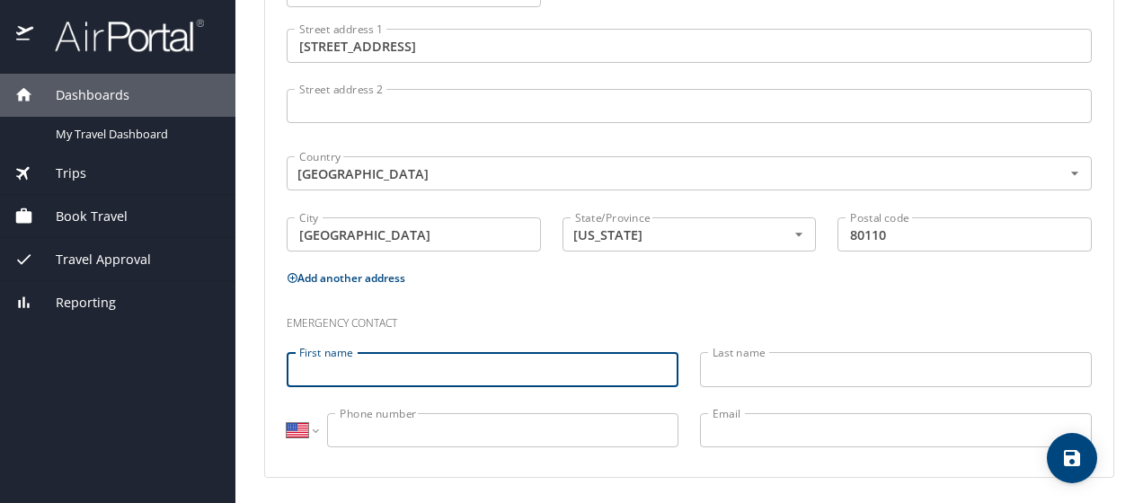
type input "e"
type input "Erika"
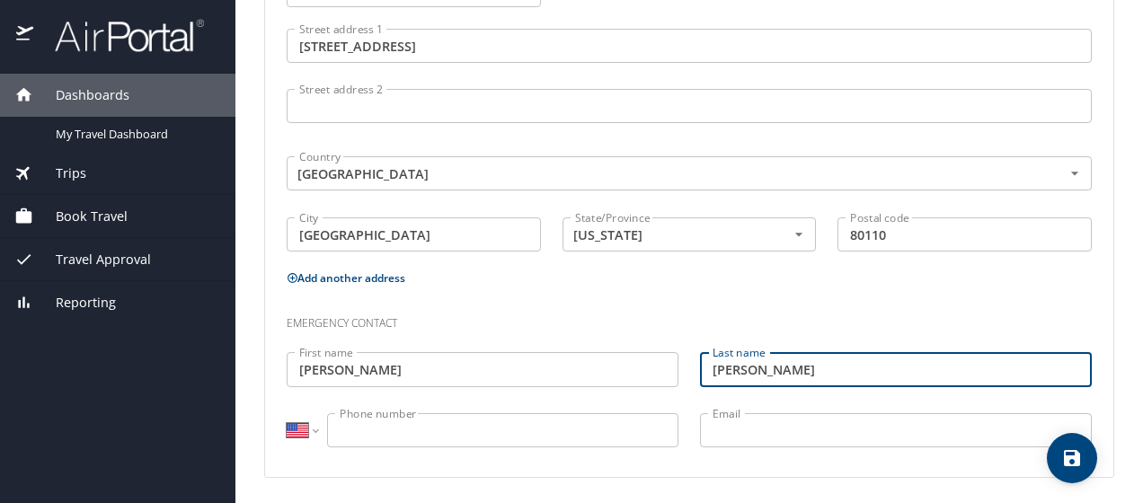
type input "Anderson"
click at [375, 434] on input "Phone number" at bounding box center [502, 430] width 351 height 34
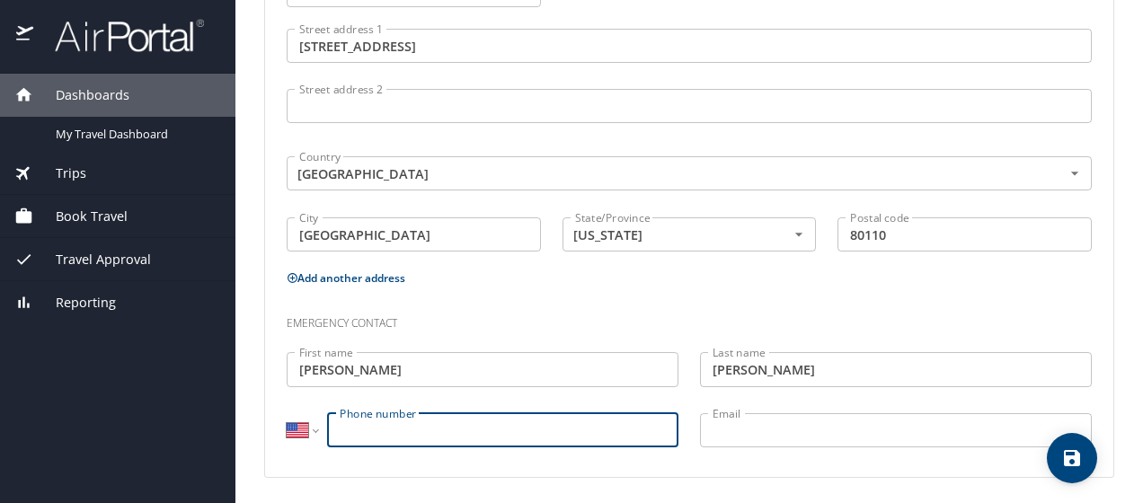
click at [375, 434] on input "Phone number" at bounding box center [502, 430] width 351 height 34
type input "6"
type input "(815) 440-1333"
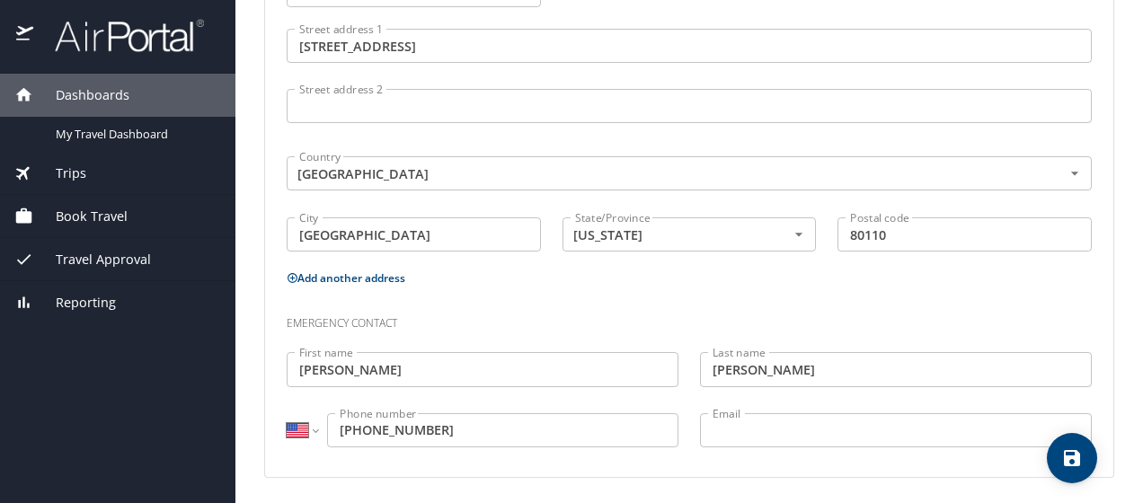
drag, startPoint x: 1073, startPoint y: 455, endPoint x: 1070, endPoint y: 469, distance: 14.6
click at [1070, 469] on button "save" at bounding box center [1072, 458] width 50 height 50
select select "US"
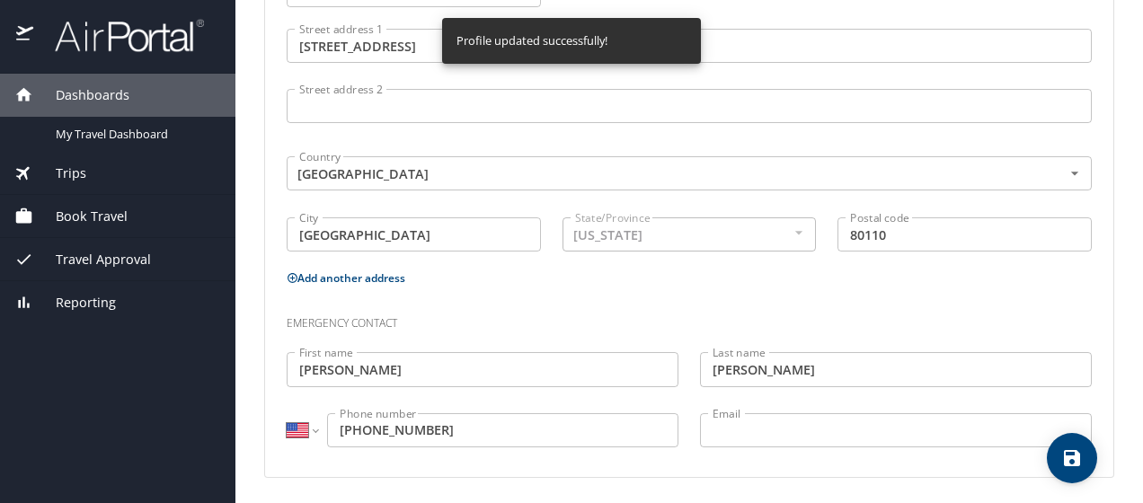
select select "US"
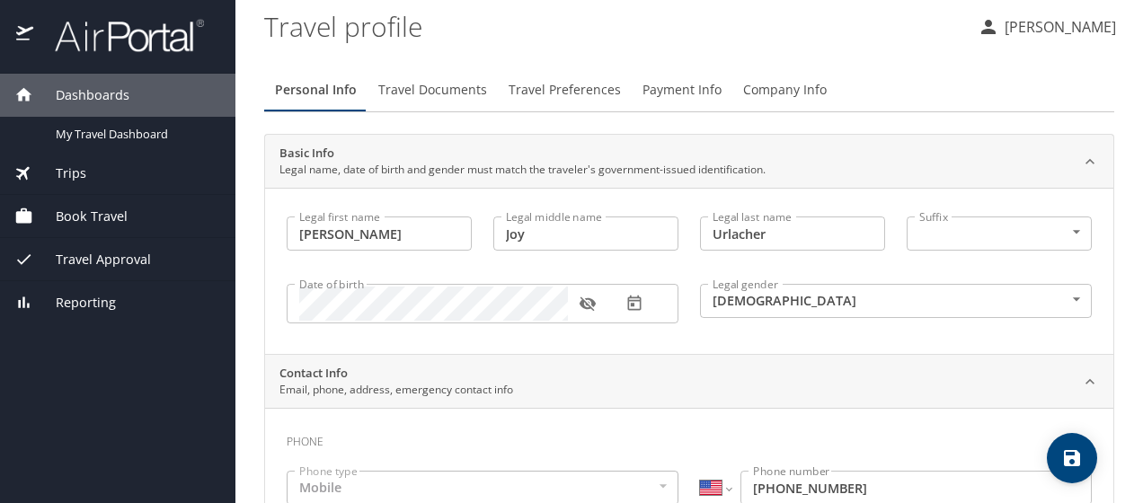
scroll to position [0, 0]
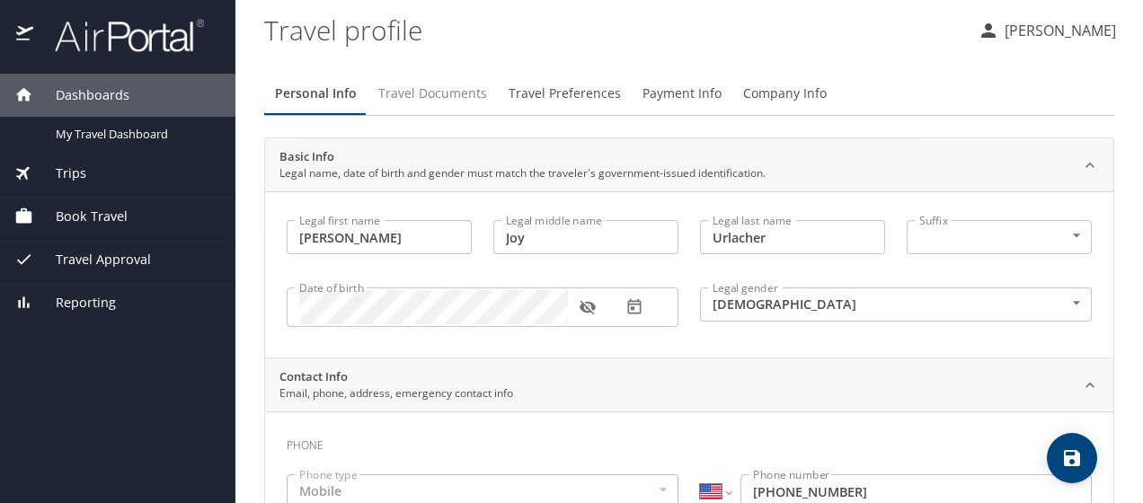
click at [425, 92] on span "Travel Documents" at bounding box center [432, 94] width 109 height 22
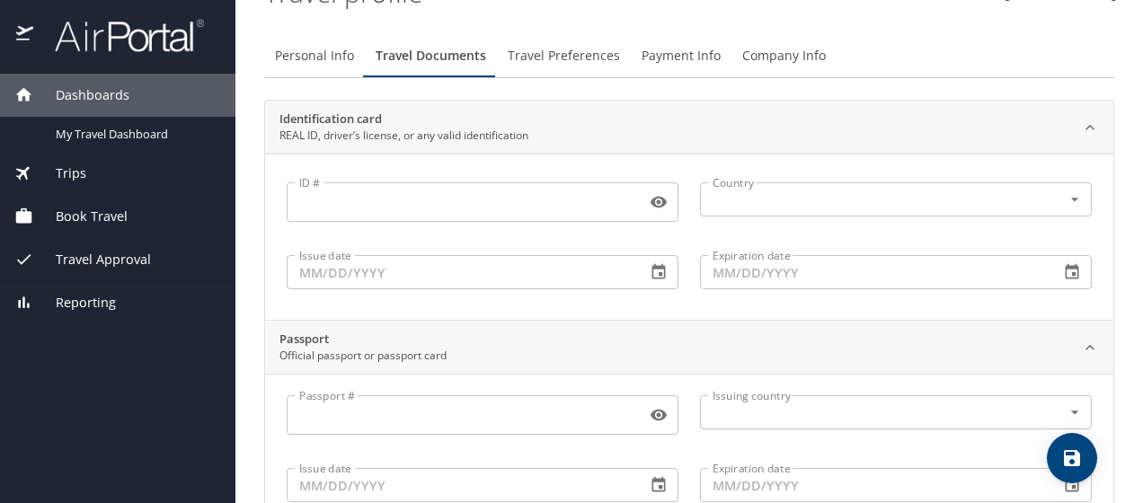
scroll to position [43, 0]
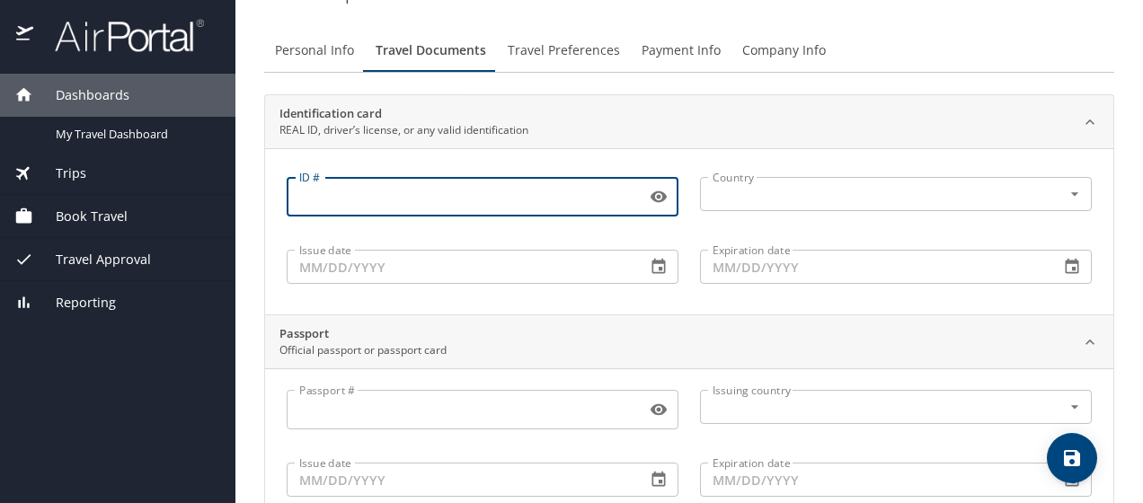
click at [402, 196] on input "ID #" at bounding box center [463, 197] width 352 height 34
type input "16-200-1241"
click at [706, 192] on input "text" at bounding box center [869, 193] width 328 height 23
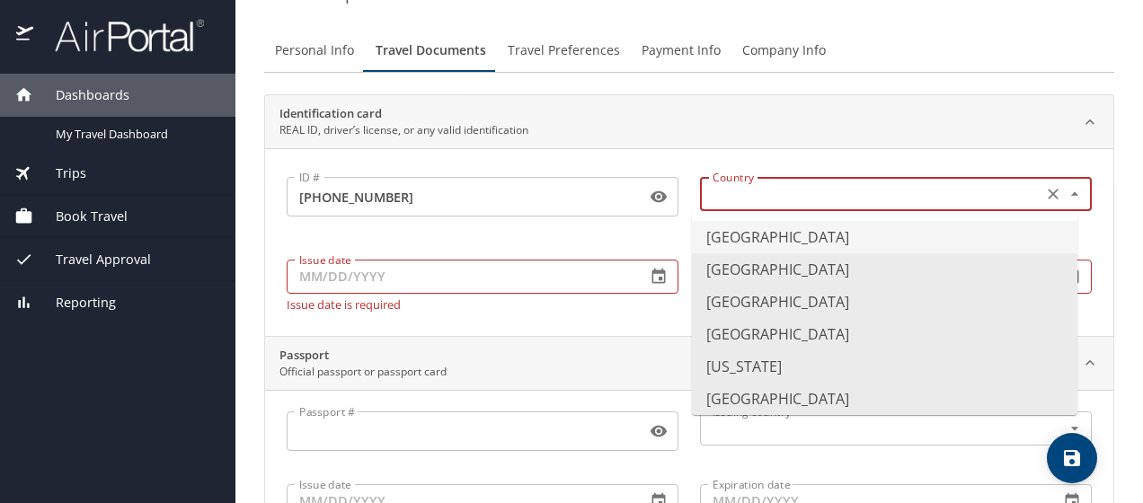
click at [745, 246] on li "United States of America" at bounding box center [885, 237] width 386 height 32
type input "United States of America"
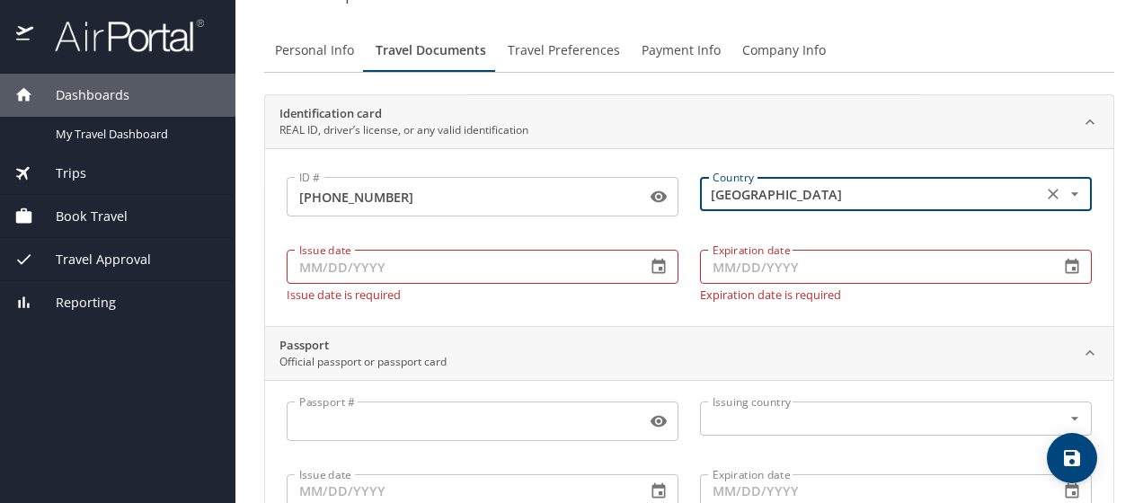
click at [291, 277] on input "Issue date" at bounding box center [459, 267] width 345 height 34
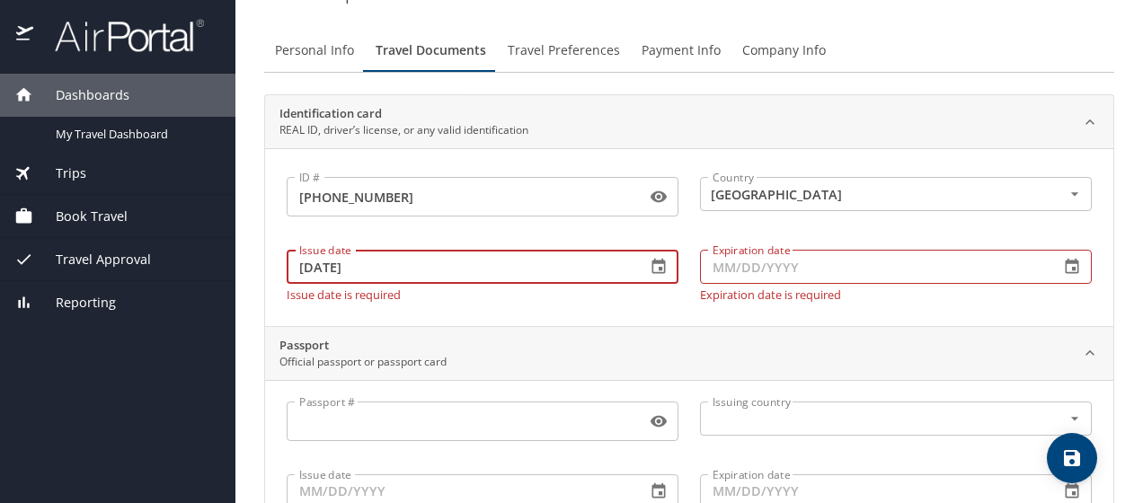
type input "11/09/2022"
click at [719, 270] on input "Expiration date" at bounding box center [872, 267] width 345 height 34
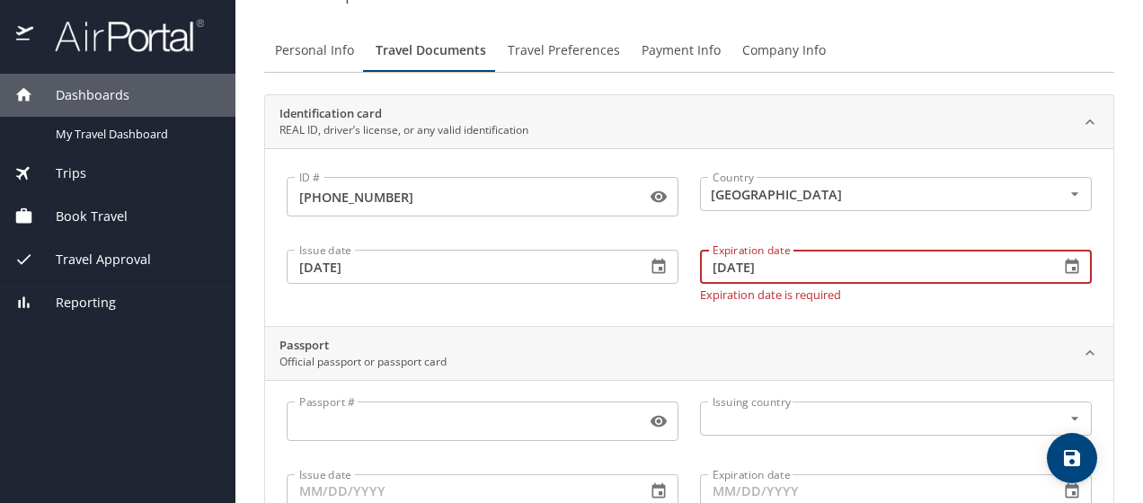
type input "12/03/2027"
click at [633, 319] on div "Identification card REAL ID, driver’s license, or any valid identification ID #…" at bounding box center [689, 427] width 850 height 666
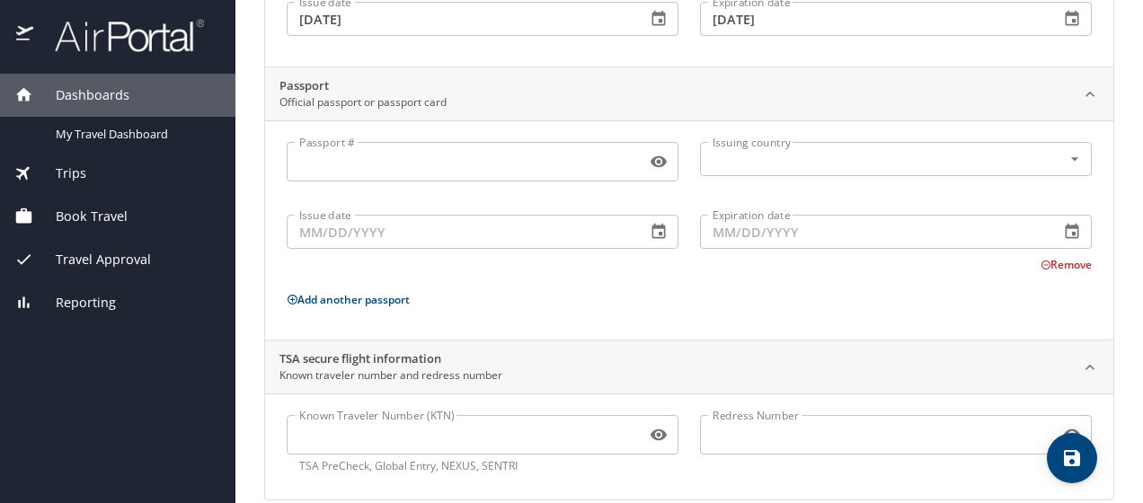
scroll to position [315, 0]
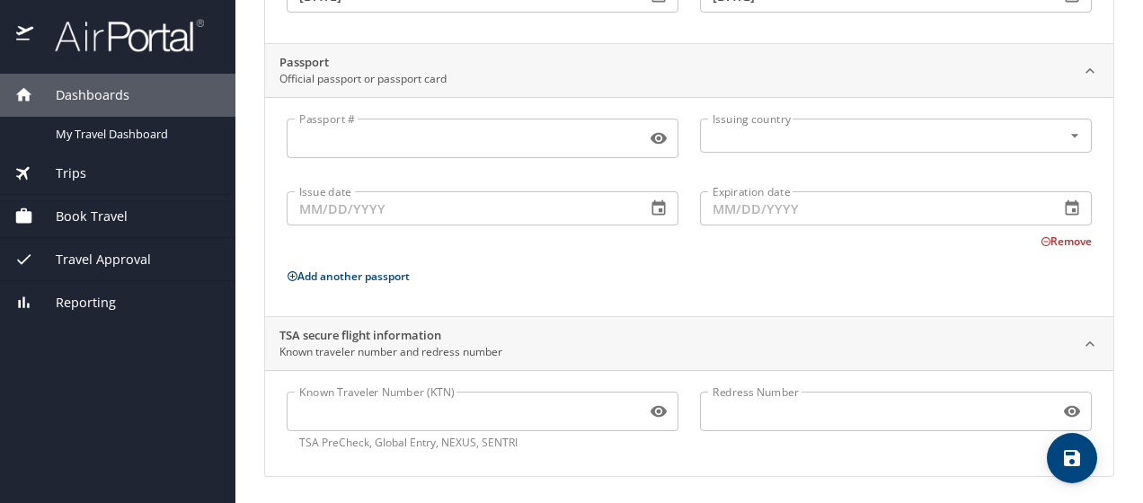
click at [1066, 460] on icon "save" at bounding box center [1072, 458] width 16 height 16
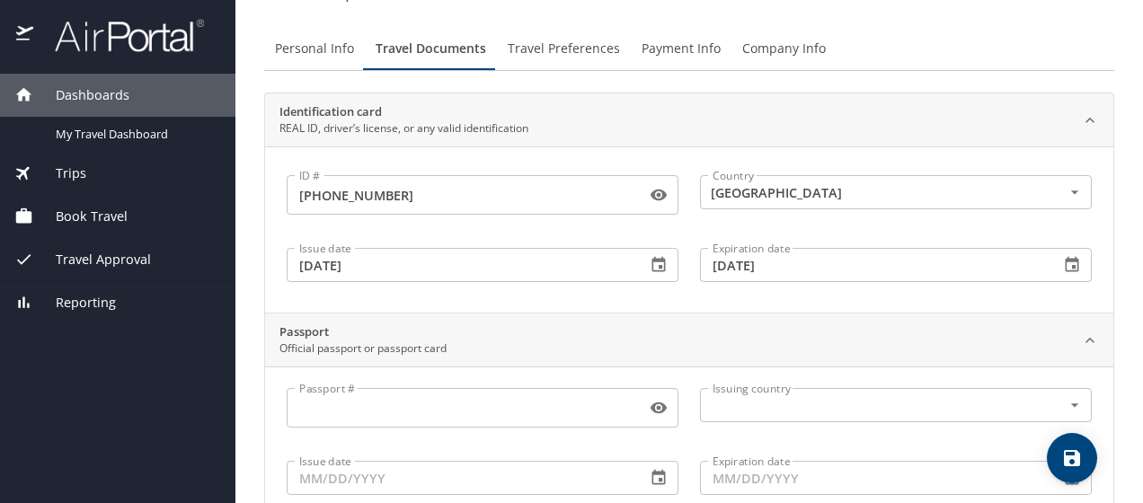
scroll to position [0, 0]
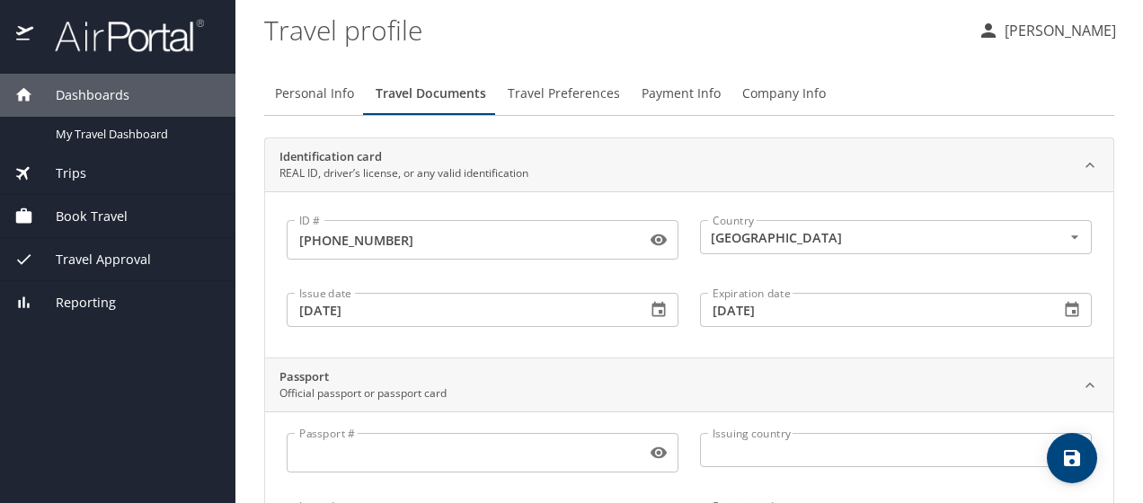
click at [566, 93] on span "Travel Preferences" at bounding box center [564, 94] width 112 height 22
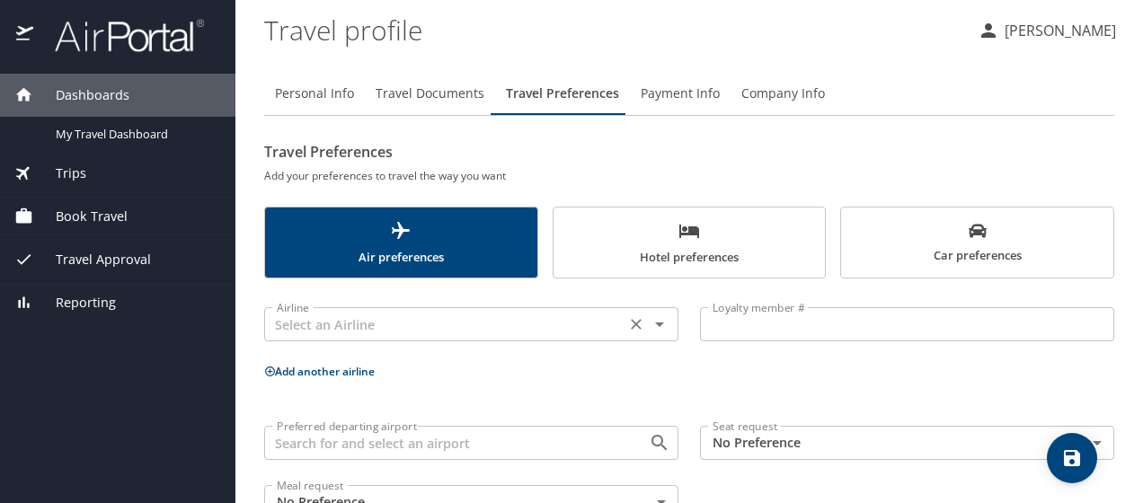
scroll to position [54, 0]
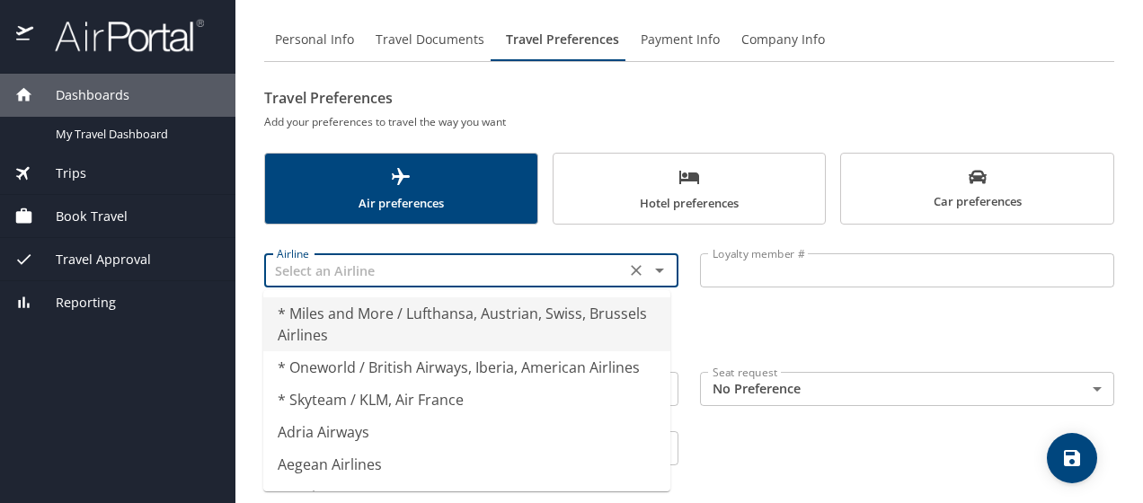
click at [343, 273] on input "text" at bounding box center [445, 270] width 350 height 23
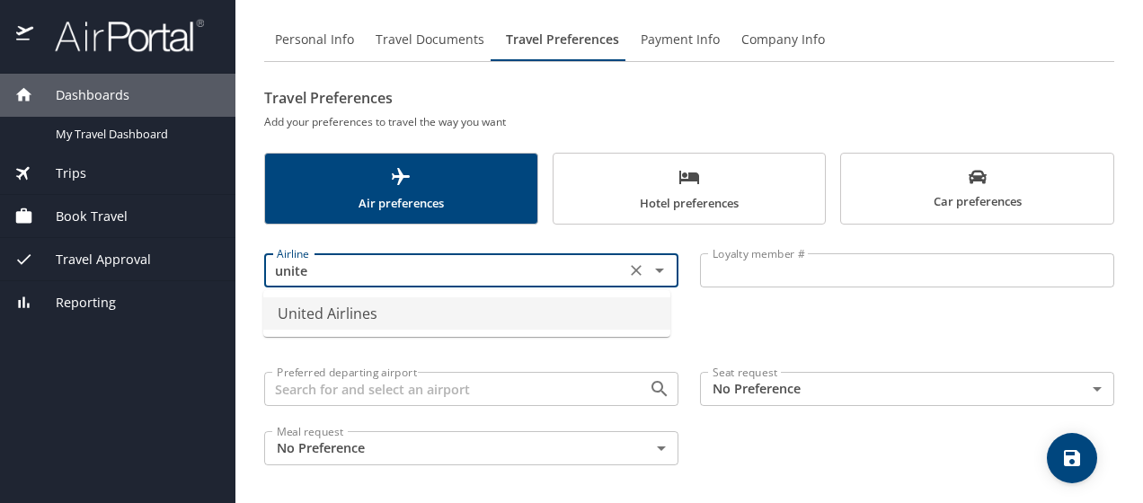
click at [341, 311] on li "United Airlines" at bounding box center [466, 313] width 407 height 32
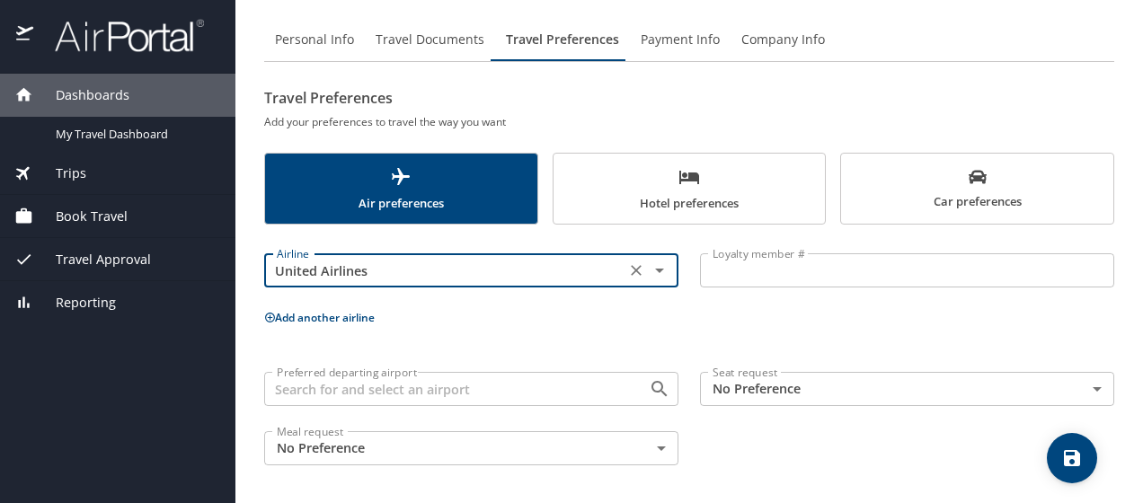
type input "United Airlines"
click at [346, 389] on input "Preferred departing airport" at bounding box center [445, 388] width 350 height 23
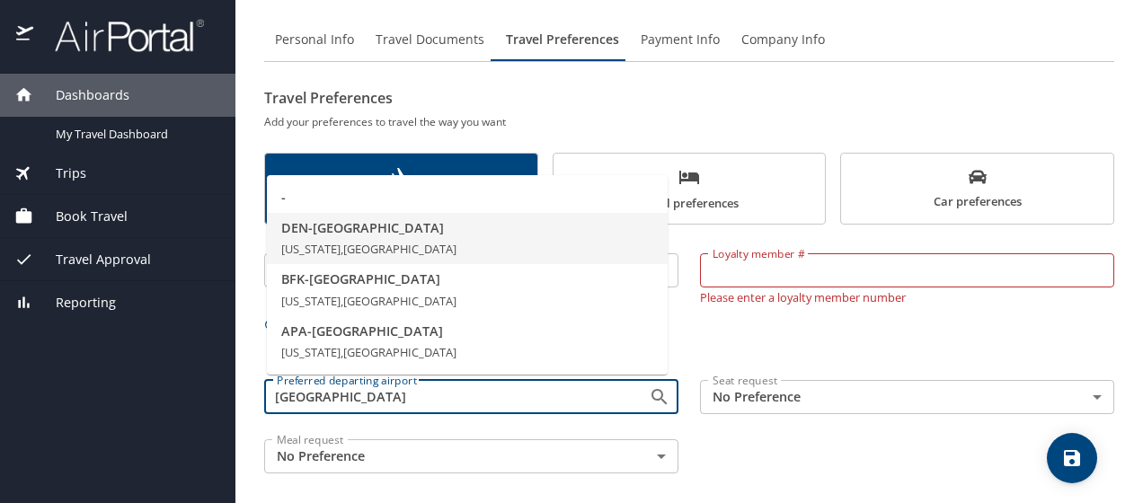
click at [377, 248] on span "Colorado, United States of America" at bounding box center [368, 249] width 175 height 16
type input "DEN - Denver"
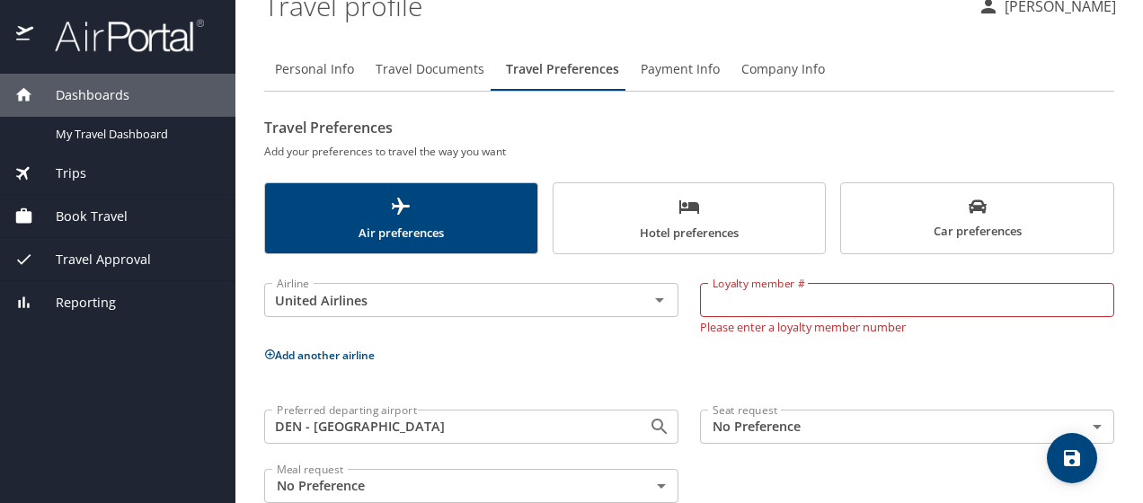
scroll to position [62, 0]
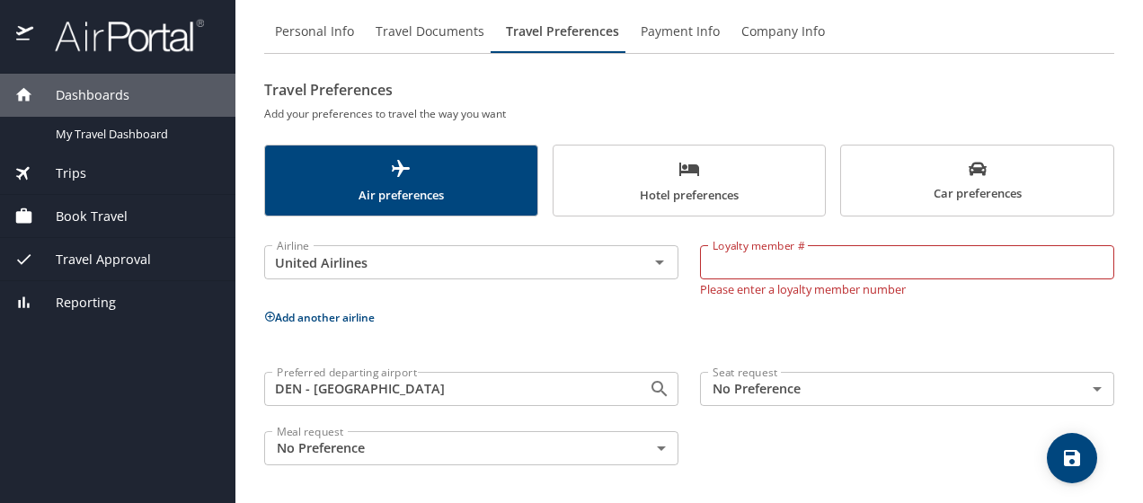
click at [108, 207] on span "Book Travel" at bounding box center [80, 217] width 94 height 20
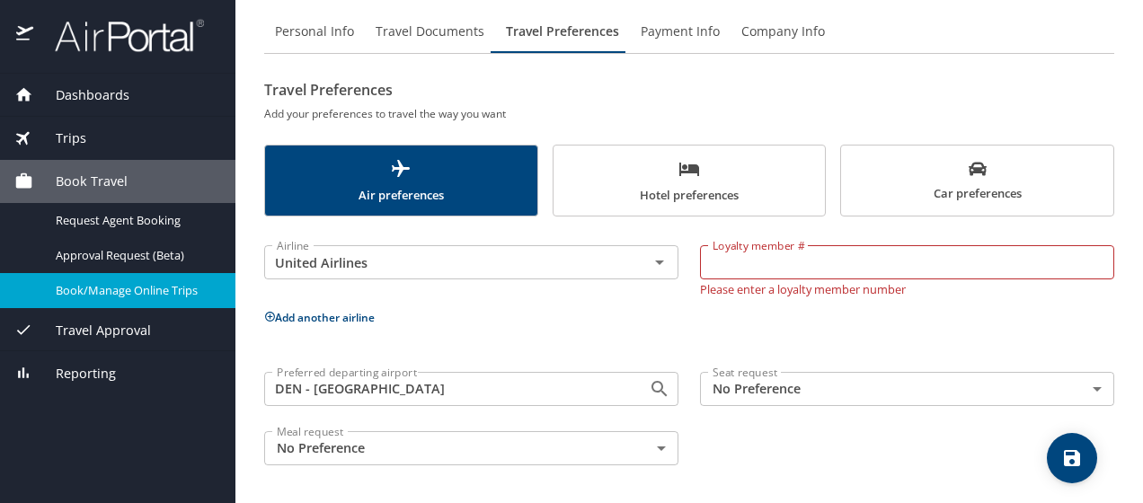
click at [134, 286] on span "Book/Manage Online Trips" at bounding box center [135, 290] width 158 height 17
click at [659, 32] on span "Payment Info" at bounding box center [680, 32] width 79 height 22
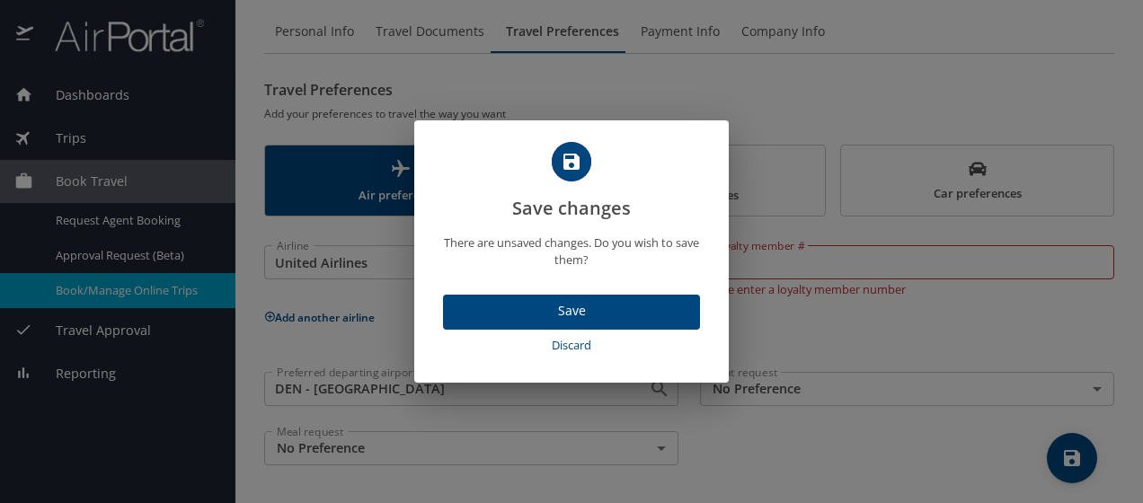
click at [572, 307] on span "Save" at bounding box center [571, 311] width 228 height 22
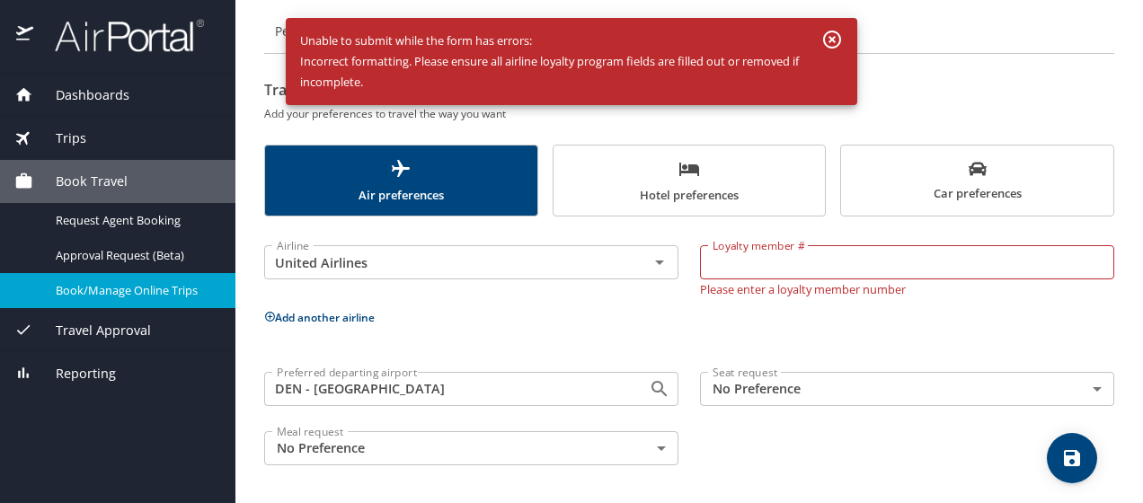
click at [826, 38] on icon "button" at bounding box center [832, 40] width 22 height 22
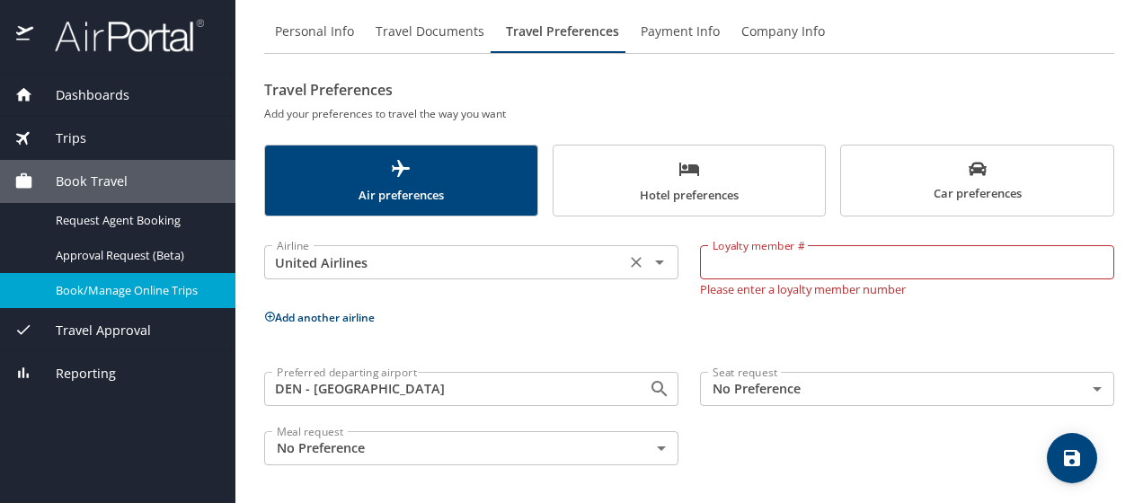
click at [634, 265] on icon "Clear" at bounding box center [636, 262] width 11 height 11
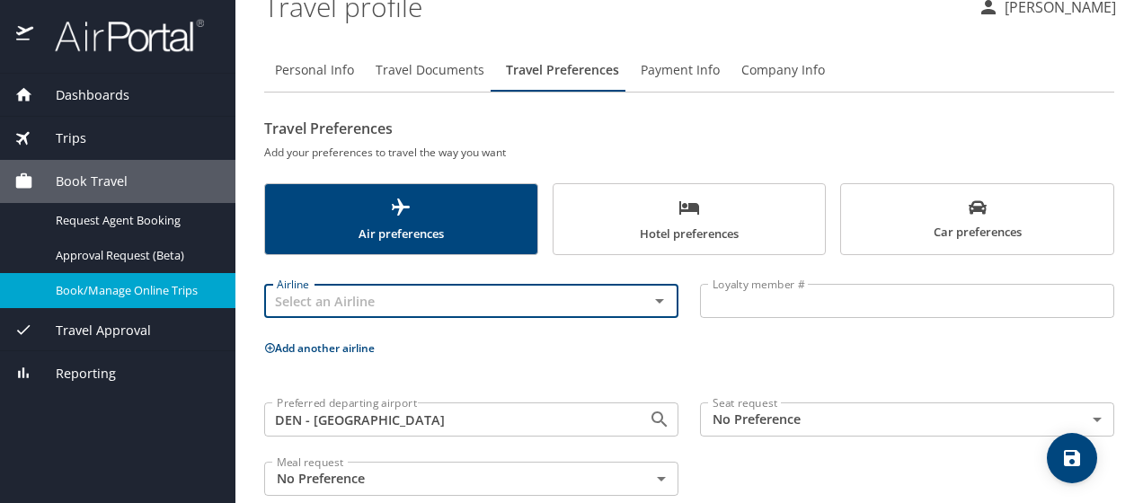
scroll to position [22, 0]
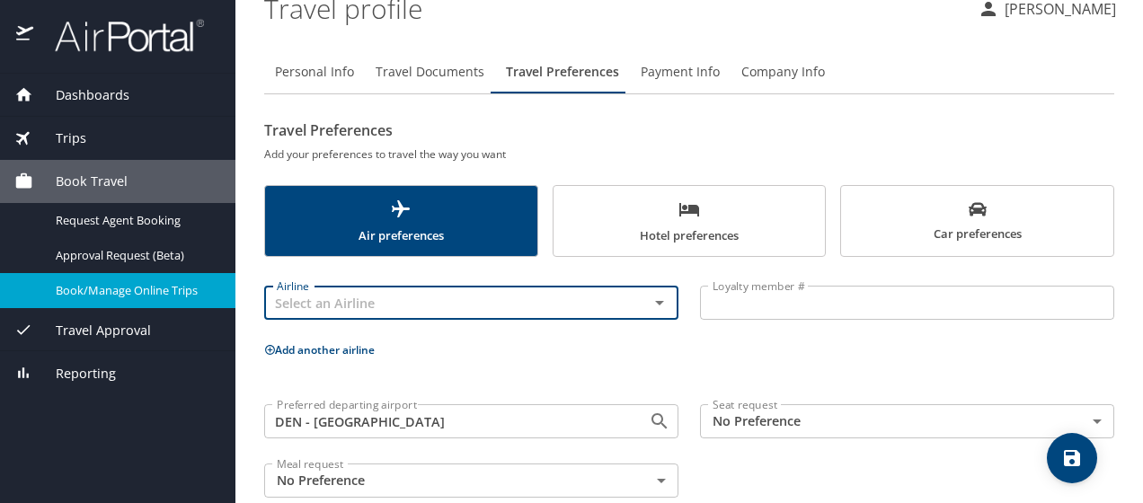
click at [1061, 455] on icon "save" at bounding box center [1072, 459] width 22 height 22
